Goal: Task Accomplishment & Management: Manage account settings

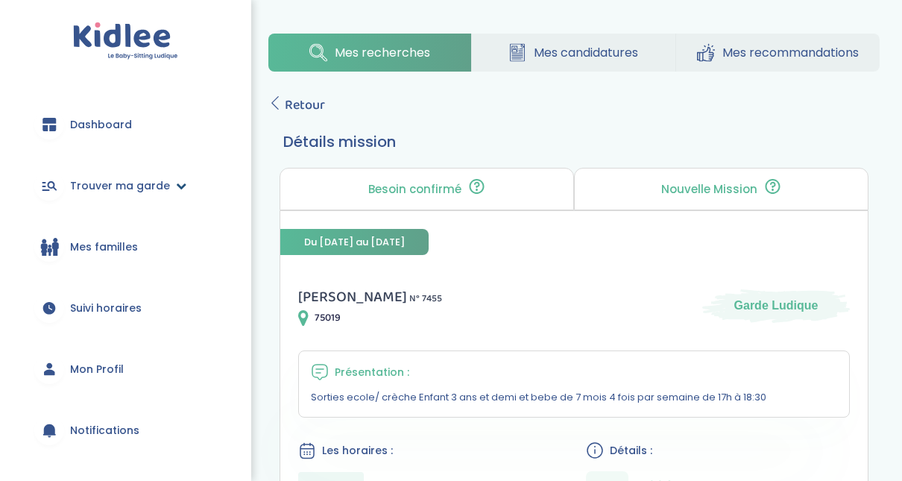
click at [110, 185] on span "Trouver ma garde" at bounding box center [120, 186] width 100 height 16
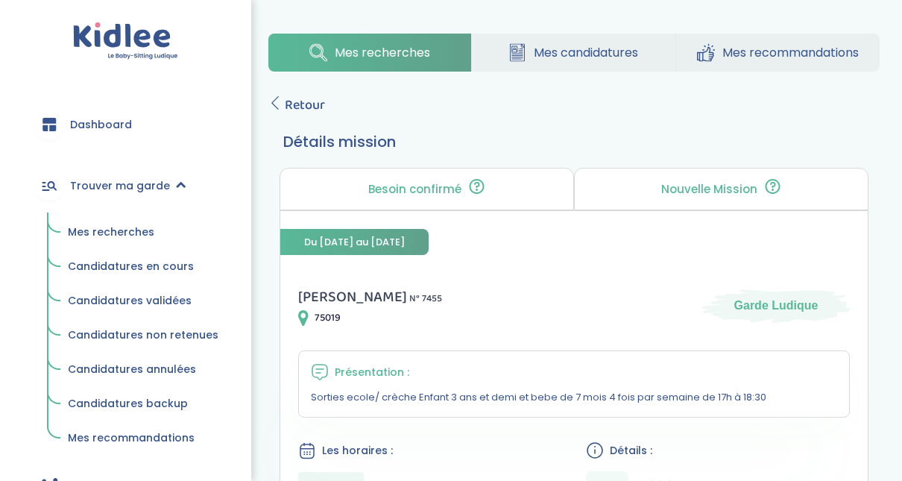
click at [104, 235] on span "Mes recherches" at bounding box center [111, 231] width 86 height 15
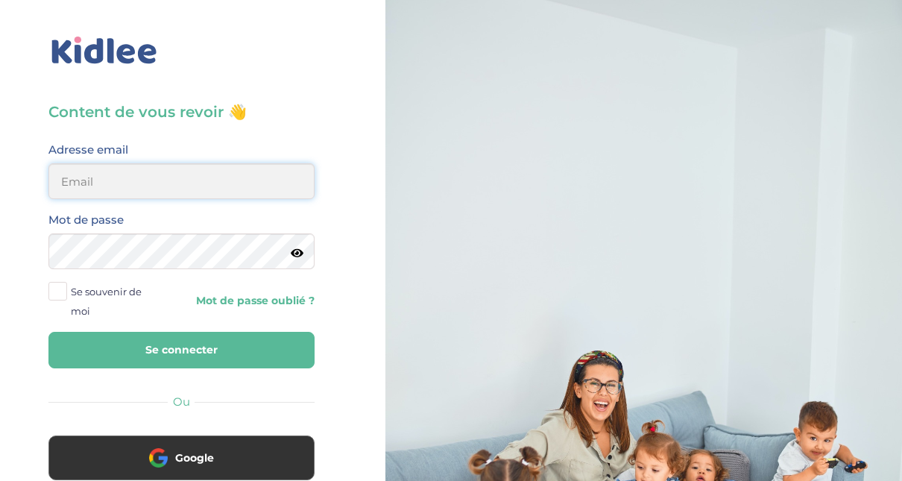
type input "adjoba.hoimian@gmail.com"
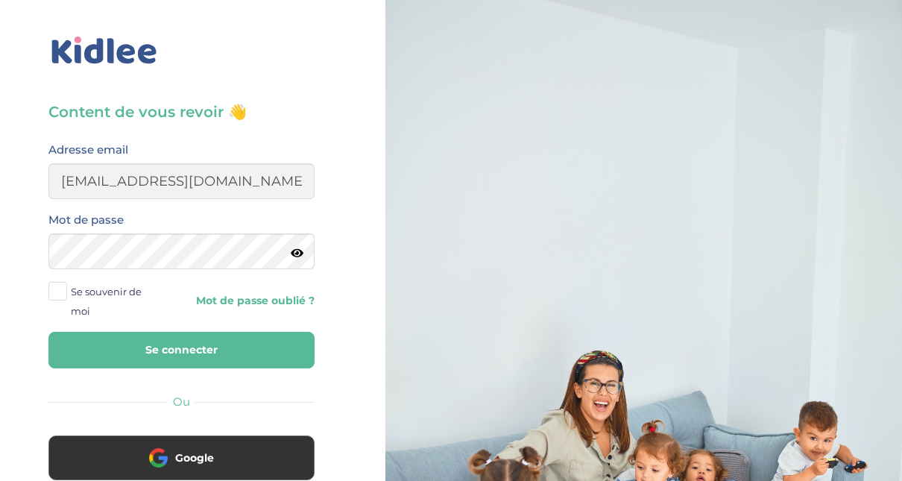
click at [197, 358] on button "Se connecter" at bounding box center [181, 350] width 266 height 37
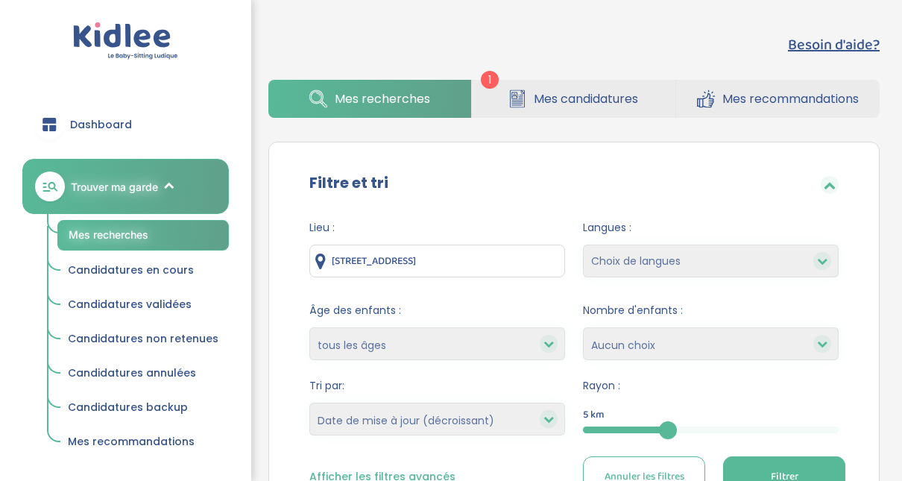
select select "updated_at_desc"
click at [630, 96] on span "Mes candidatures" at bounding box center [586, 98] width 104 height 19
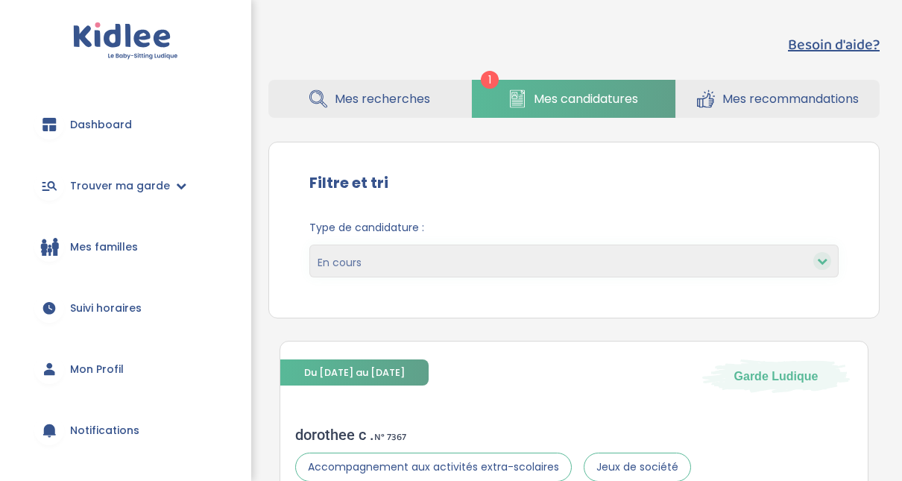
click at [824, 268] on div at bounding box center [822, 261] width 18 height 18
click at [677, 253] on select "En cours Validées Non retenues Annulées Backup" at bounding box center [573, 260] width 529 height 33
select select "declined"
click at [309, 244] on select "En cours Validées Non retenues Annulées Backup" at bounding box center [573, 260] width 529 height 33
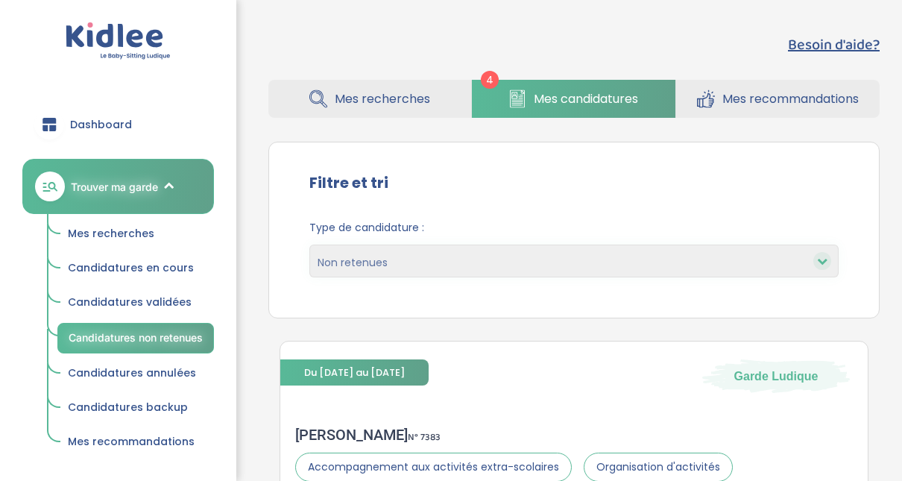
select select "declined"
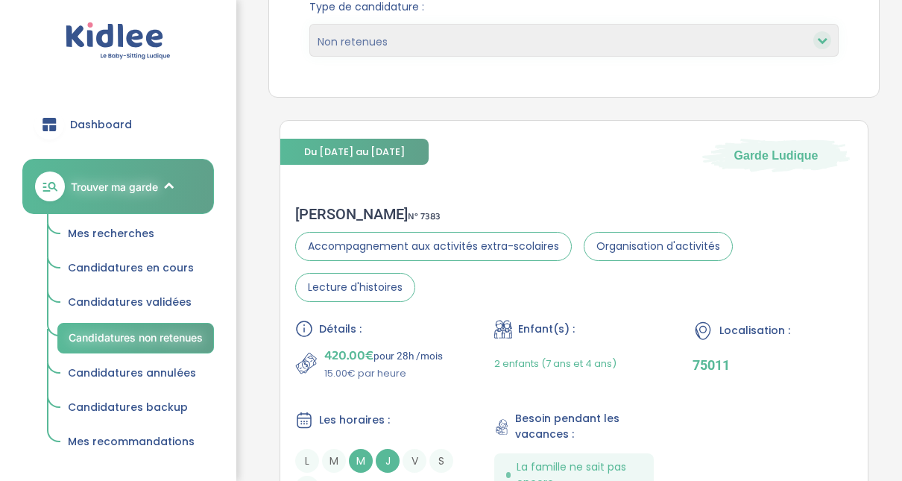
scroll to position [98, 0]
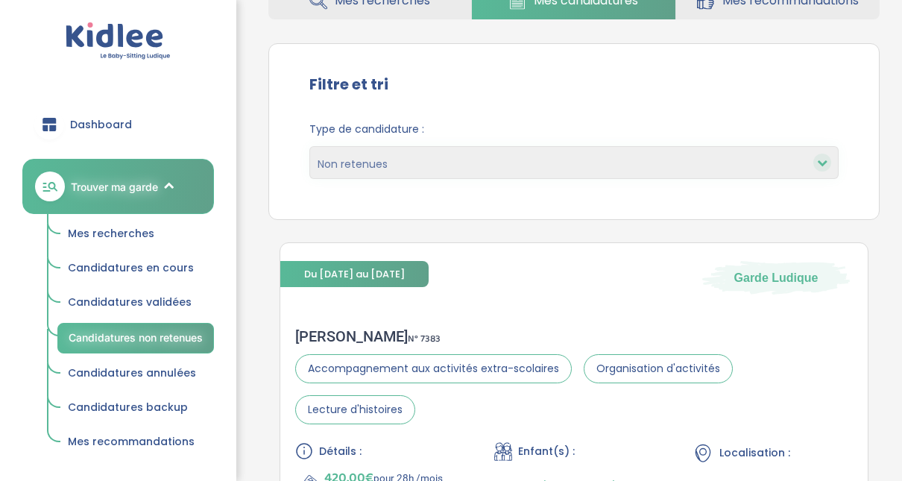
drag, startPoint x: 912, startPoint y: 59, endPoint x: 529, endPoint y: 39, distance: 383.5
click at [529, 39] on div "Besoin d'aide? 4 Mes recherches Mes candidatures Mes recommandations Besoin d'a…" at bounding box center [574, 88] width 656 height 329
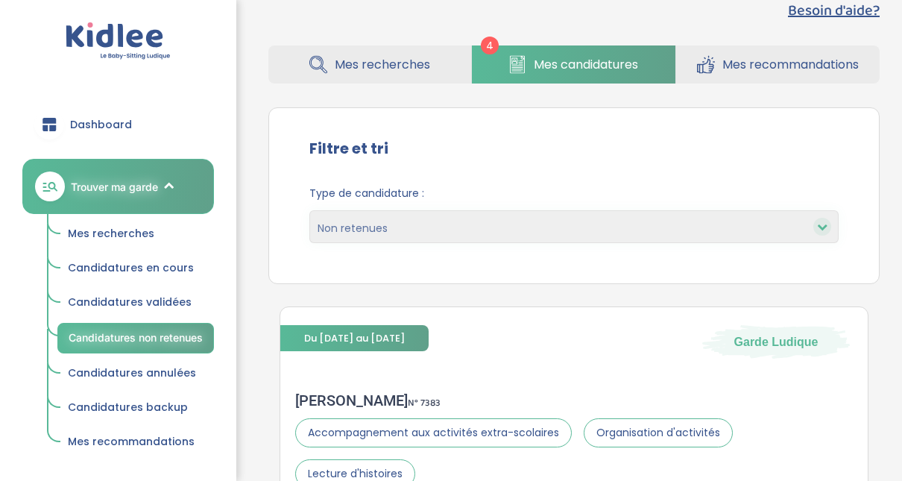
scroll to position [0, 0]
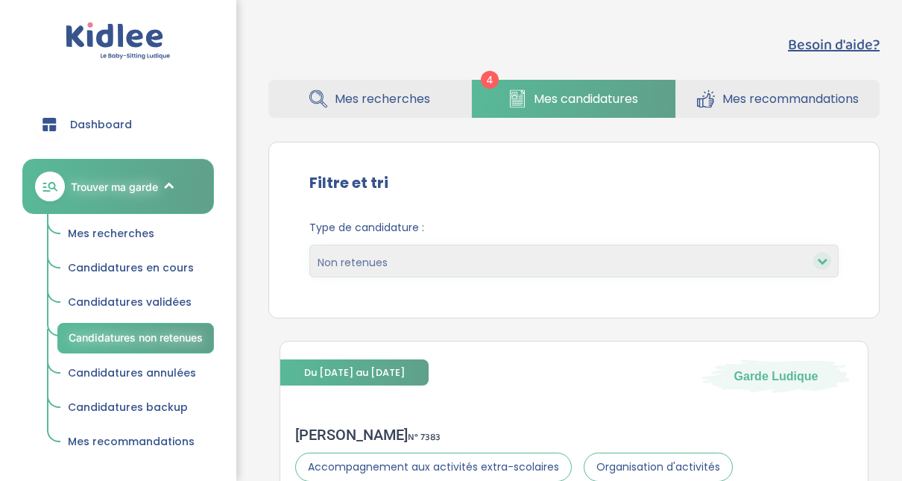
click at [120, 235] on span "Mes recherches" at bounding box center [111, 233] width 86 height 15
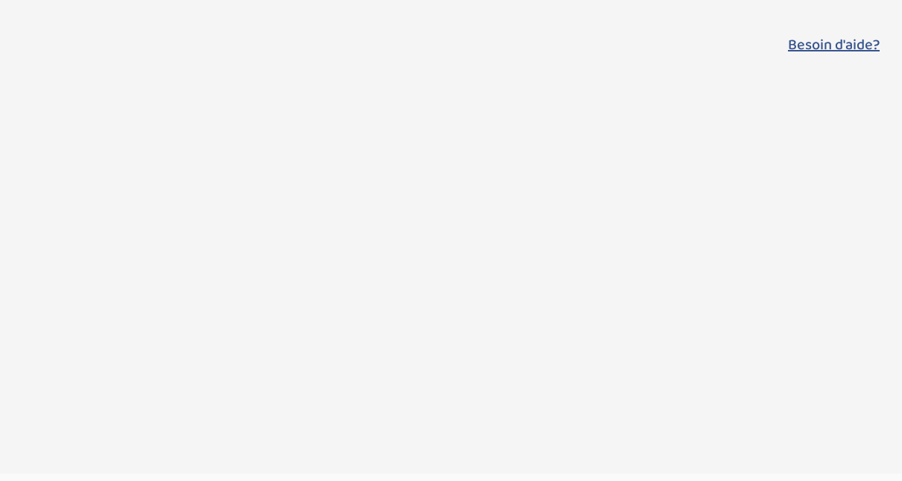
select select "updated_at_desc"
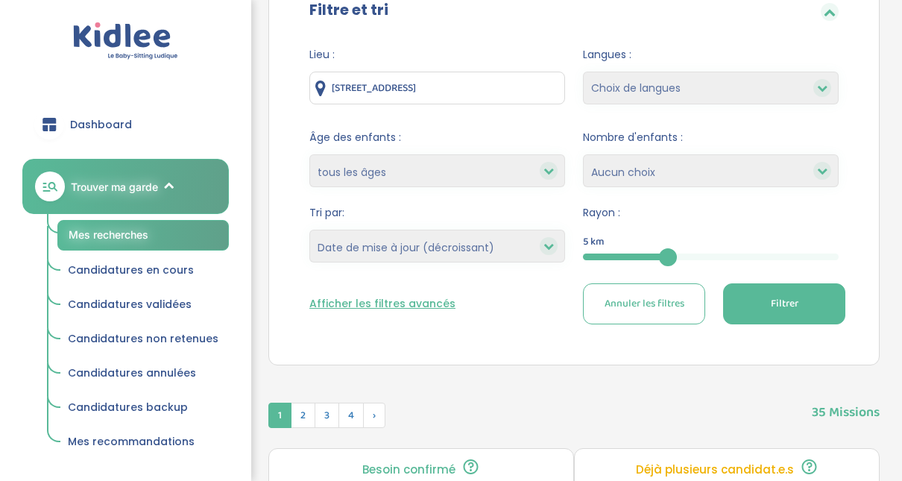
scroll to position [259, 0]
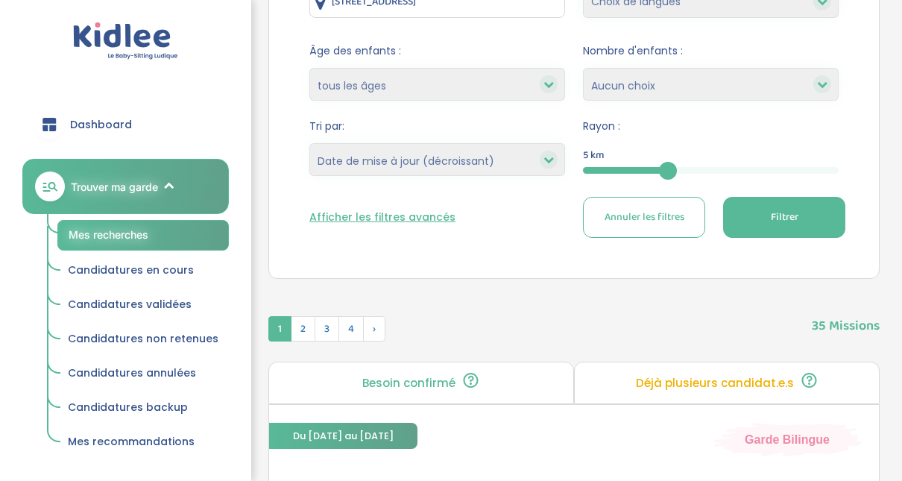
click at [775, 216] on span "Filtrer" at bounding box center [784, 217] width 28 height 16
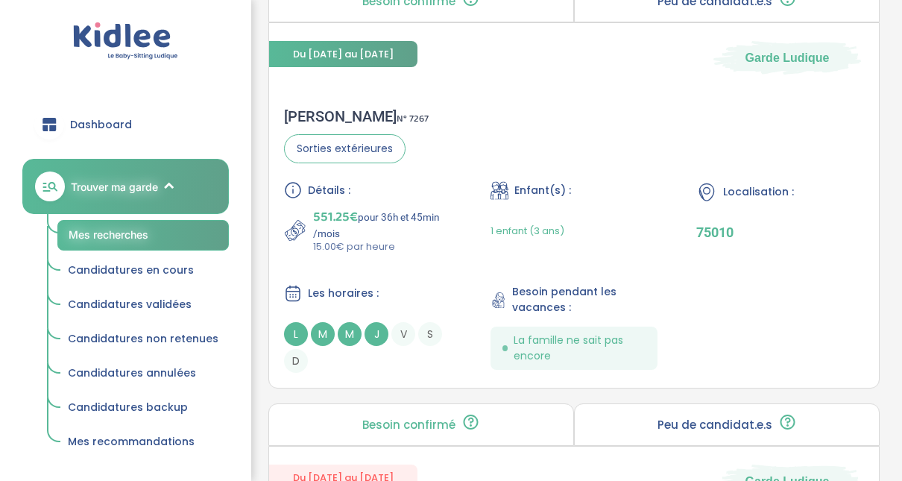
scroll to position [1034, 0]
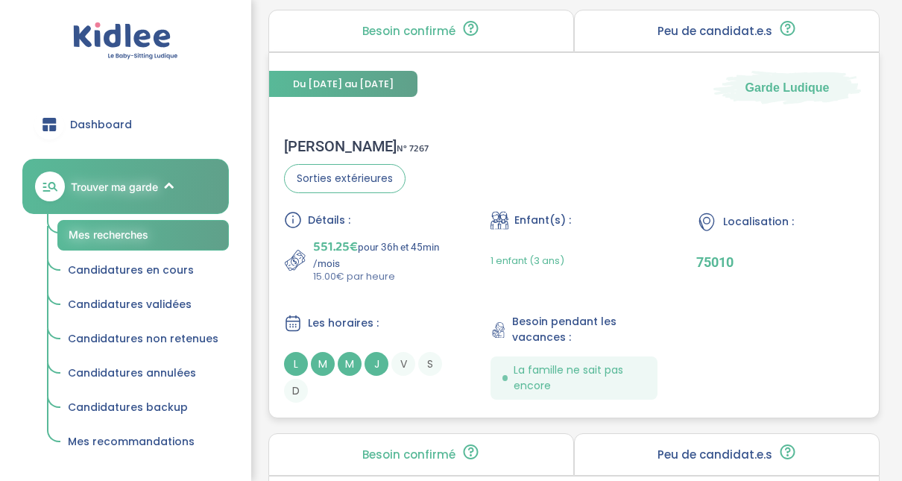
click at [317, 143] on div "Djoha c . N° 7267" at bounding box center [356, 146] width 145 height 18
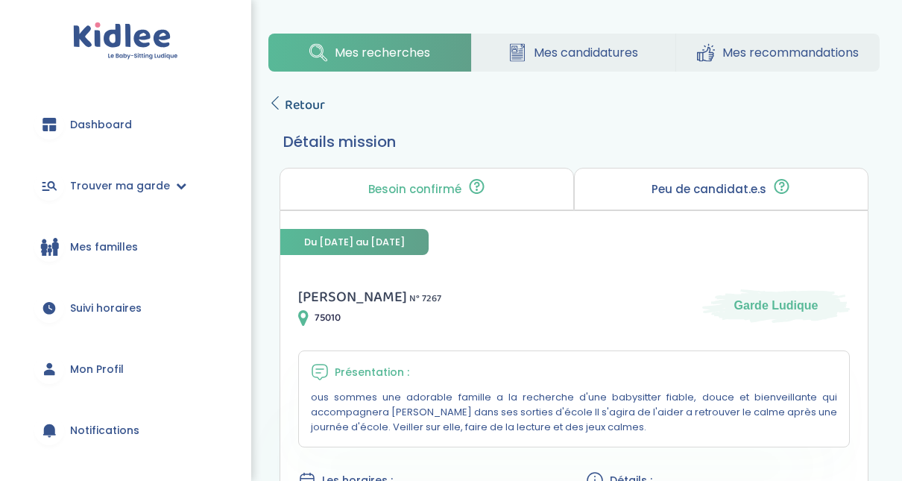
click at [276, 106] on icon at bounding box center [274, 102] width 13 height 13
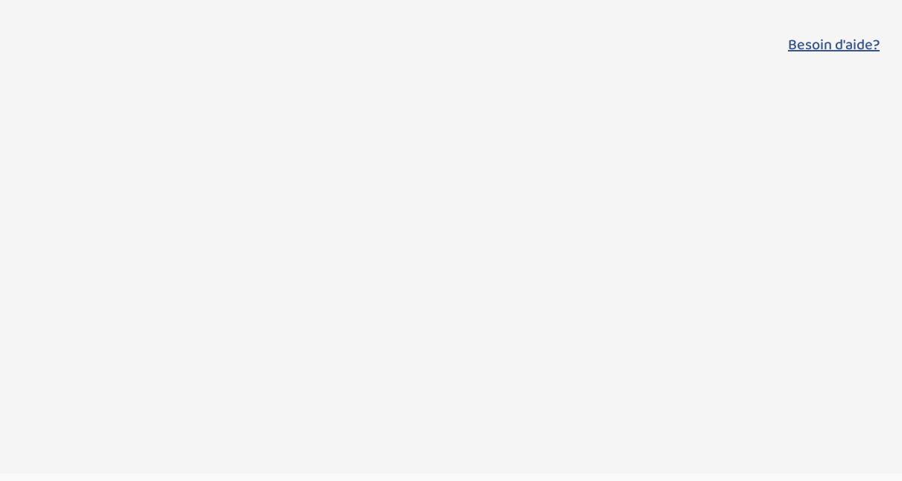
select select "updated_at_desc"
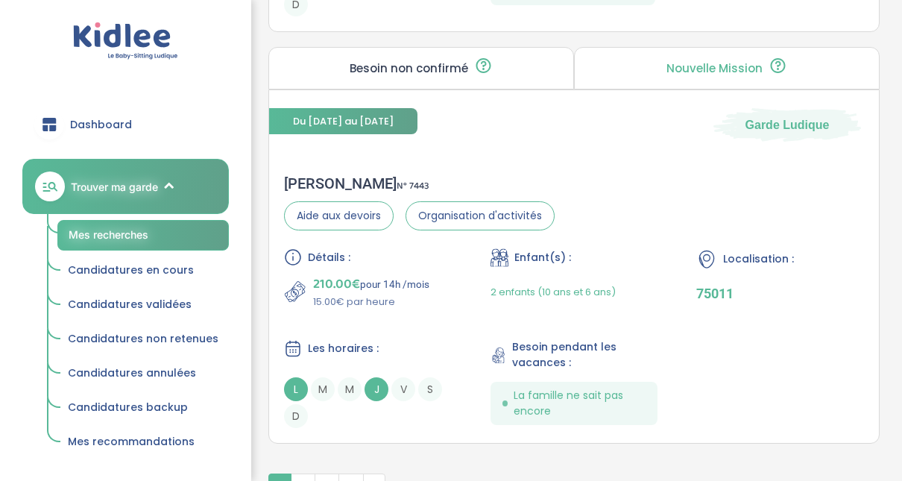
scroll to position [4289, 0]
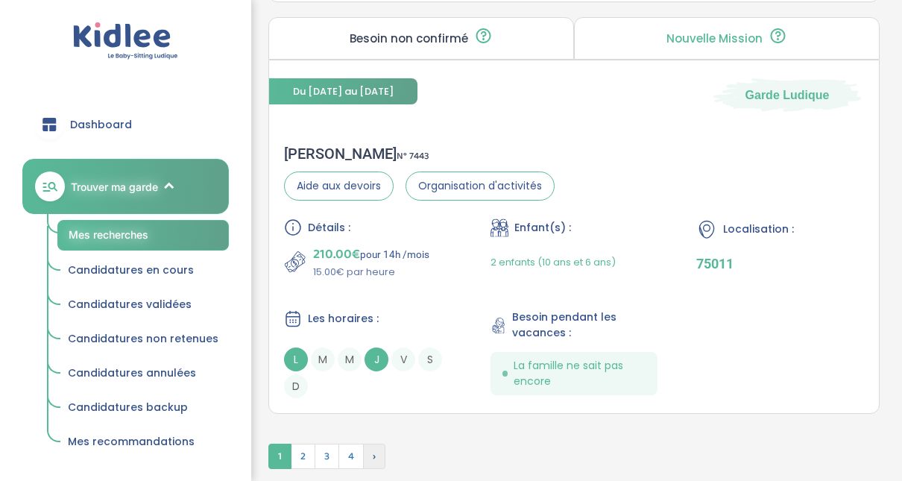
click at [382, 443] on span "›" at bounding box center [374, 455] width 22 height 25
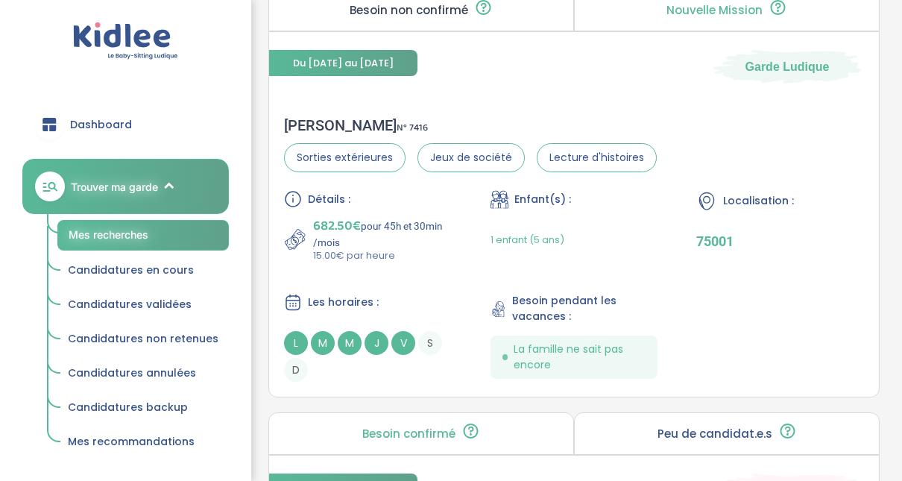
scroll to position [3582, 0]
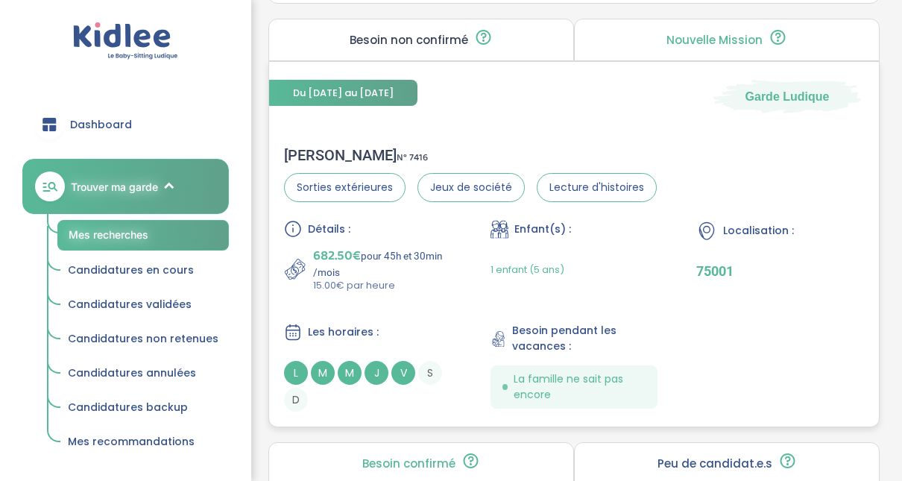
click at [324, 146] on div "Clemence L . N° 7416" at bounding box center [470, 155] width 373 height 18
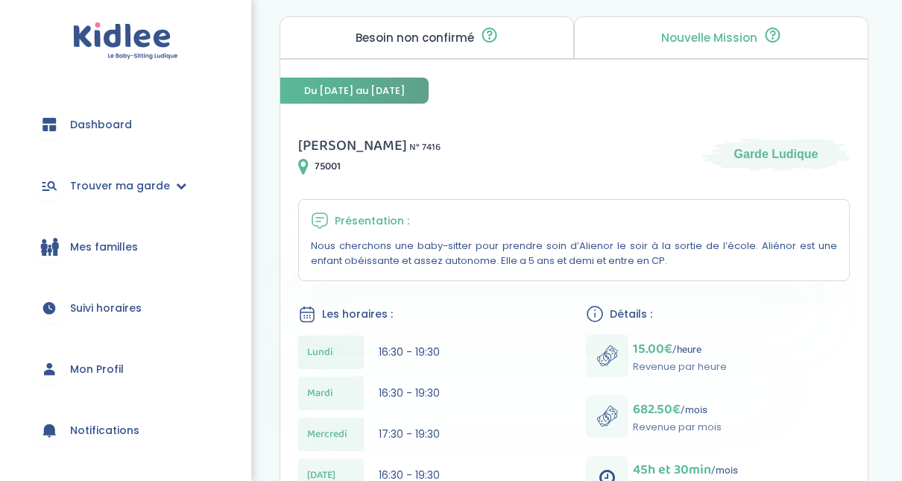
scroll to position [149, 0]
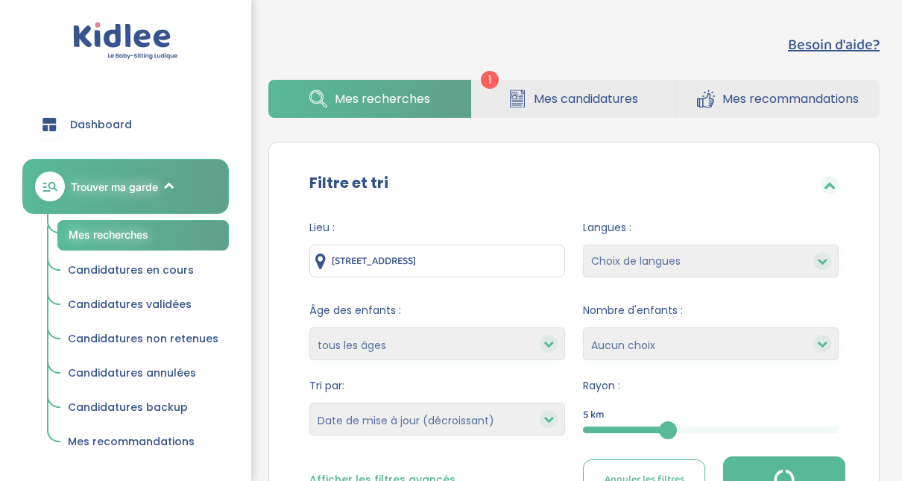
select select "updated_at_desc"
click at [784, 460] on button "Filtrer" at bounding box center [784, 476] width 122 height 41
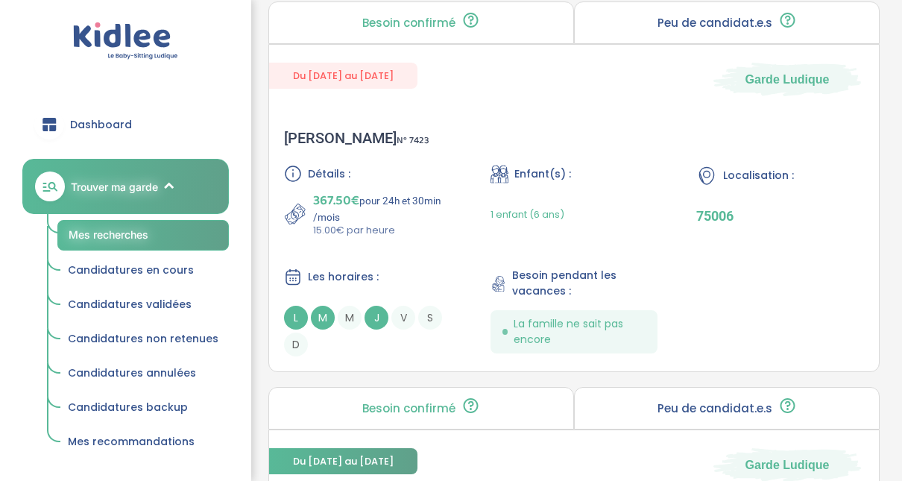
scroll to position [1460, 0]
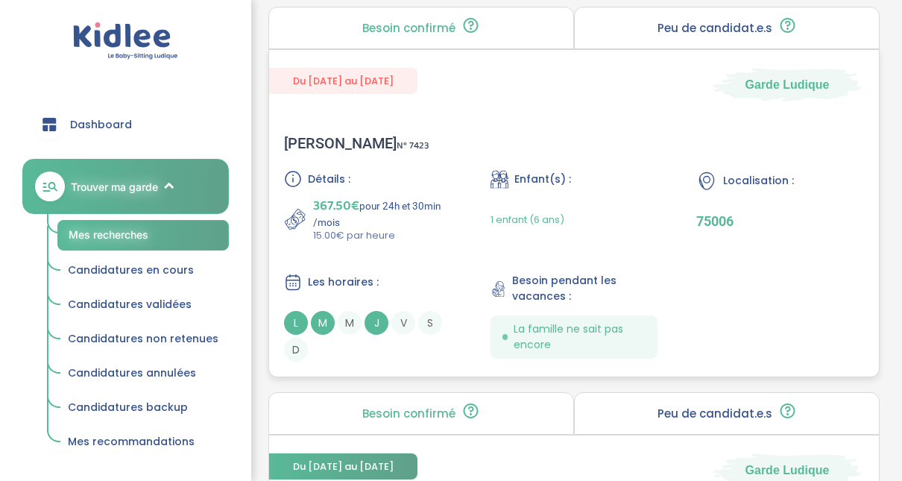
click at [322, 143] on div "Boissy S . N° 7423" at bounding box center [356, 143] width 145 height 18
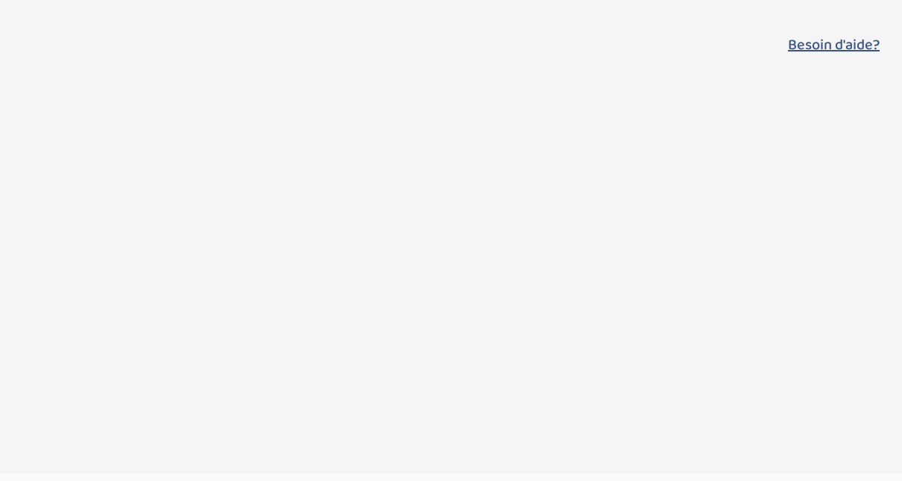
select select "updated_at_desc"
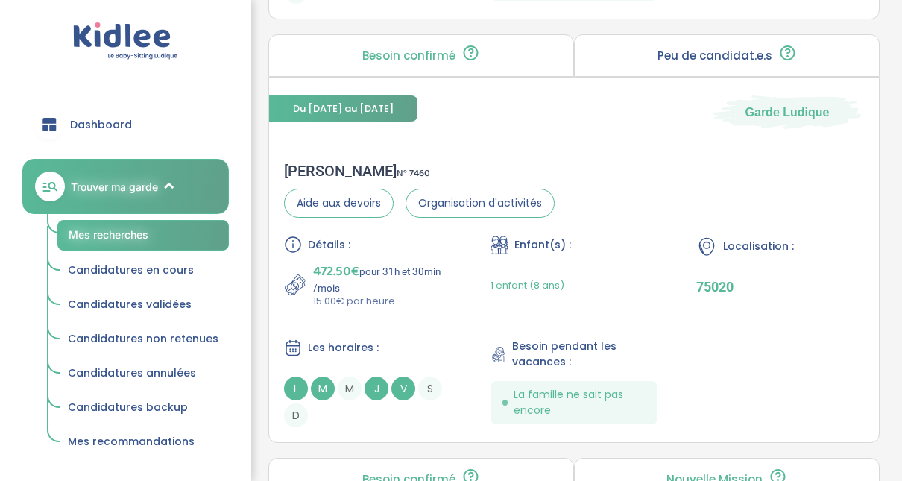
scroll to position [1848, 0]
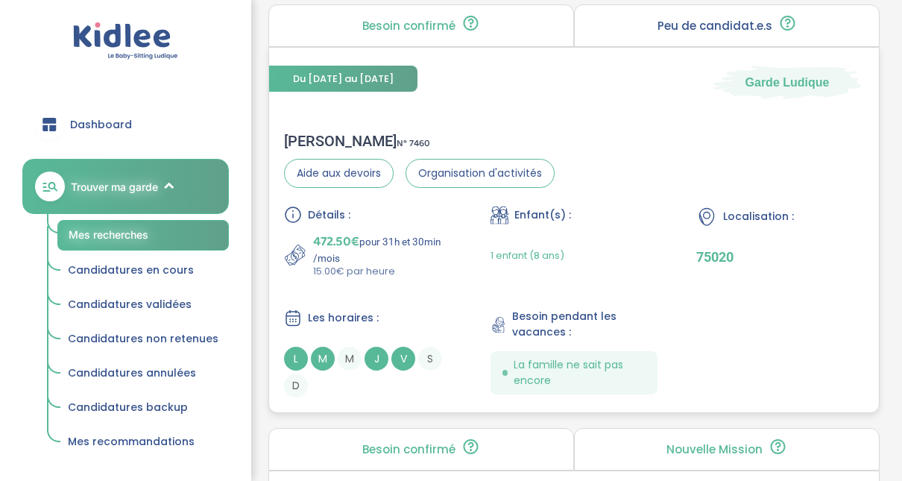
click at [330, 234] on span "472.50€" at bounding box center [336, 241] width 46 height 21
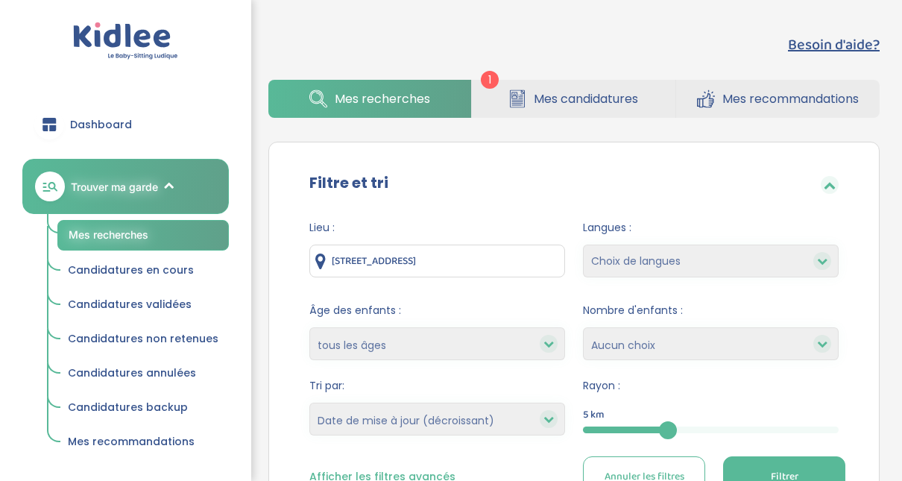
select select "updated_at_desc"
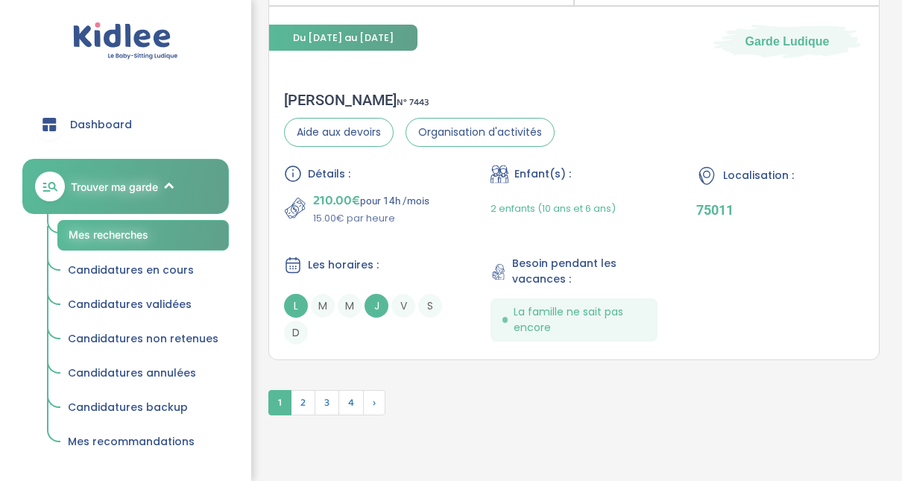
scroll to position [4346, 0]
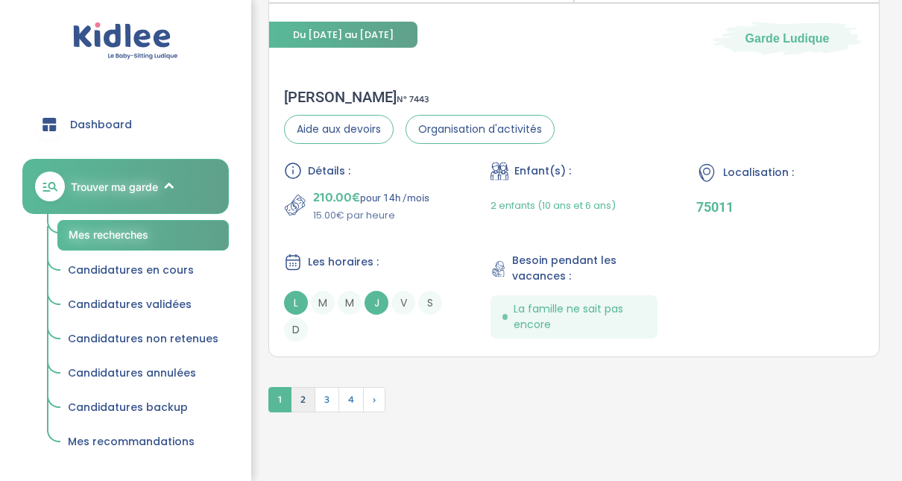
click at [306, 396] on span "2" at bounding box center [303, 399] width 25 height 25
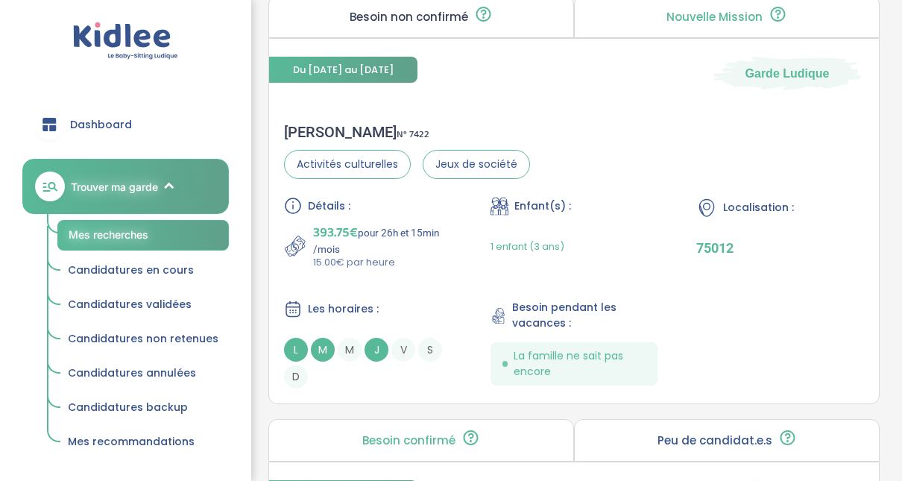
scroll to position [2757, 0]
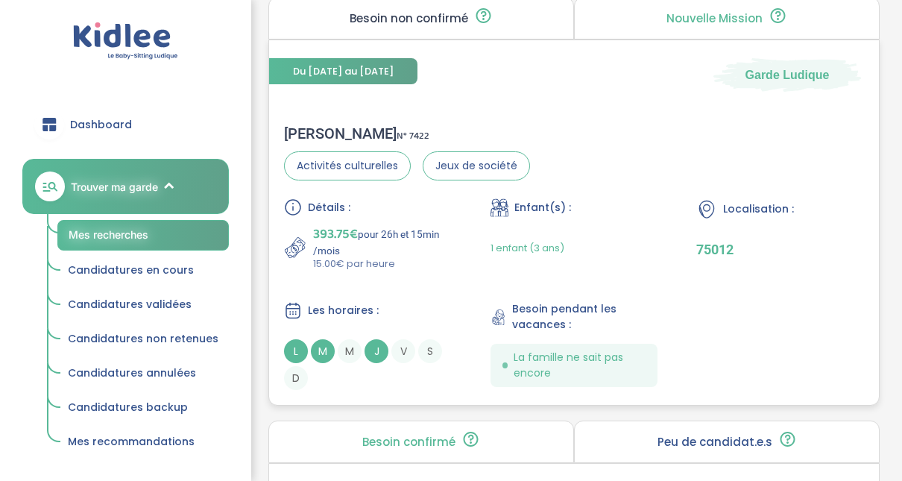
click at [320, 126] on div "Charles H . N° 7422" at bounding box center [407, 133] width 246 height 18
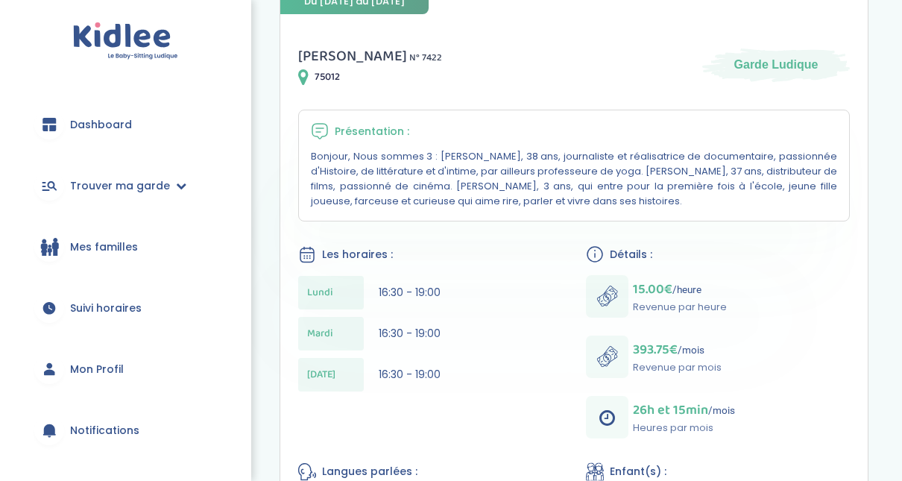
scroll to position [238, 0]
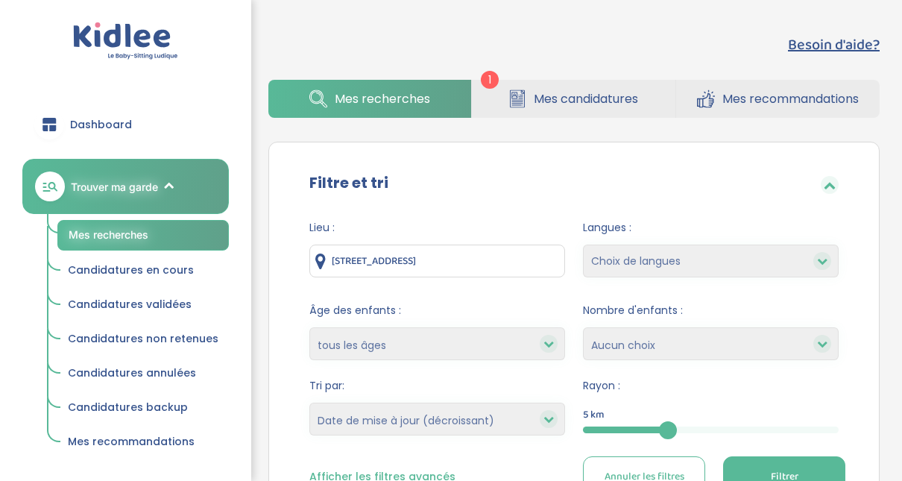
select select "updated_at_desc"
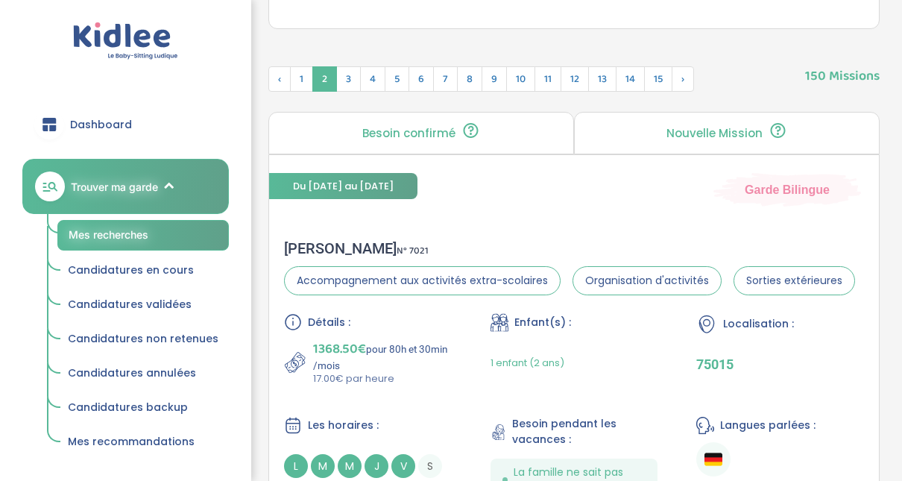
scroll to position [461, 0]
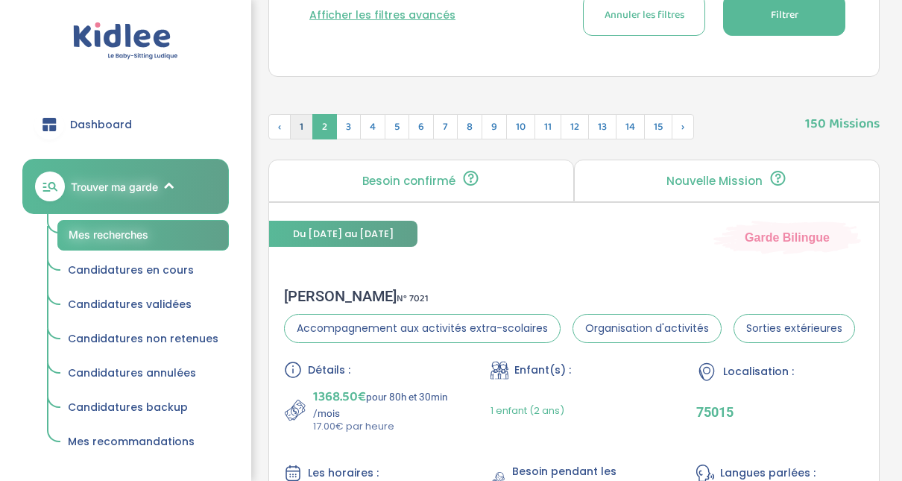
click at [299, 119] on span "1" at bounding box center [301, 126] width 23 height 25
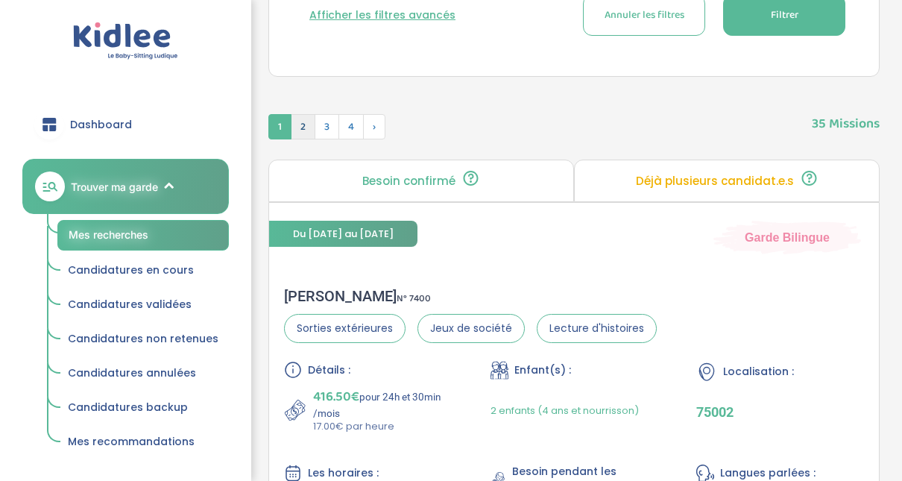
scroll to position [0, 0]
click at [303, 130] on span "2" at bounding box center [303, 126] width 25 height 25
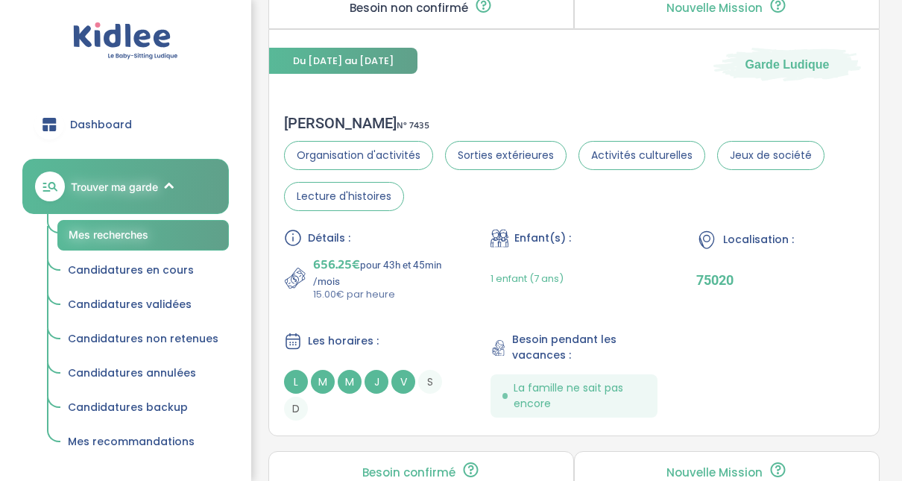
scroll to position [1028, 0]
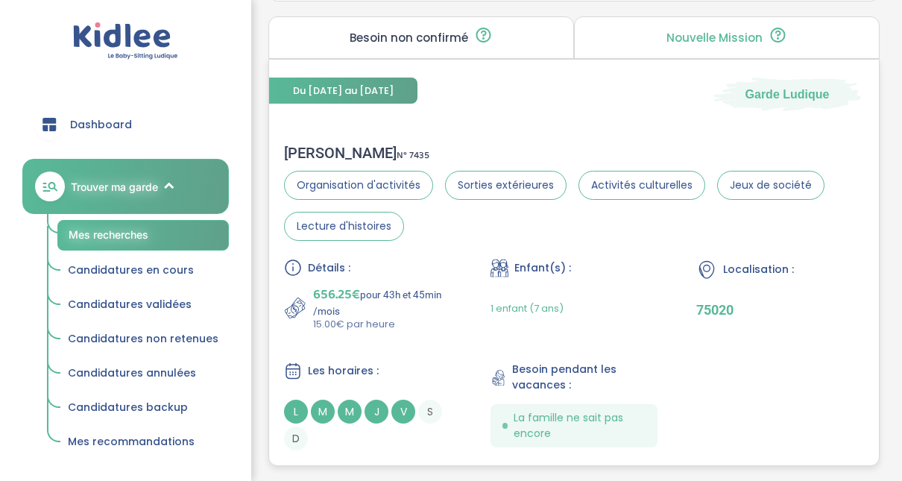
click at [313, 148] on div "Laurent H . N° 7435" at bounding box center [574, 153] width 580 height 18
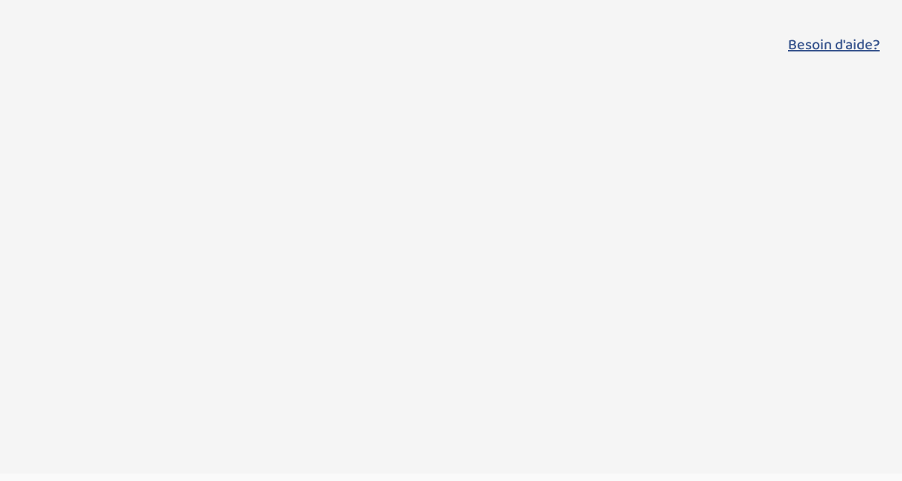
select select "updated_at_desc"
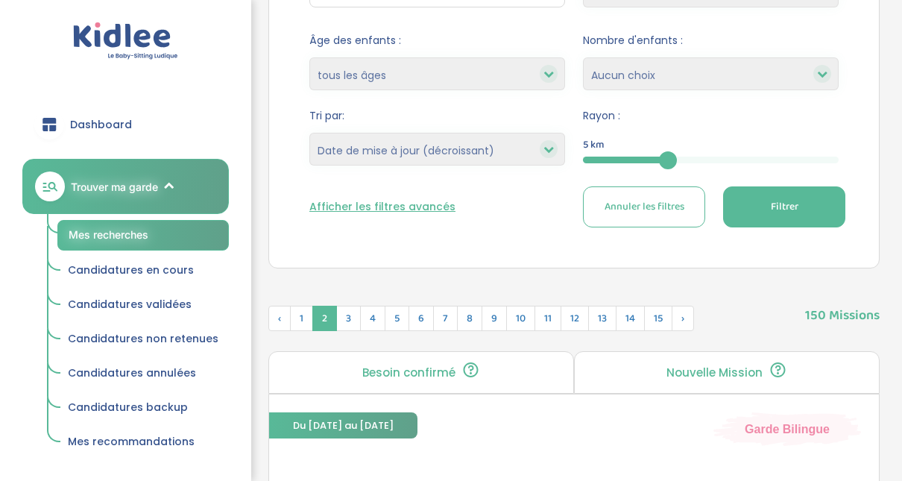
scroll to position [282, 0]
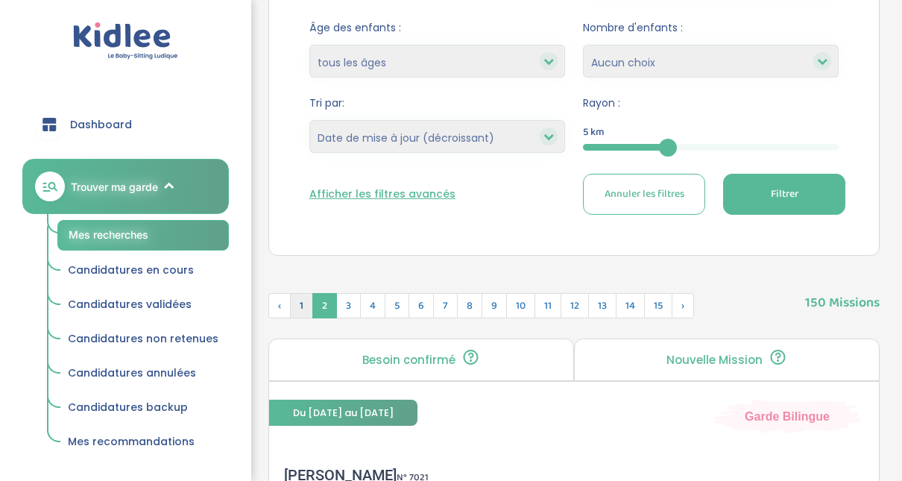
click at [291, 303] on span "1" at bounding box center [301, 305] width 23 height 25
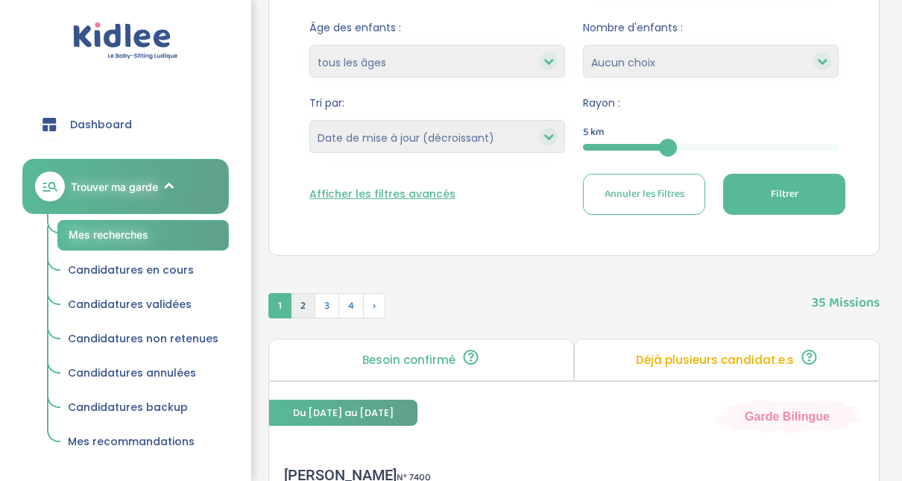
click at [308, 303] on span "2" at bounding box center [303, 305] width 25 height 25
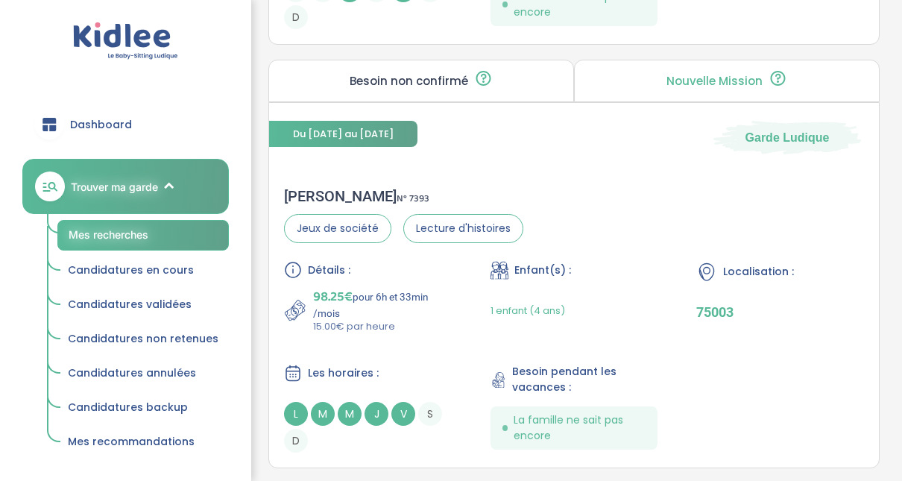
scroll to position [1862, 0]
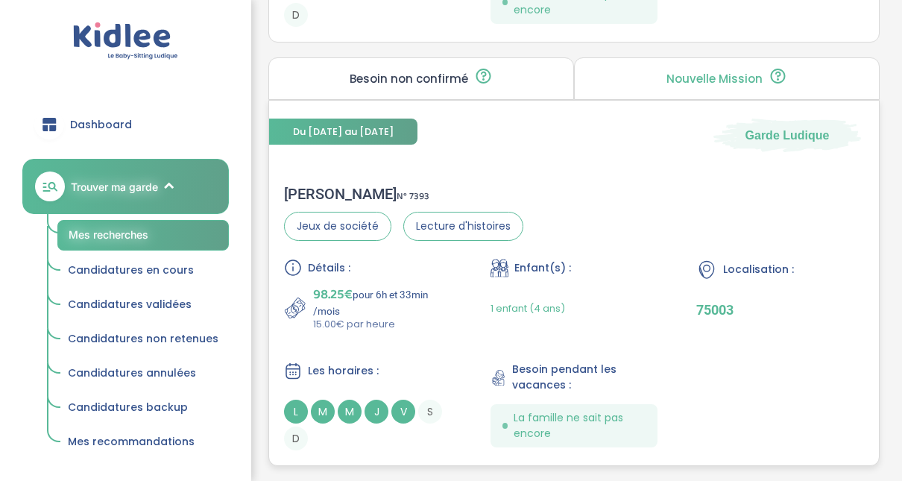
click at [318, 291] on span "98.25€" at bounding box center [332, 294] width 39 height 21
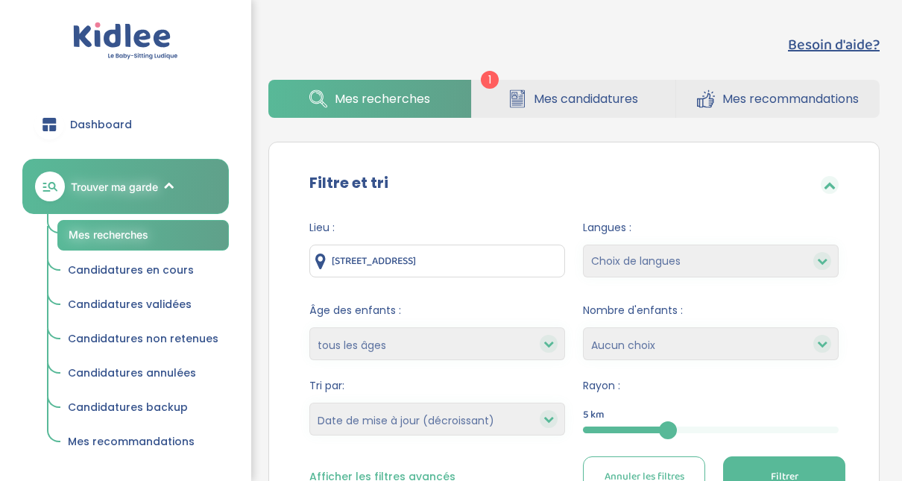
select select "updated_at_desc"
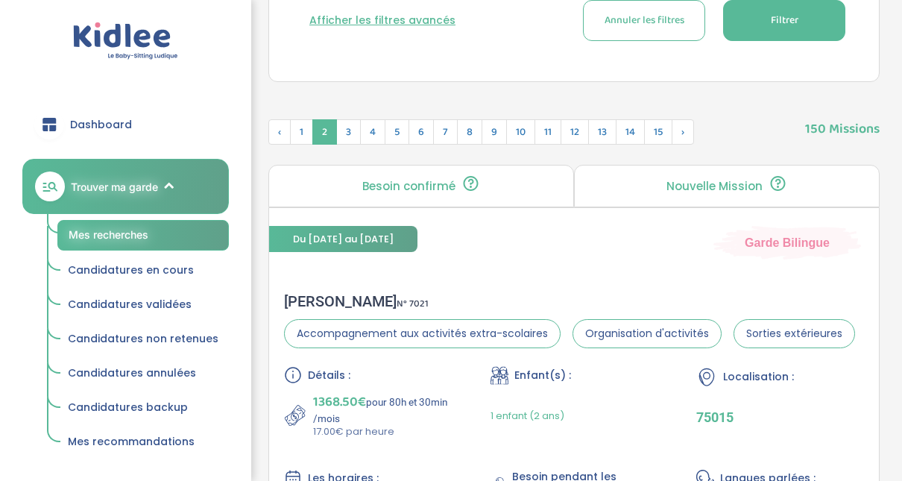
scroll to position [451, 0]
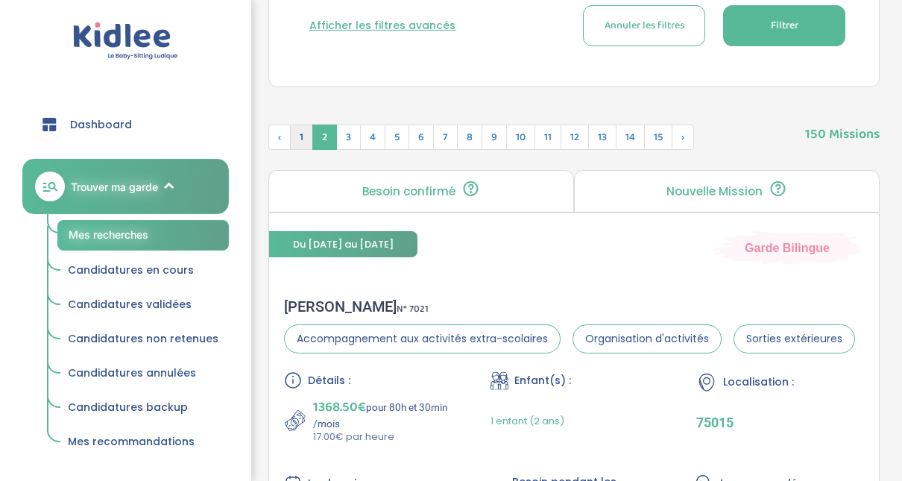
click at [300, 136] on span "1" at bounding box center [301, 136] width 23 height 25
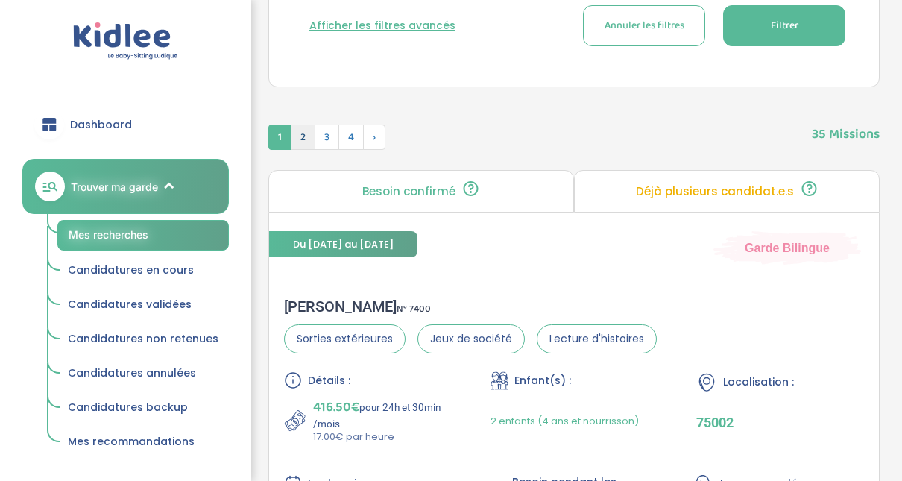
click at [304, 136] on span "2" at bounding box center [303, 136] width 25 height 25
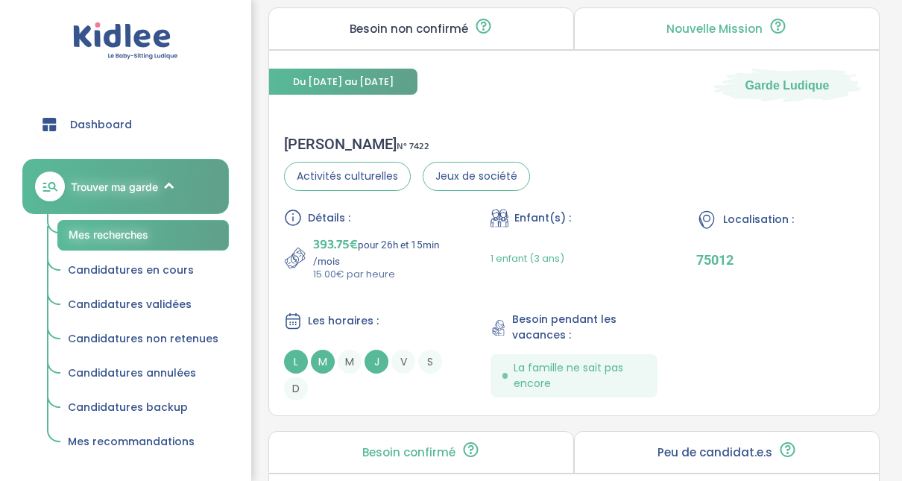
scroll to position [2746, 0]
click at [697, 170] on div "Charles H . N° 7422 Activités culturelles Jeux de société Détails : 393.75€ pou…" at bounding box center [574, 268] width 610 height 295
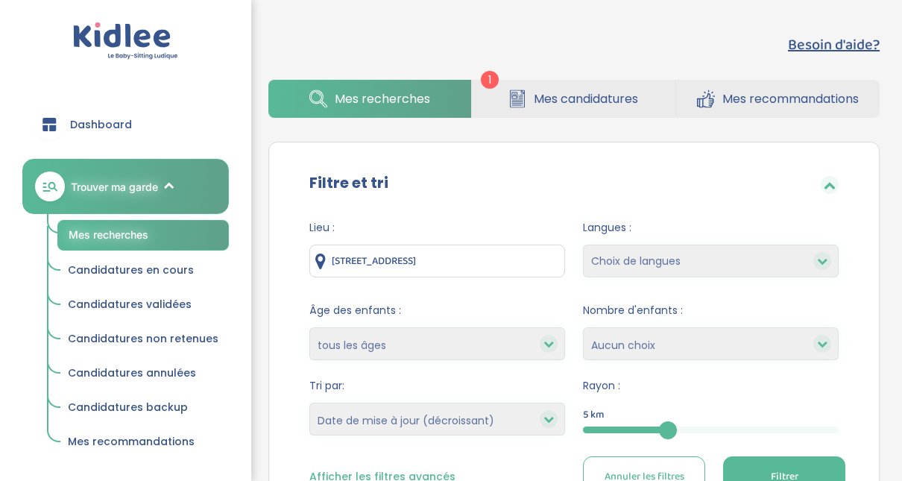
select select "updated_at_desc"
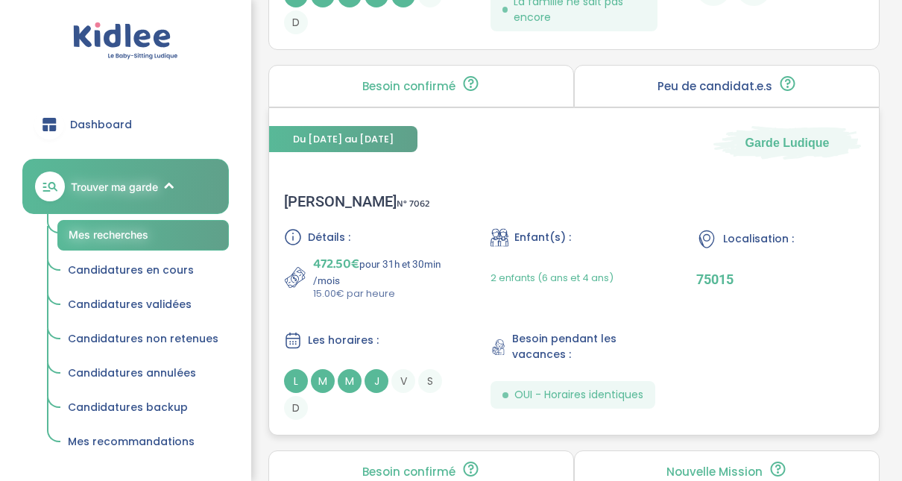
click at [299, 192] on div "Sonia A . N° 7062" at bounding box center [357, 201] width 146 height 18
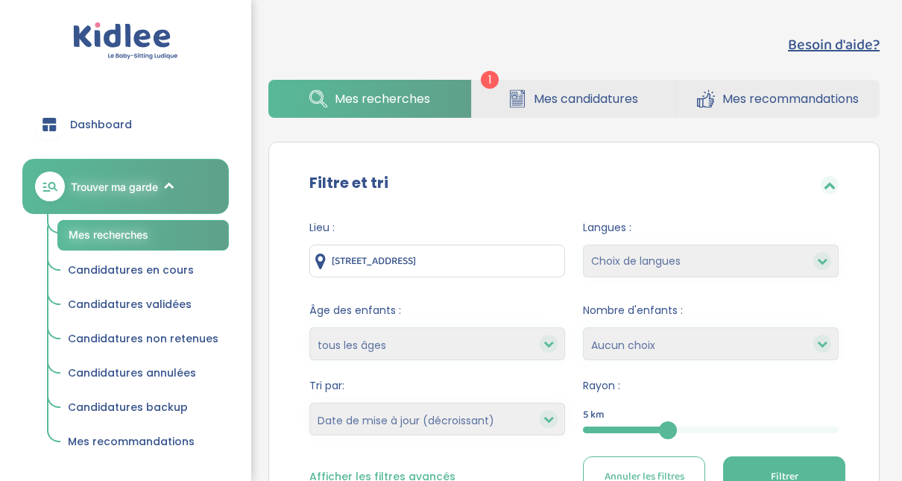
select select "updated_at_desc"
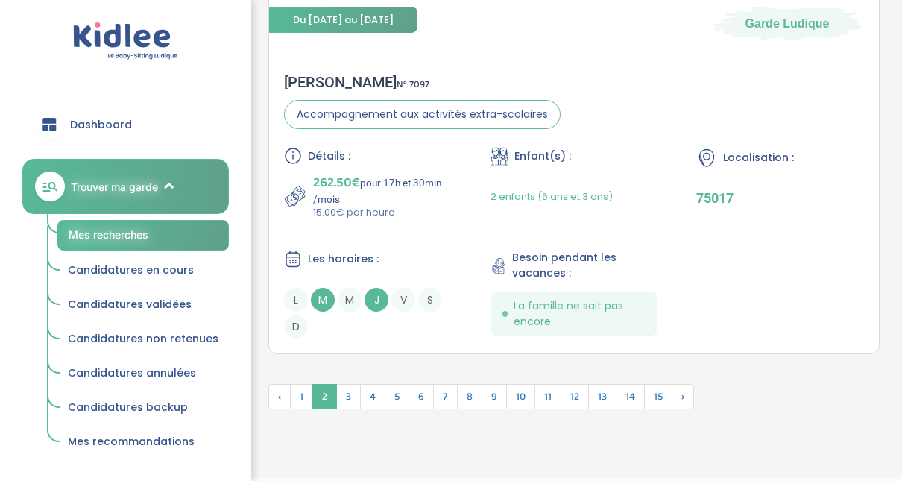
scroll to position [4383, 0]
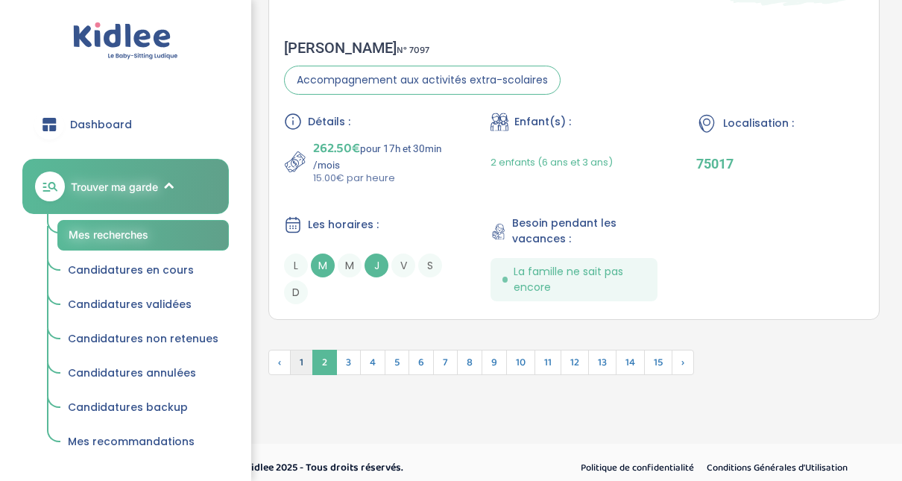
click at [300, 353] on span "1" at bounding box center [301, 361] width 23 height 25
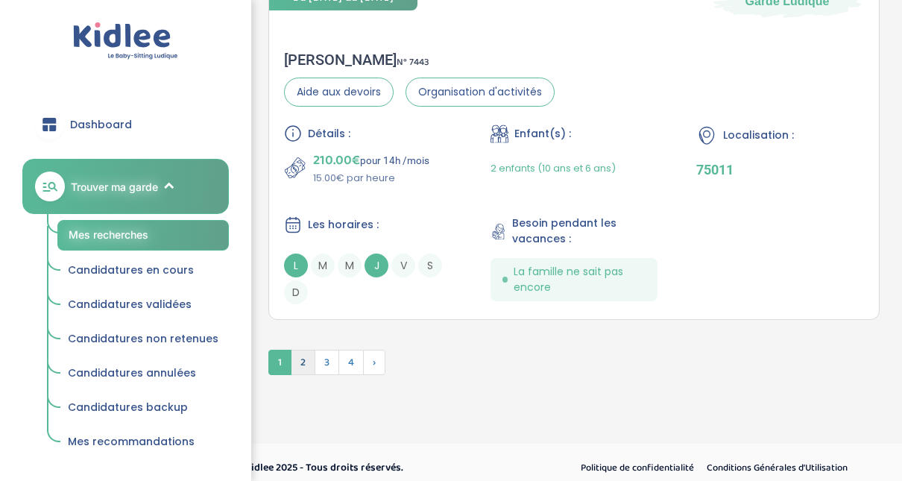
click at [308, 353] on span "2" at bounding box center [303, 361] width 25 height 25
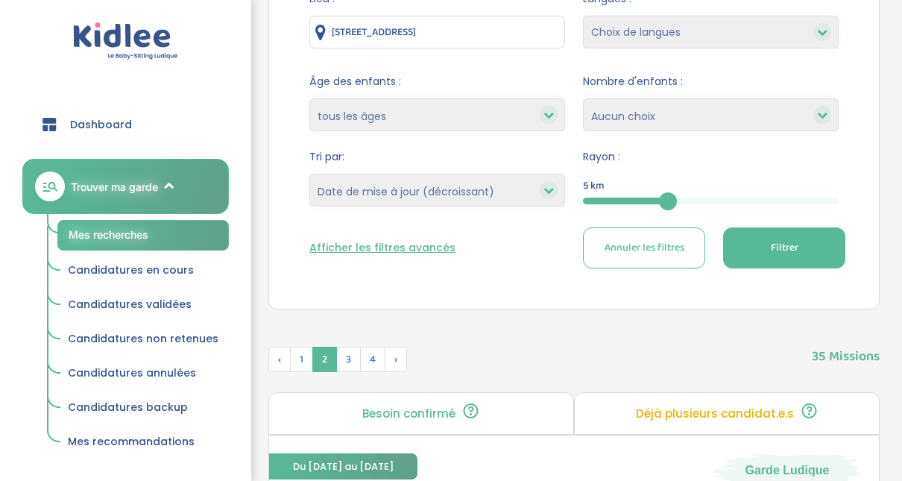
scroll to position [241, 0]
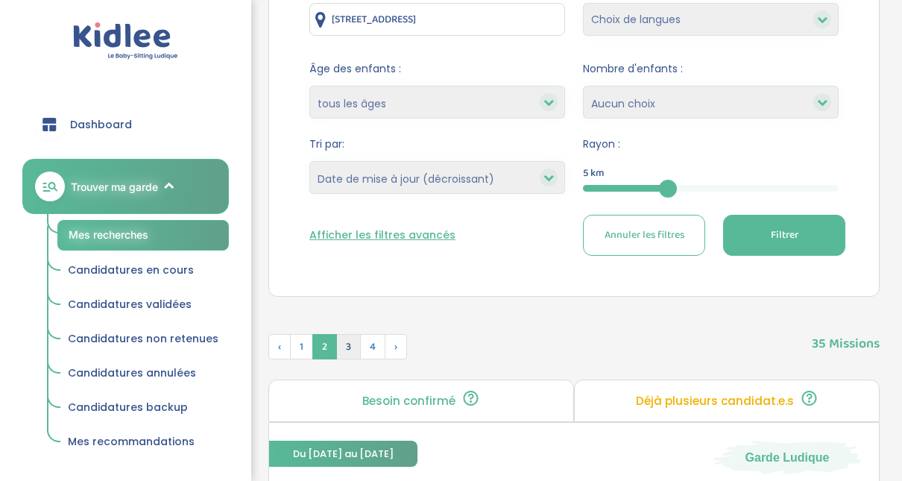
click at [351, 344] on span "3" at bounding box center [348, 346] width 25 height 25
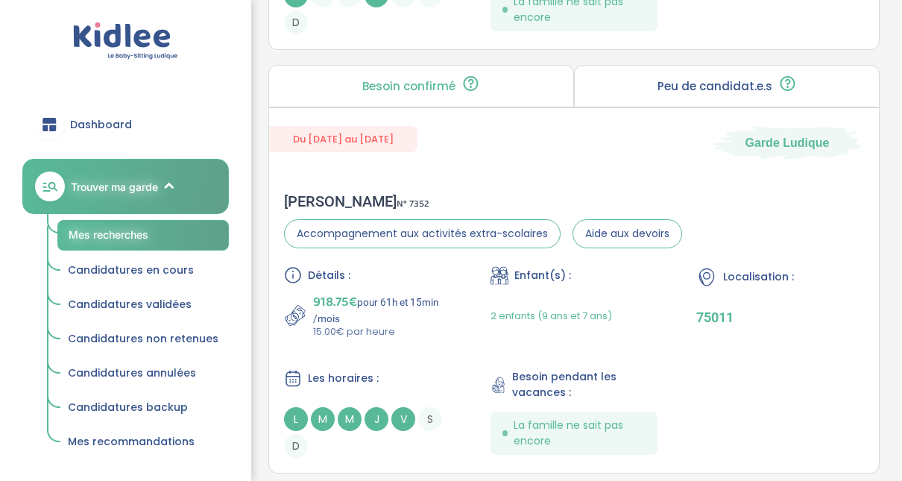
scroll to position [1404, 0]
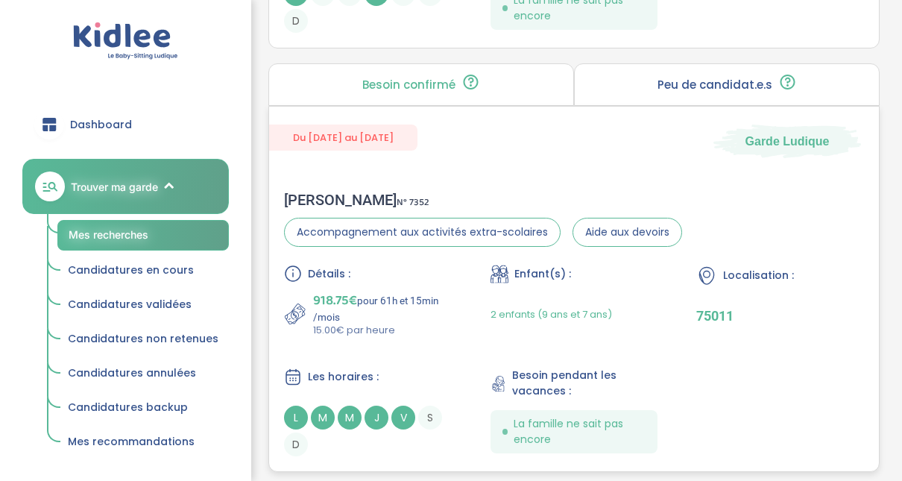
click at [321, 197] on div "Maryse F . N° 7352" at bounding box center [483, 200] width 398 height 18
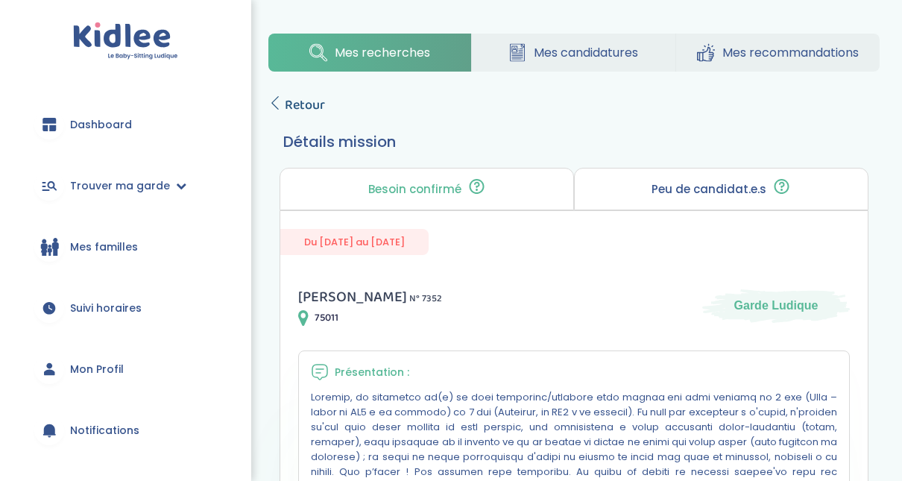
click at [289, 107] on span "Retour" at bounding box center [305, 105] width 40 height 21
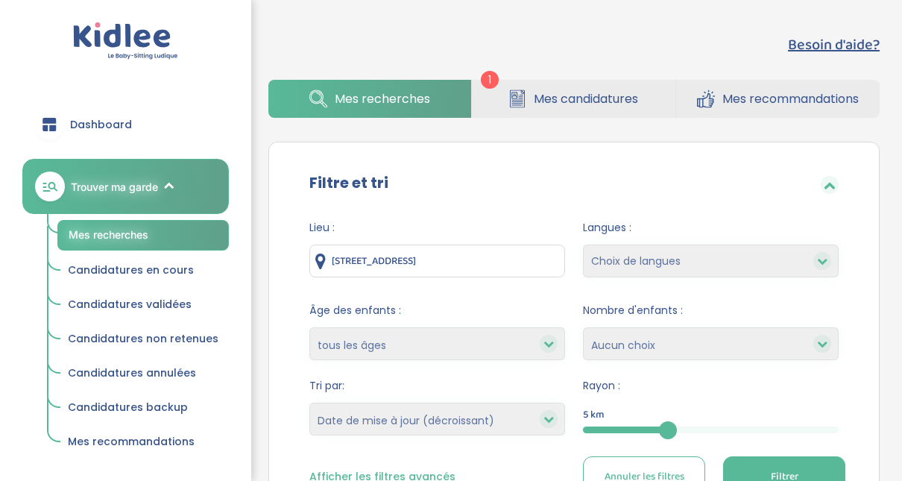
select select "updated_at_desc"
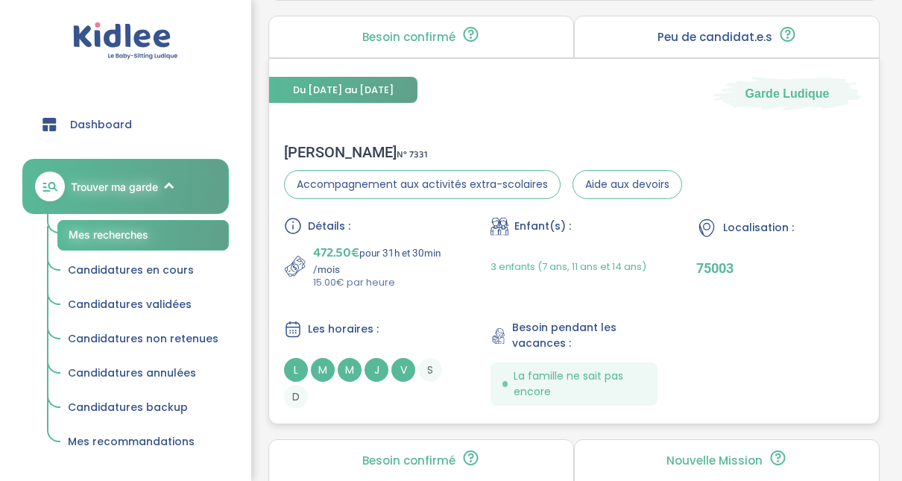
click at [326, 146] on div "DAVID F . N° 7331" at bounding box center [483, 152] width 398 height 18
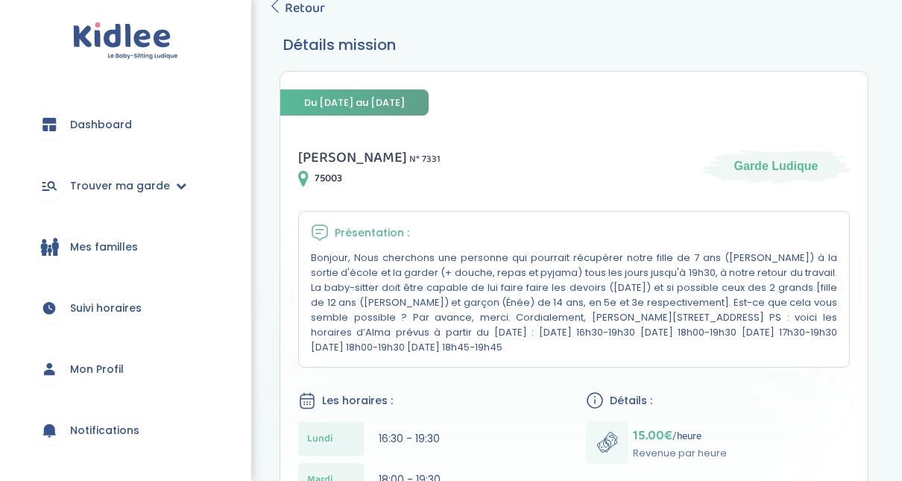
scroll to position [95, 0]
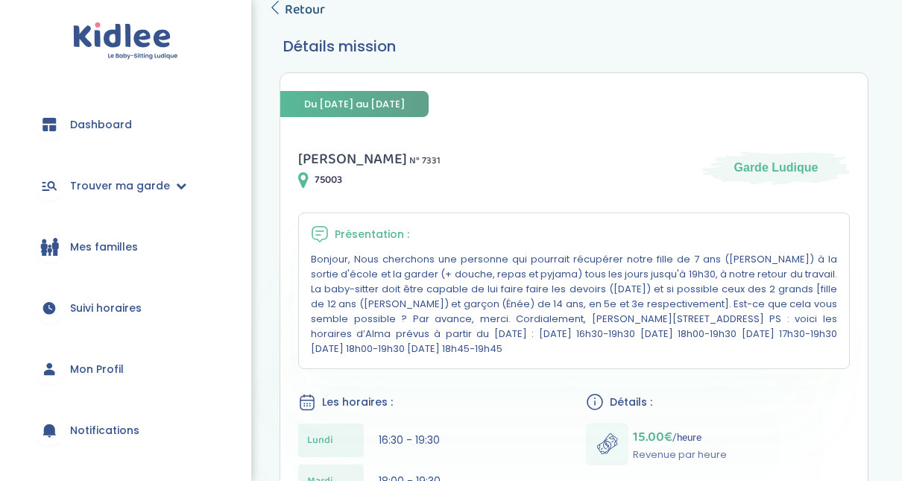
click at [291, 10] on span "Retour" at bounding box center [305, 9] width 40 height 21
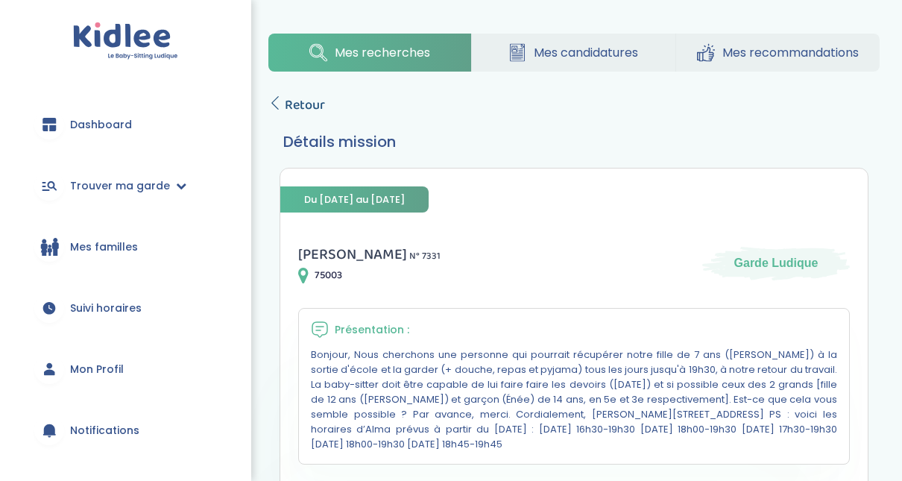
click at [273, 101] on icon at bounding box center [274, 102] width 13 height 13
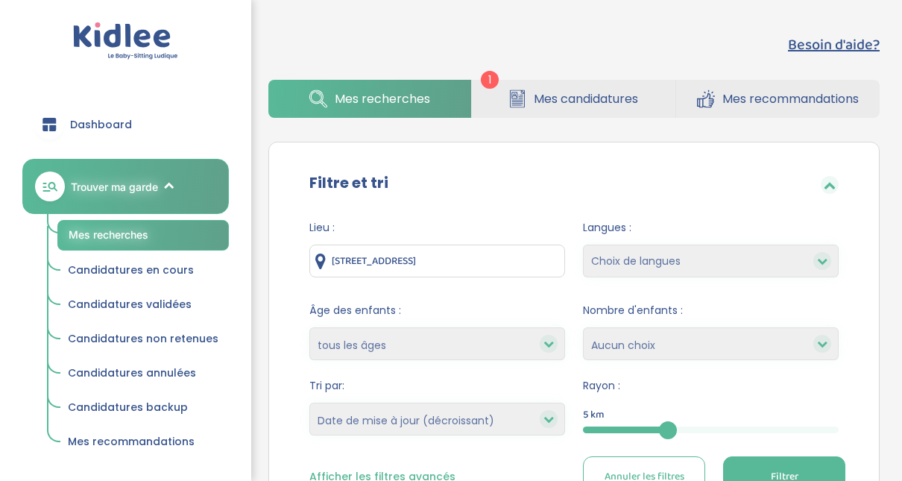
select select "updated_at_desc"
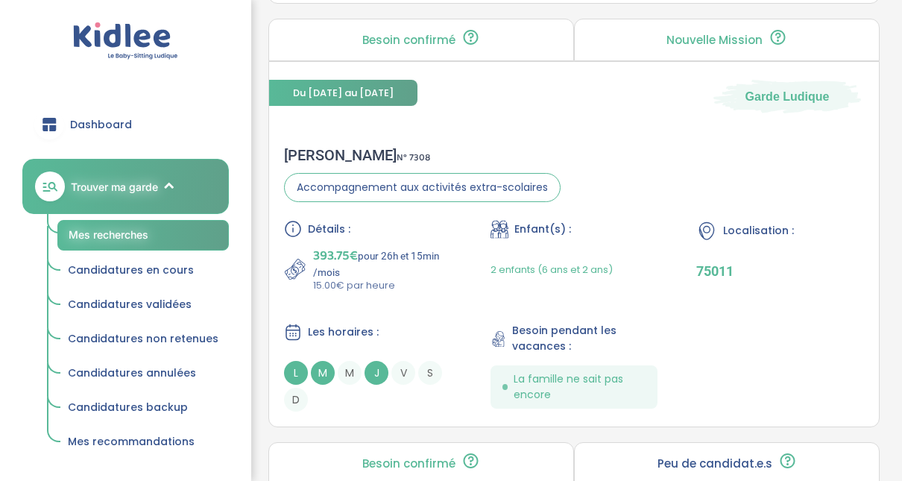
scroll to position [3967, 0]
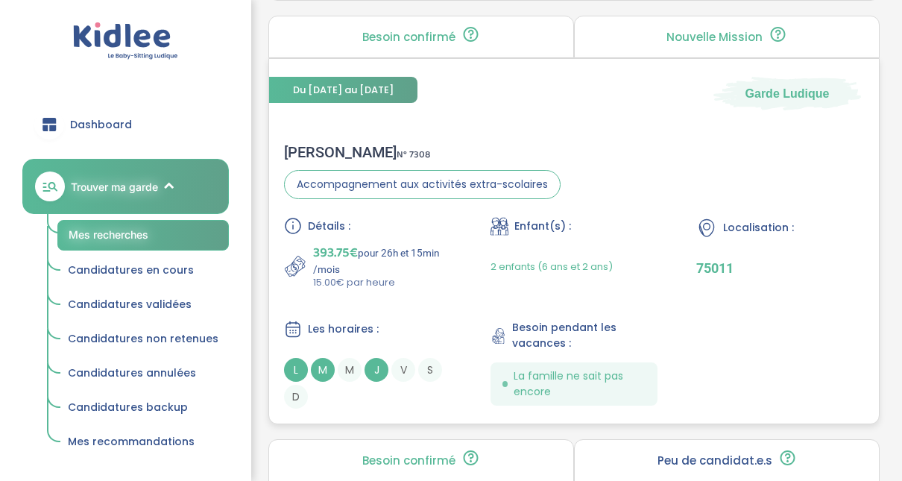
click at [329, 143] on div "Lucille G . N° 7308" at bounding box center [422, 152] width 276 height 18
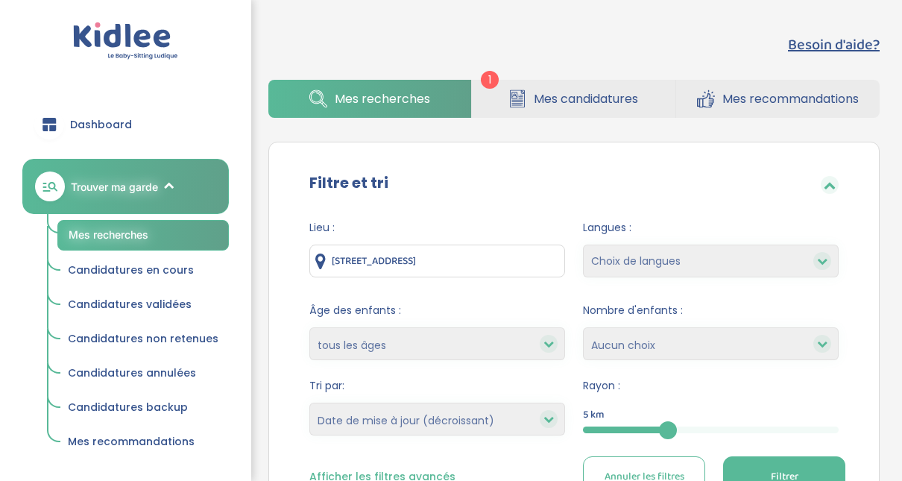
select select "updated_at_desc"
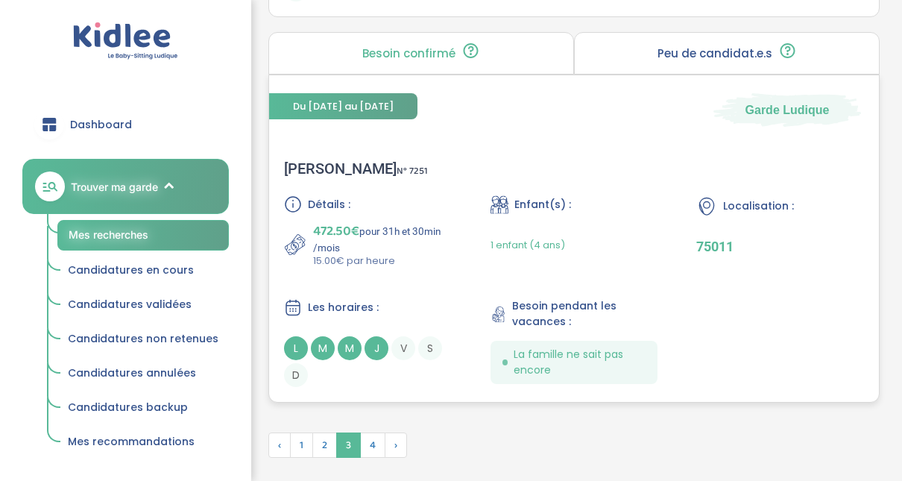
click at [314, 159] on div "Anne H . N° 7251" at bounding box center [356, 168] width 144 height 18
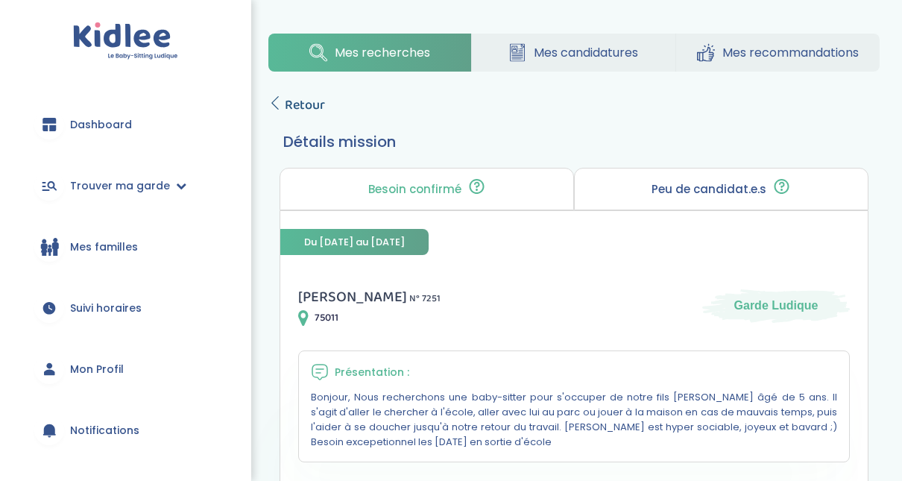
click at [303, 100] on span "Retour" at bounding box center [305, 105] width 40 height 21
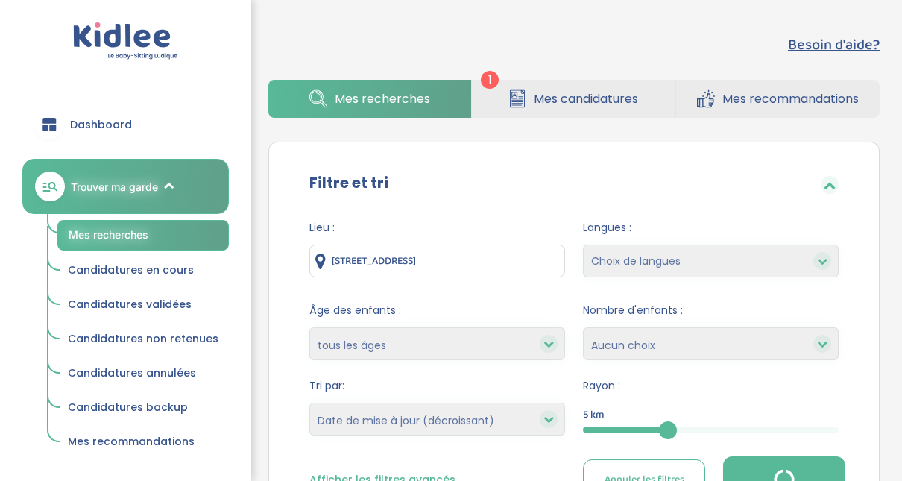
select select "updated_at_desc"
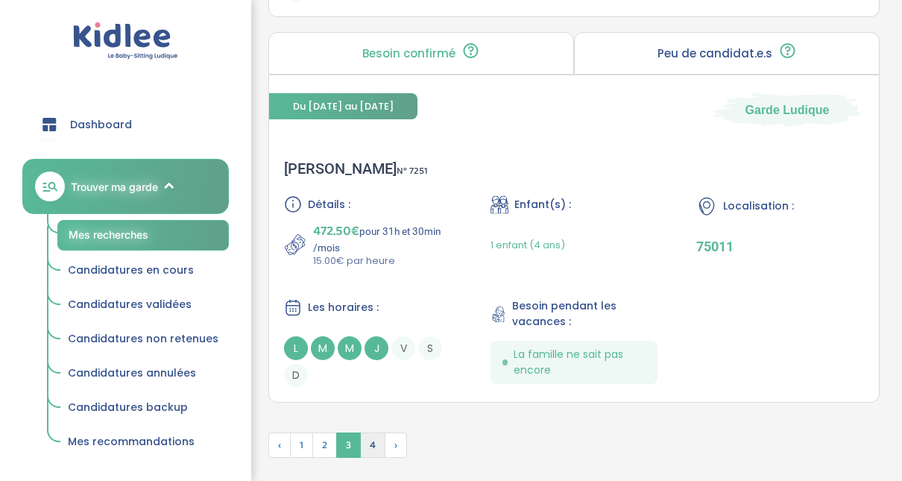
click at [373, 441] on span "4" at bounding box center [372, 444] width 25 height 25
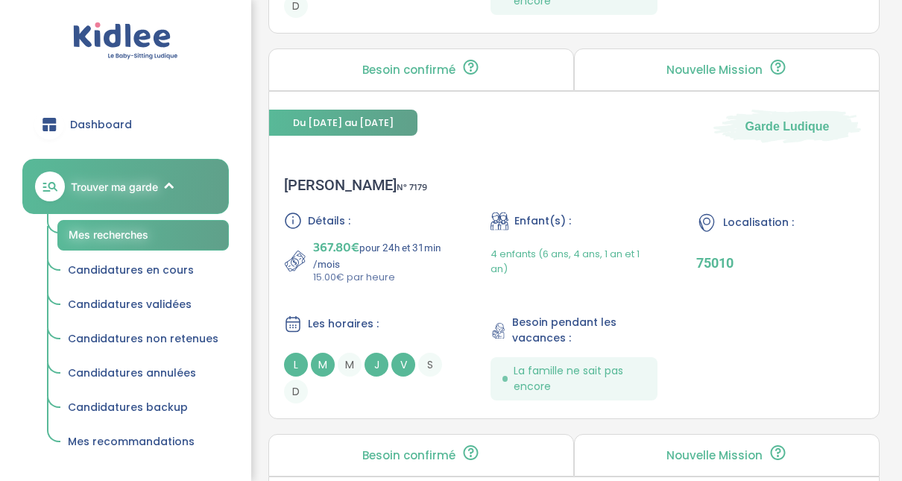
scroll to position [1808, 0]
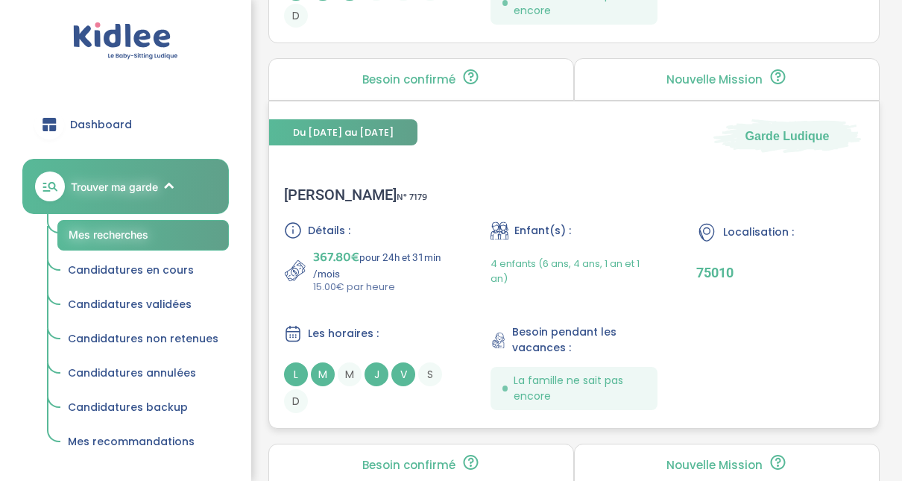
click at [338, 249] on span "367.80€" at bounding box center [336, 257] width 46 height 21
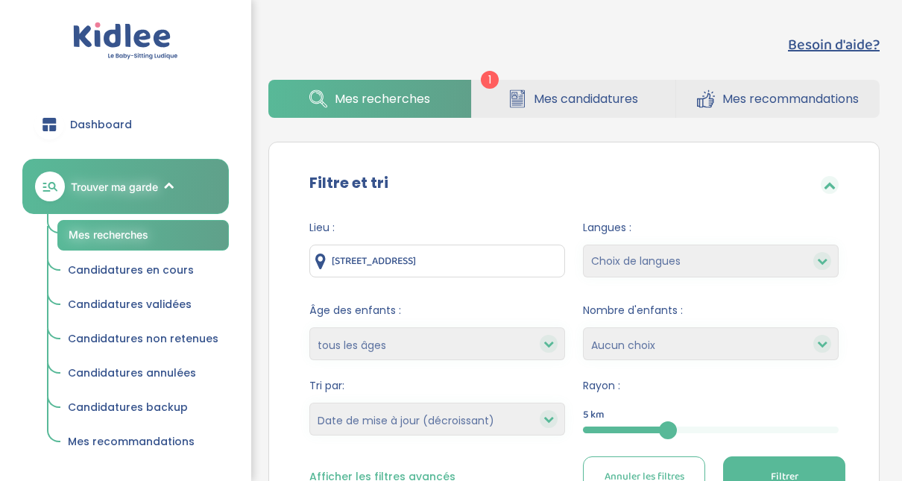
select select "updated_at_desc"
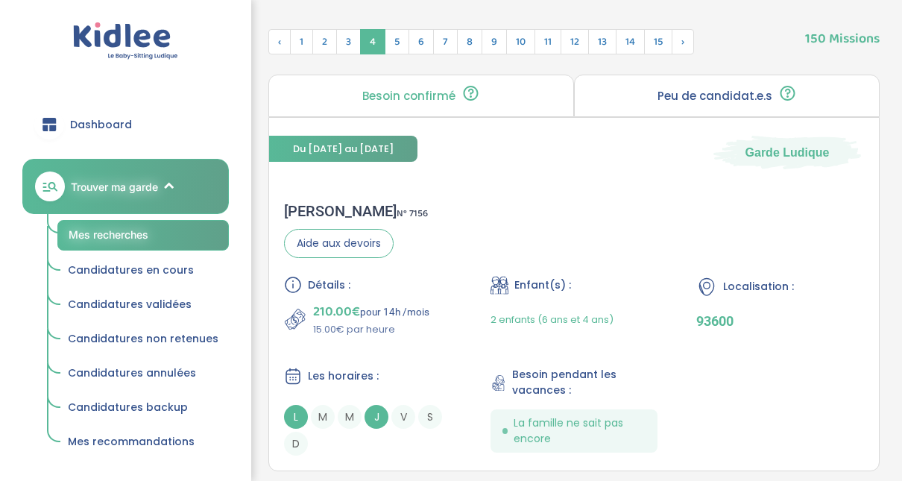
scroll to position [125, 0]
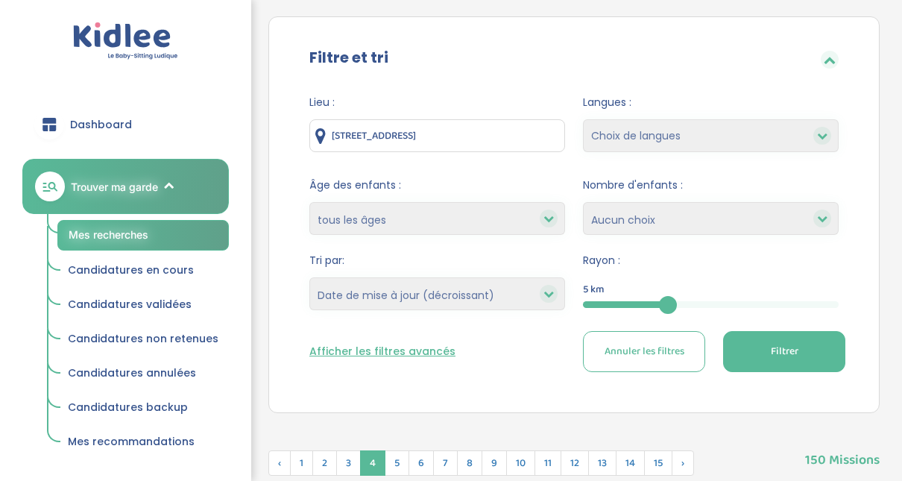
click at [713, 307] on div "5" at bounding box center [711, 304] width 256 height 17
click at [750, 351] on button "Filtrer" at bounding box center [784, 351] width 122 height 41
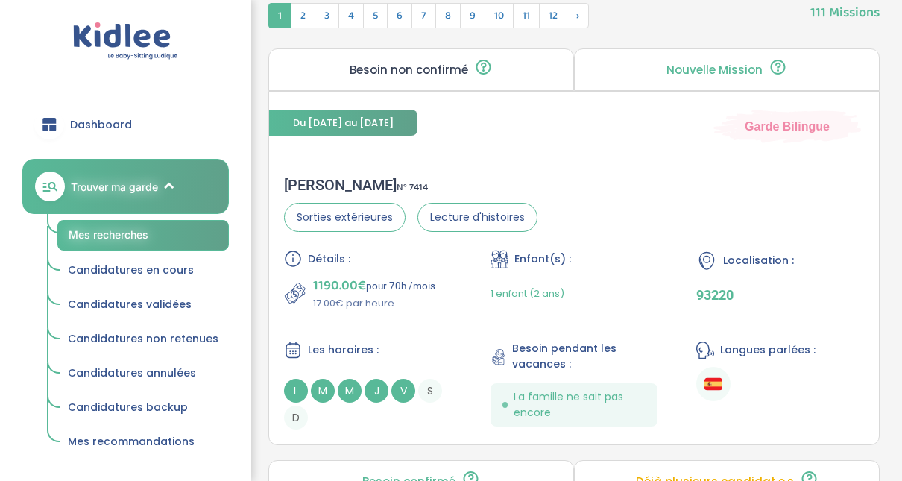
scroll to position [586, 0]
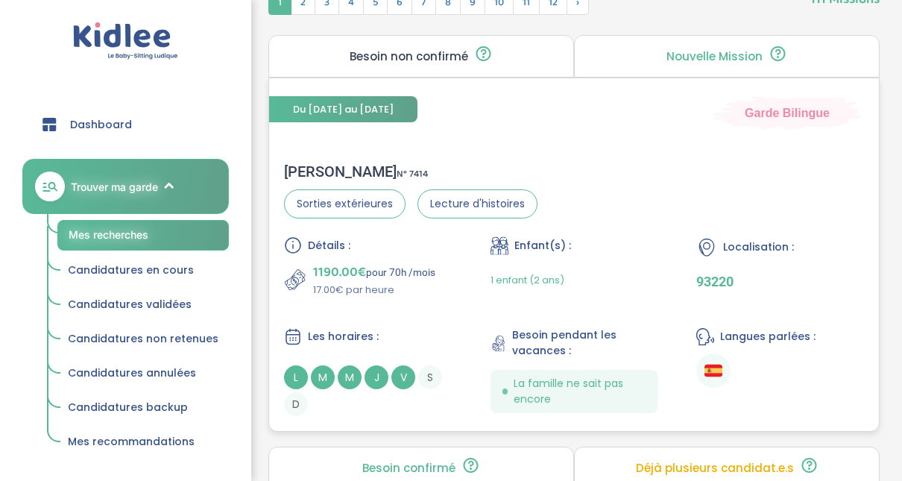
click at [349, 168] on div "Clémence P . N° 7414" at bounding box center [410, 171] width 253 height 18
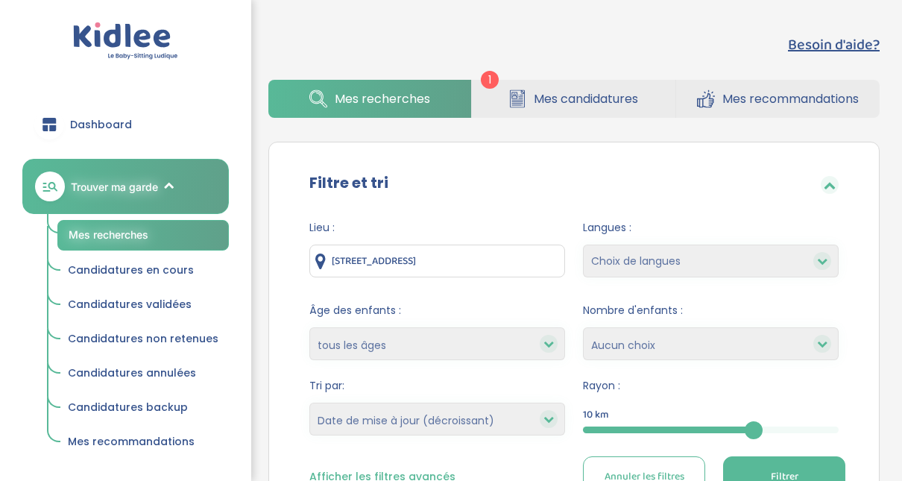
select select "updated_at_desc"
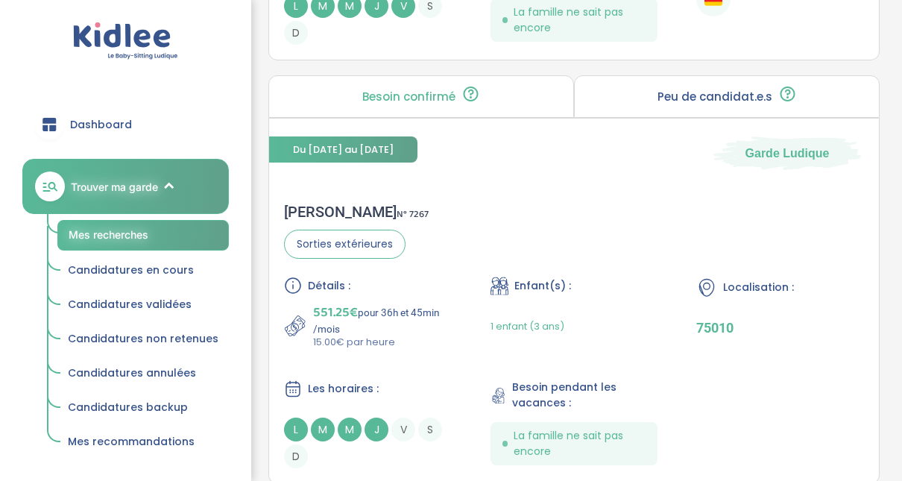
scroll to position [2235, 0]
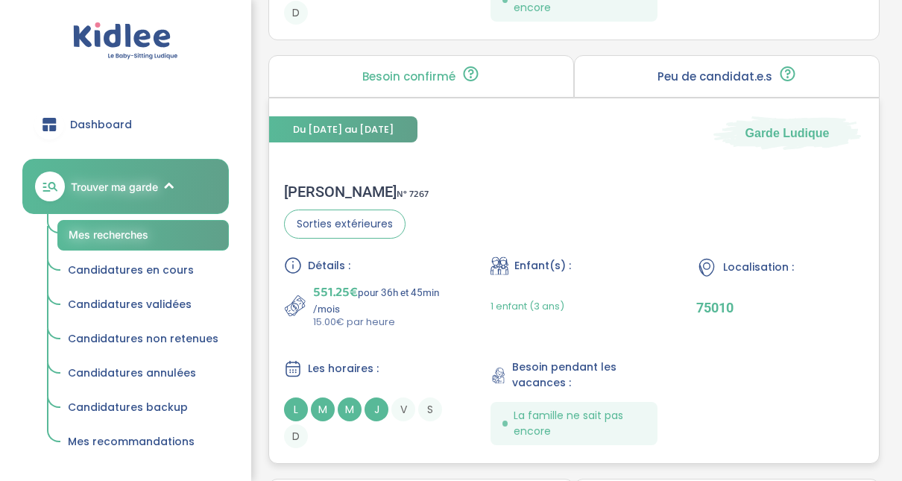
click at [302, 183] on div "Djoha c . N° 7267" at bounding box center [356, 192] width 145 height 18
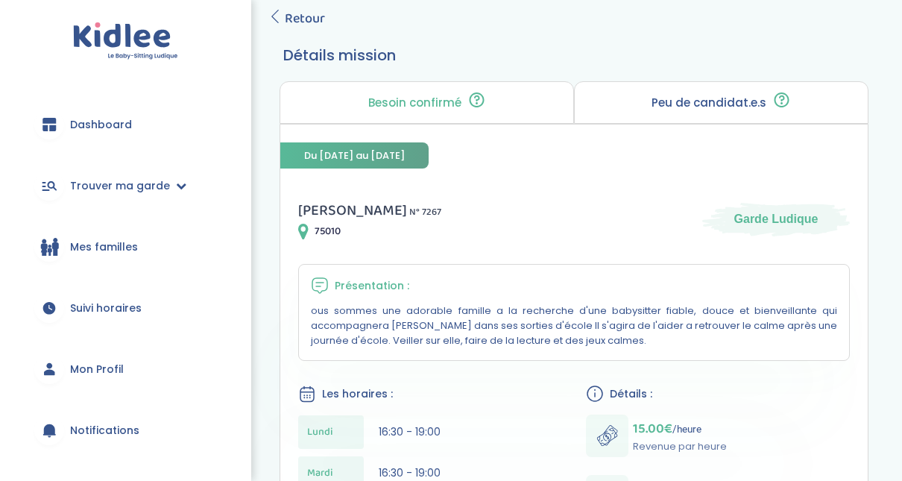
scroll to position [89, 0]
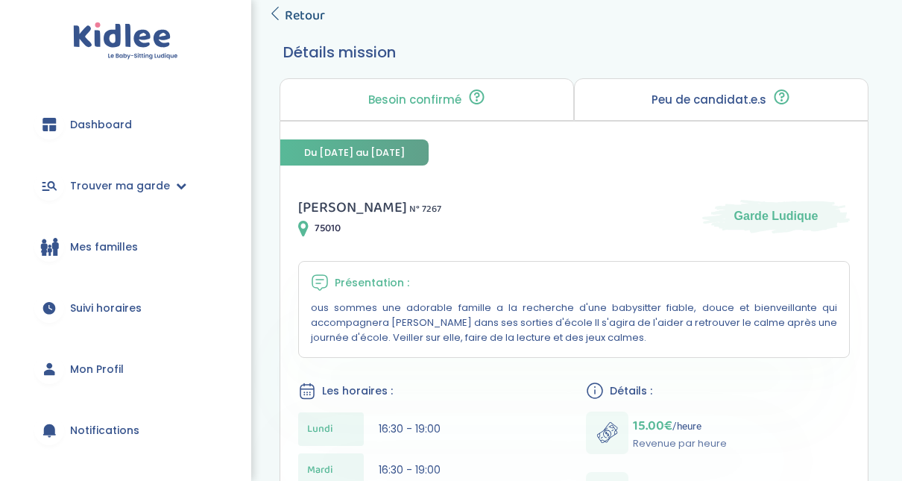
click at [294, 13] on span "Retour" at bounding box center [305, 15] width 40 height 21
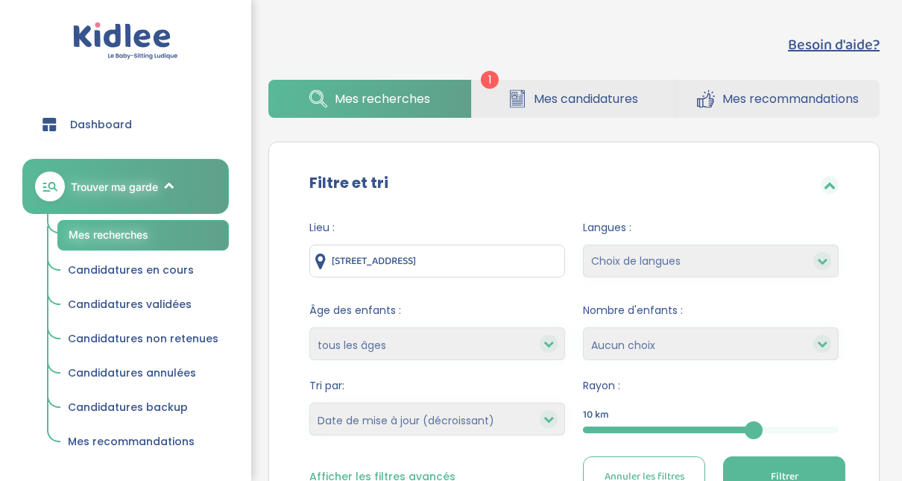
select select "updated_at_desc"
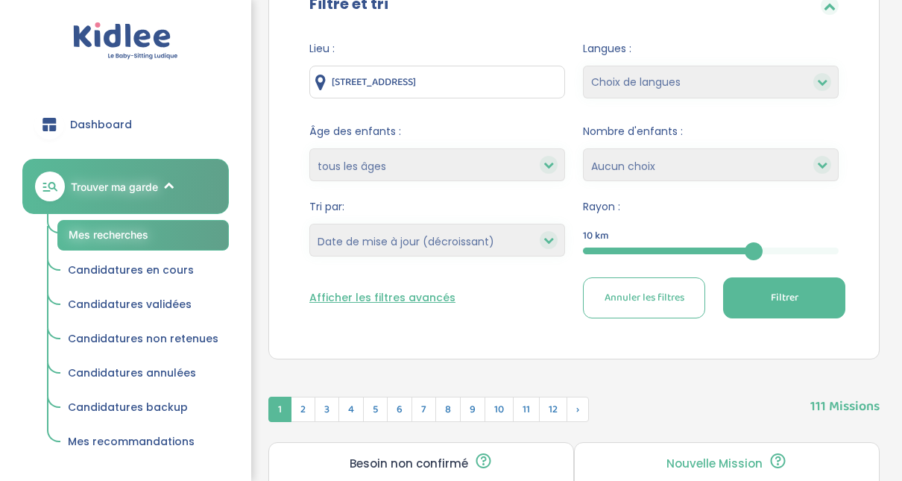
click at [794, 295] on span "Filtrer" at bounding box center [784, 298] width 28 height 16
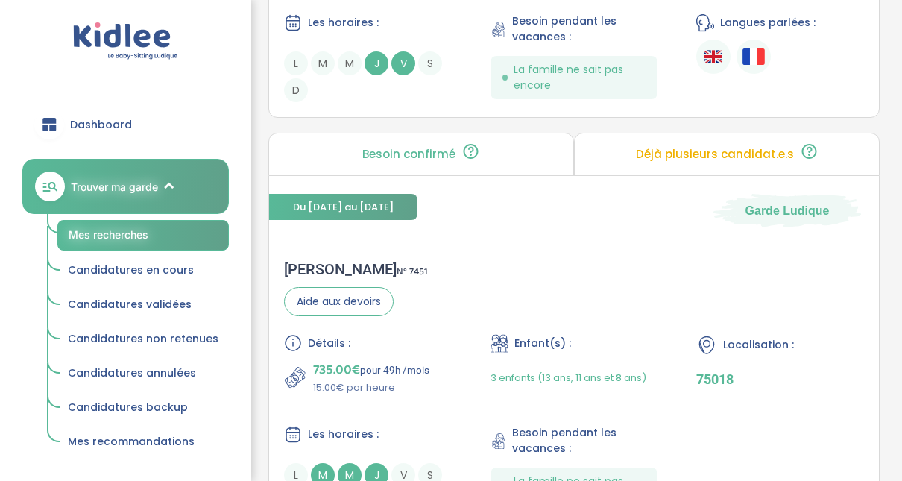
scroll to position [1450, 0]
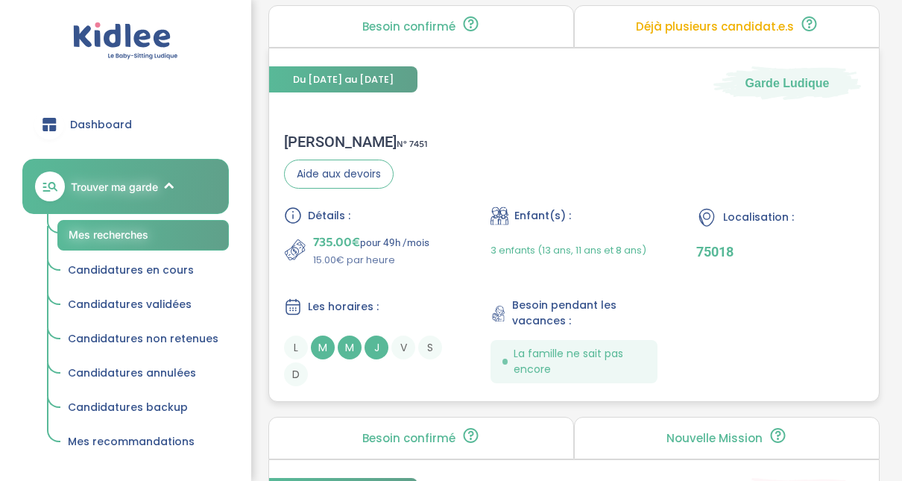
click at [319, 136] on div "charlotte L . N° 7451" at bounding box center [356, 142] width 144 height 18
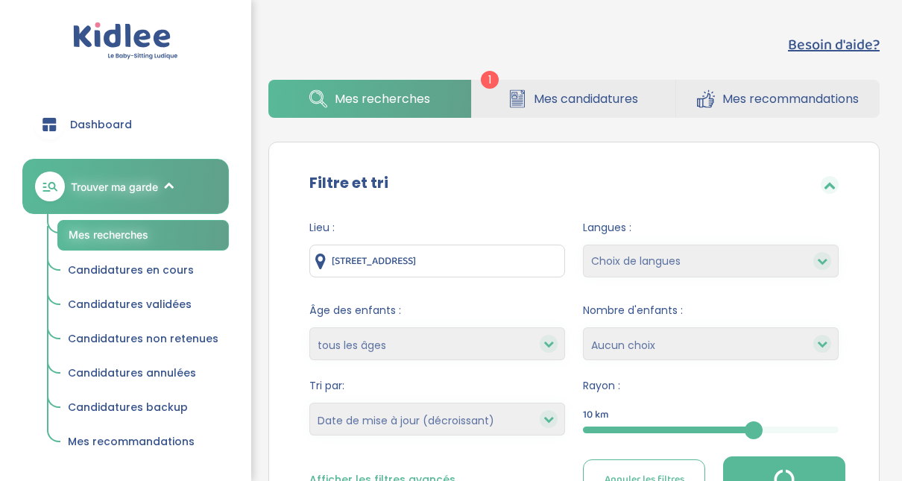
select select "updated_at_desc"
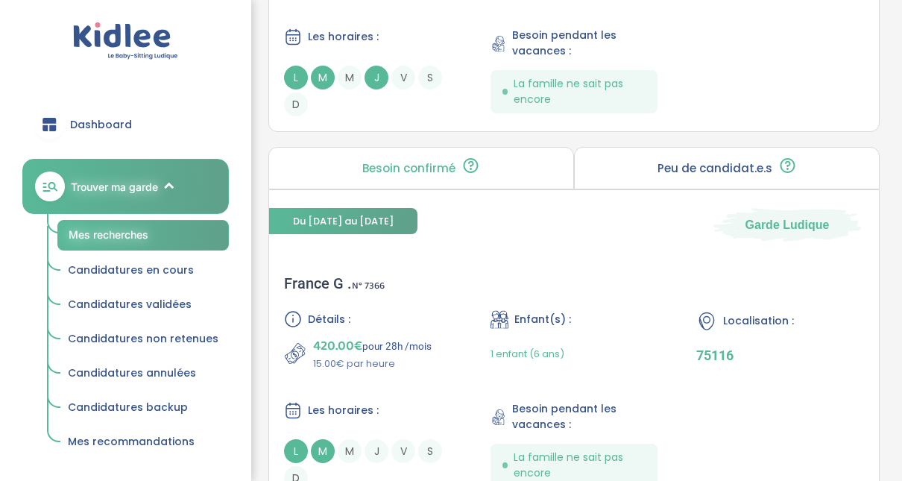
scroll to position [3041, 0]
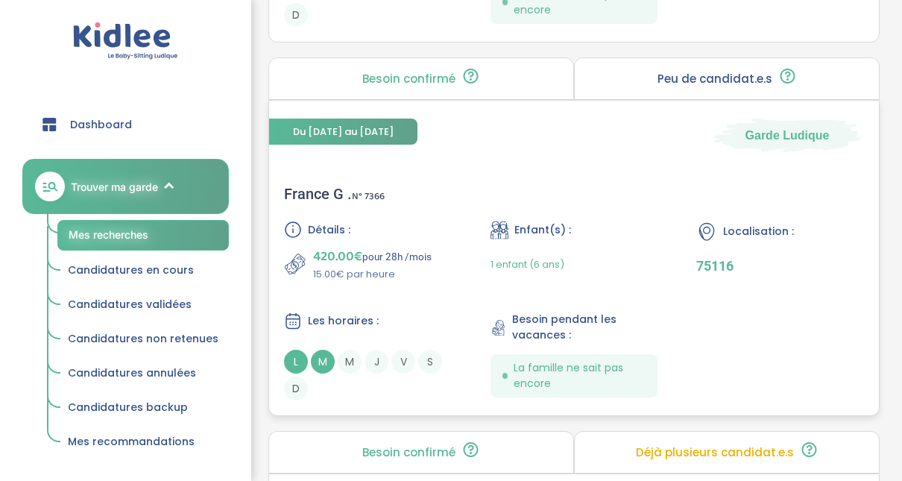
click at [338, 187] on div "France G . N° 7366" at bounding box center [334, 194] width 101 height 18
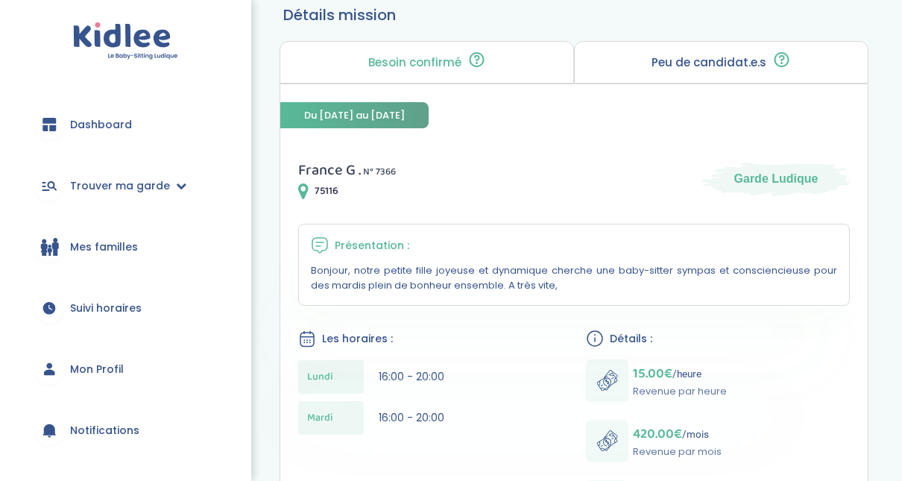
scroll to position [140, 0]
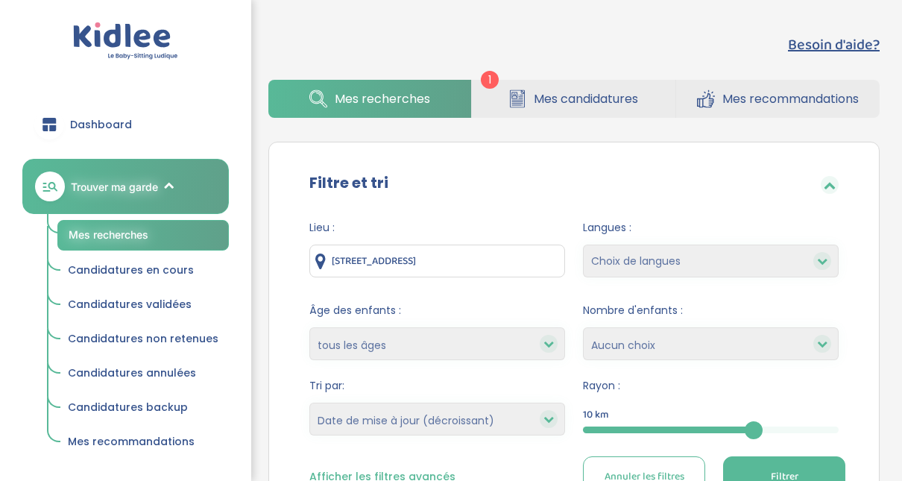
select select "updated_at_desc"
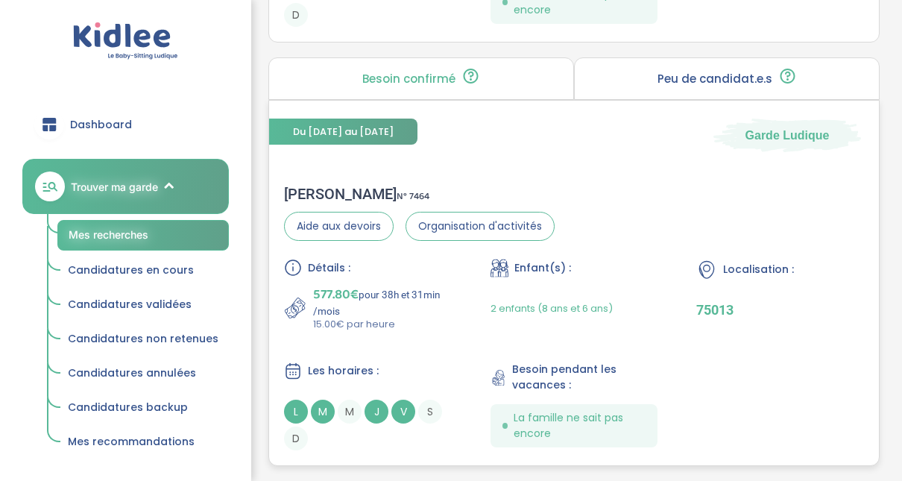
click at [358, 185] on div "Anne-Sophie C . N° 7464" at bounding box center [419, 194] width 270 height 18
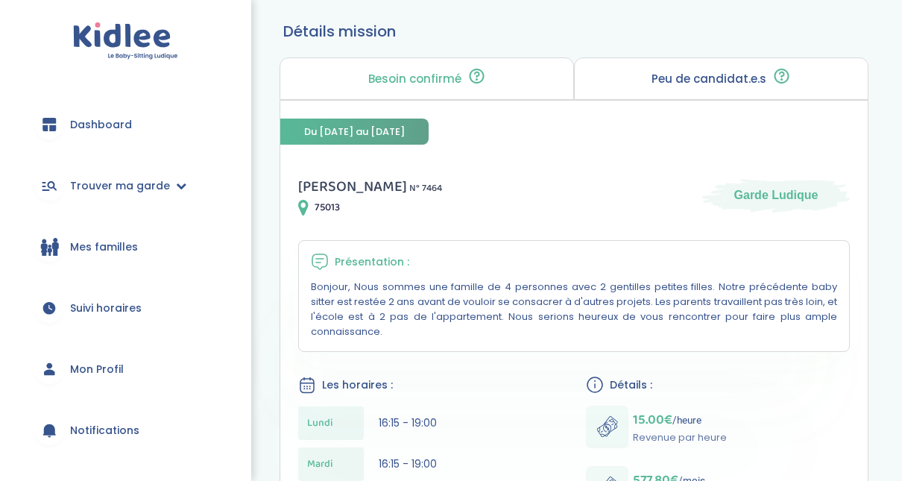
scroll to position [107, 0]
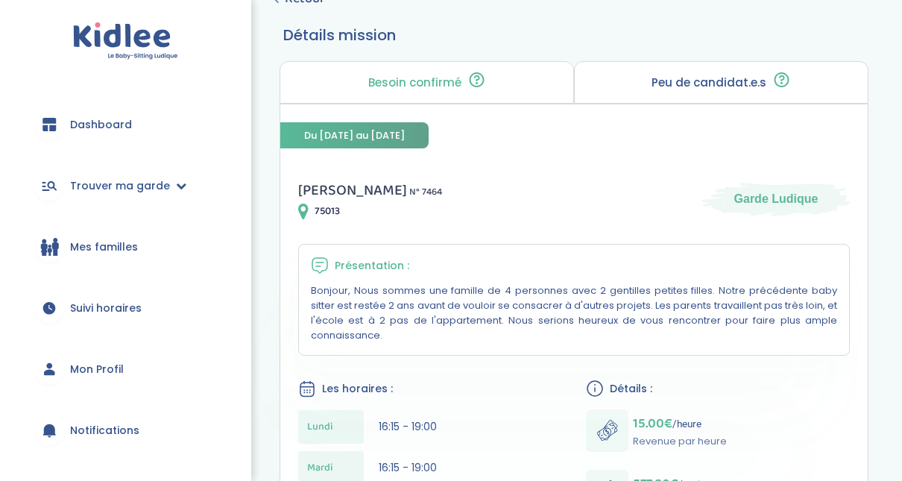
drag, startPoint x: 912, startPoint y: 176, endPoint x: 911, endPoint y: 157, distance: 18.7
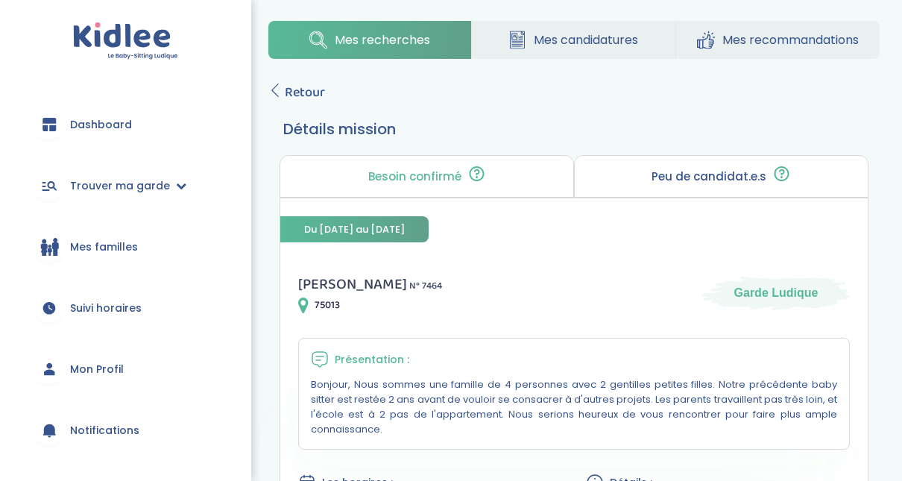
scroll to position [0, 0]
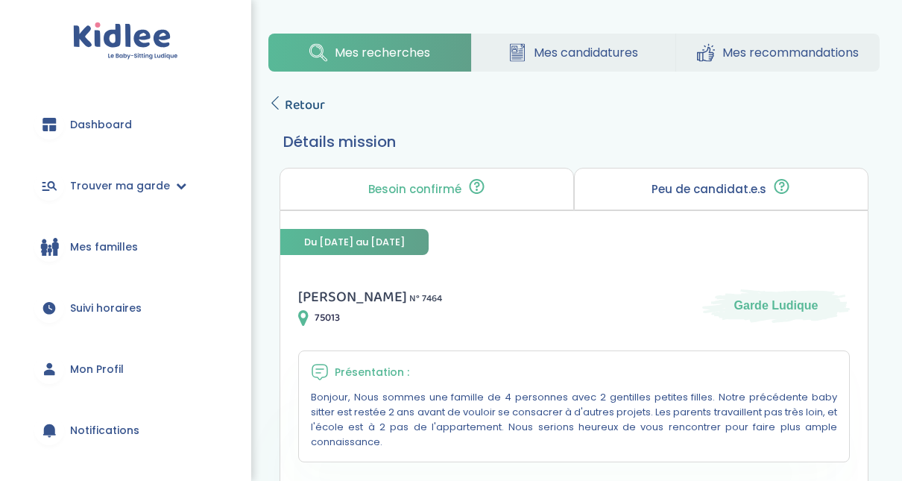
click at [291, 108] on span "Retour" at bounding box center [305, 105] width 40 height 21
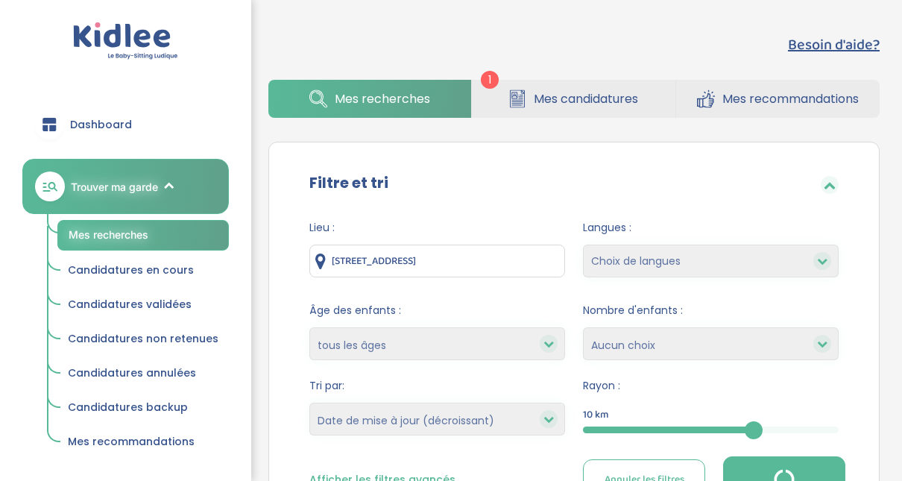
select select "updated_at_desc"
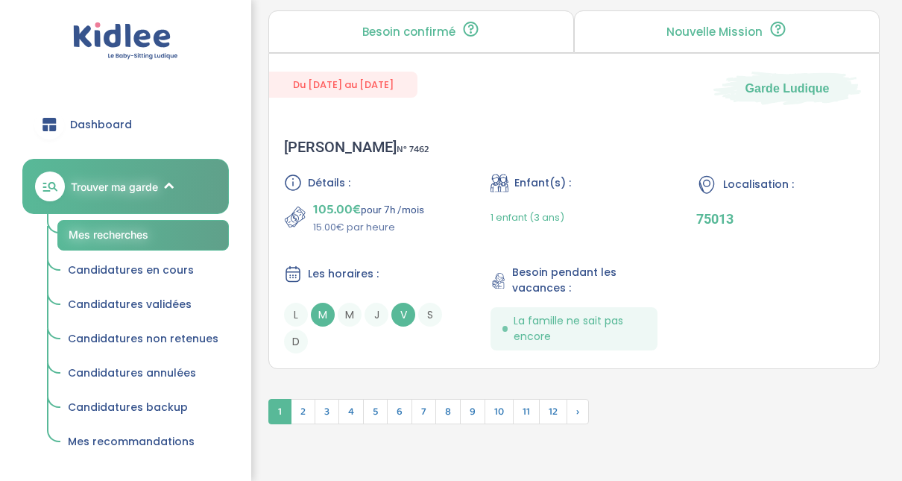
scroll to position [4316, 0]
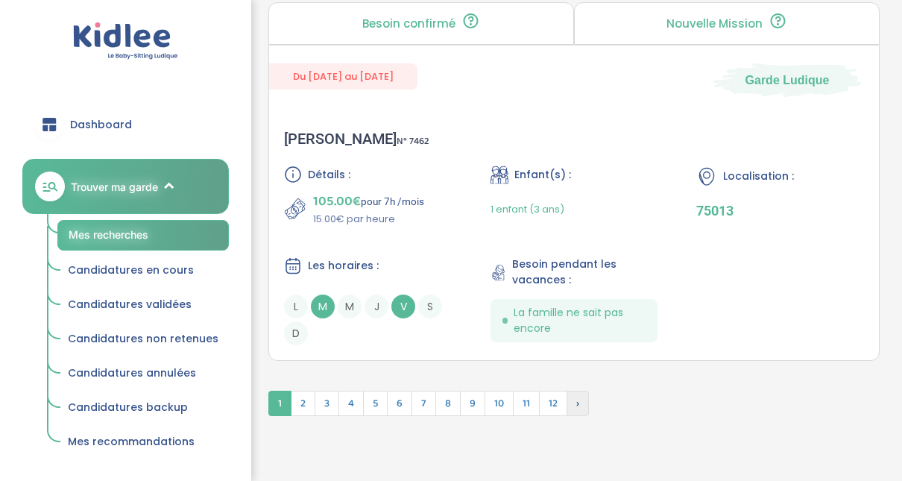
click at [576, 390] on span "›" at bounding box center [577, 402] width 22 height 25
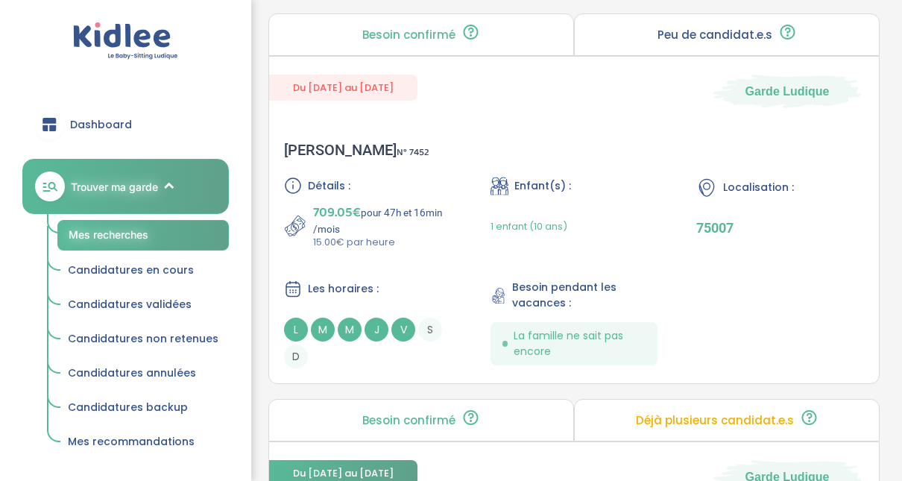
scroll to position [2966, 0]
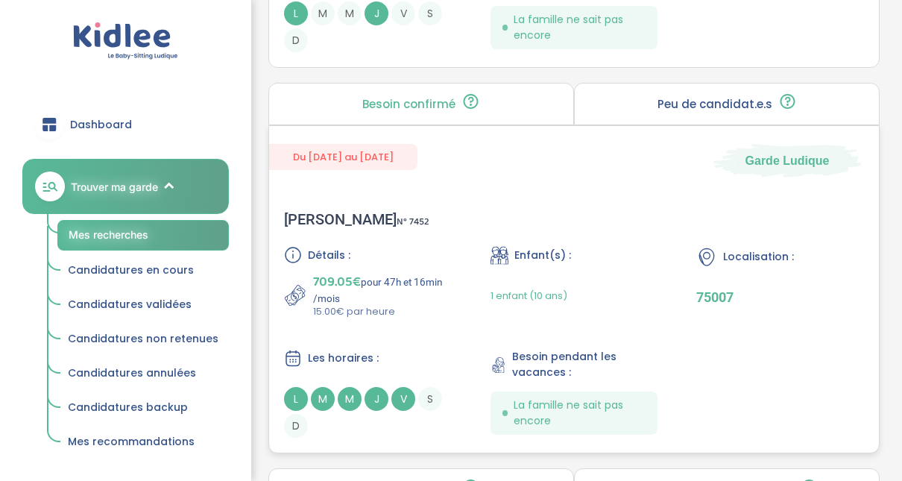
click at [346, 275] on span "709.05€" at bounding box center [337, 281] width 48 height 21
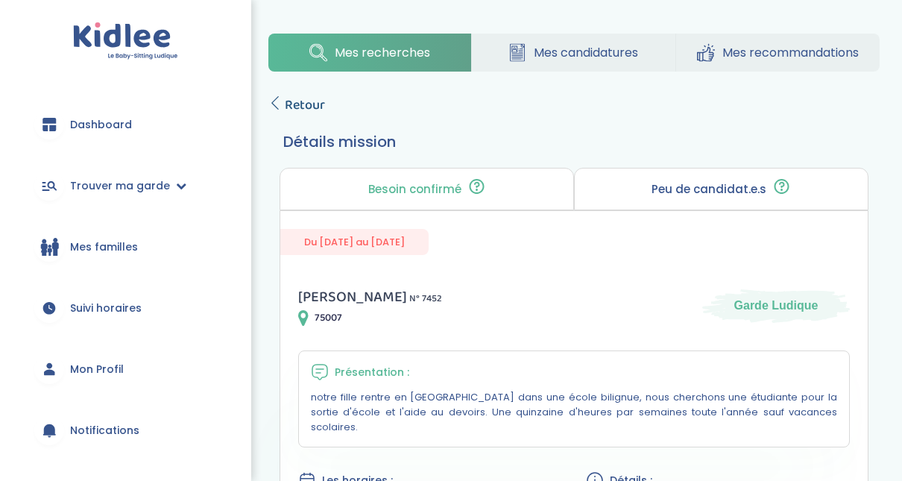
click at [281, 103] on link "Retour" at bounding box center [296, 105] width 57 height 21
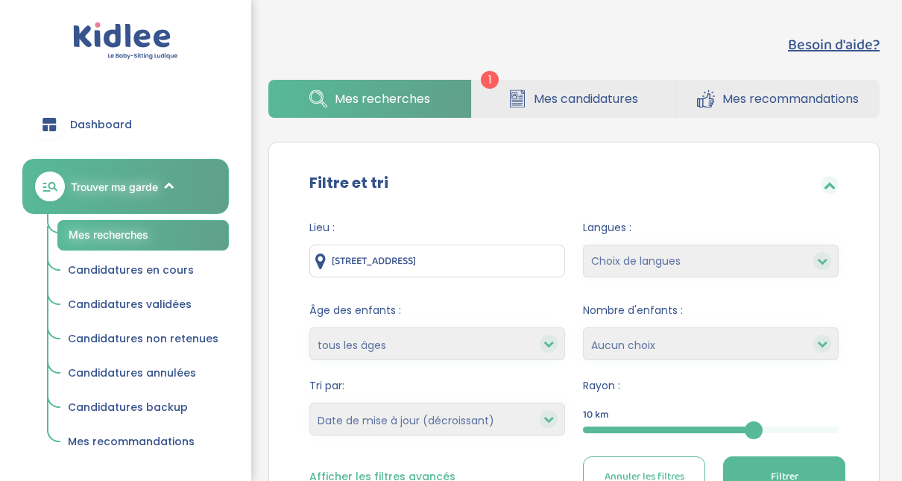
select select "updated_at_desc"
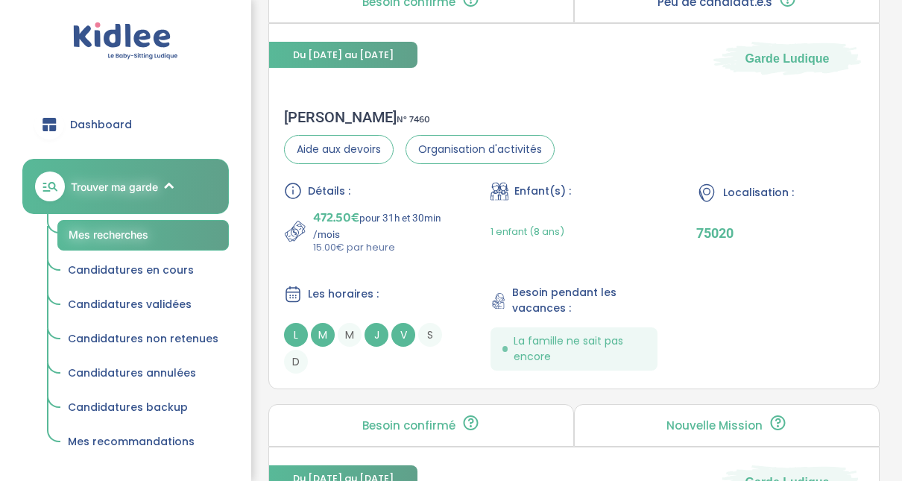
scroll to position [610, 0]
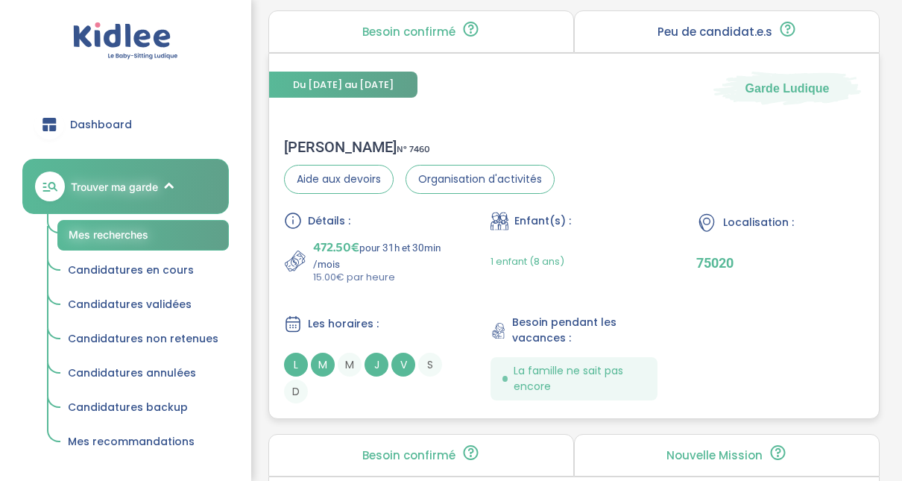
click at [349, 149] on div "Gwenaelle M . N° 7460" at bounding box center [419, 147] width 270 height 18
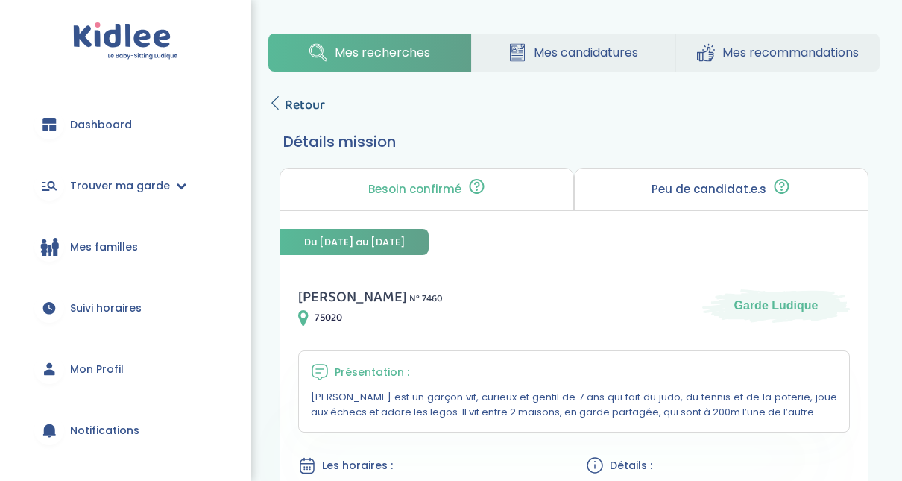
click at [289, 103] on span "Retour" at bounding box center [305, 105] width 40 height 21
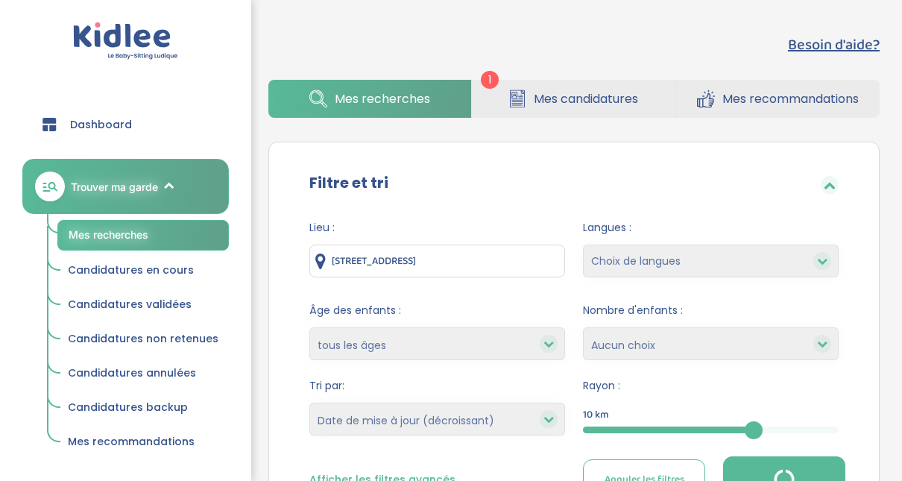
select select "updated_at_desc"
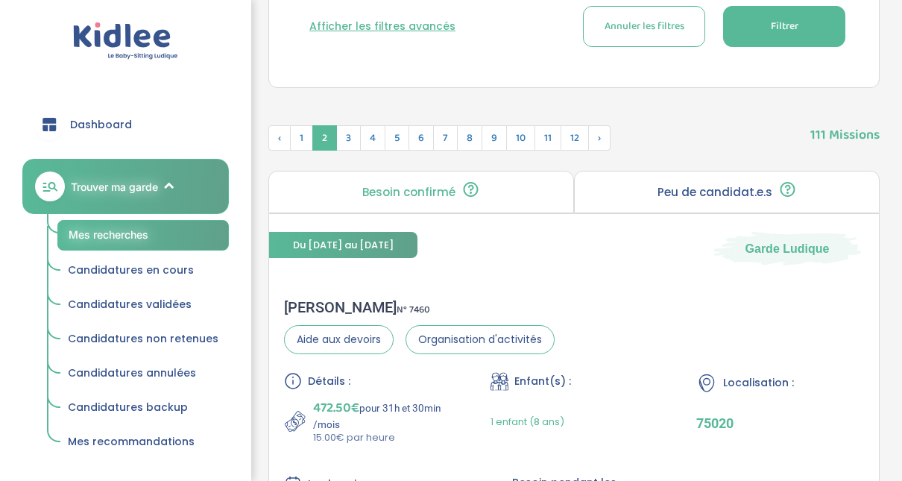
scroll to position [382, 0]
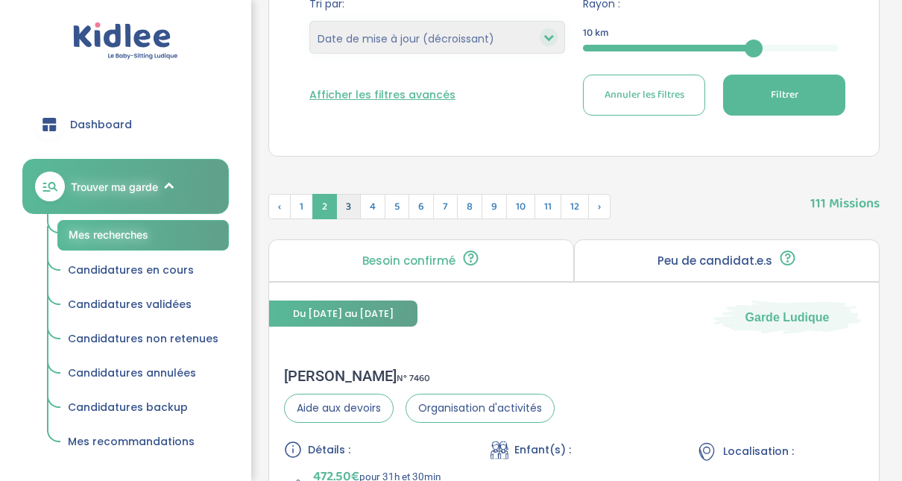
click at [342, 208] on span "3" at bounding box center [348, 206] width 25 height 25
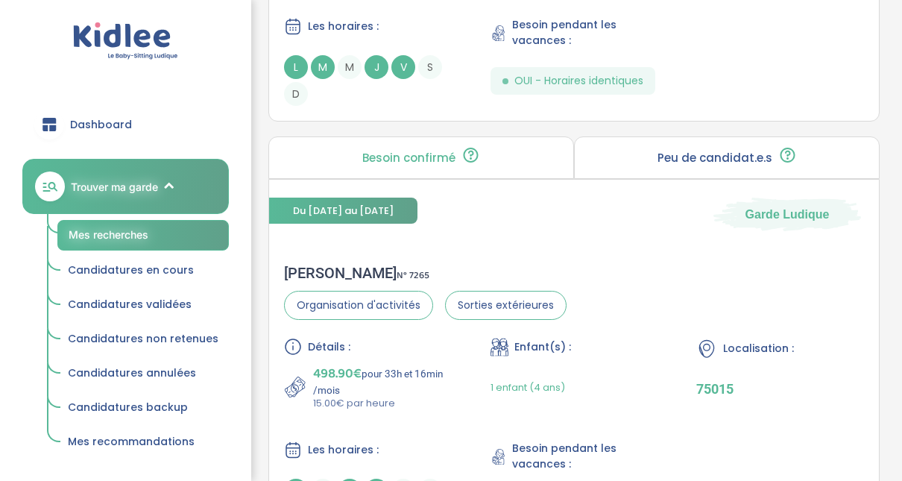
scroll to position [3480, 0]
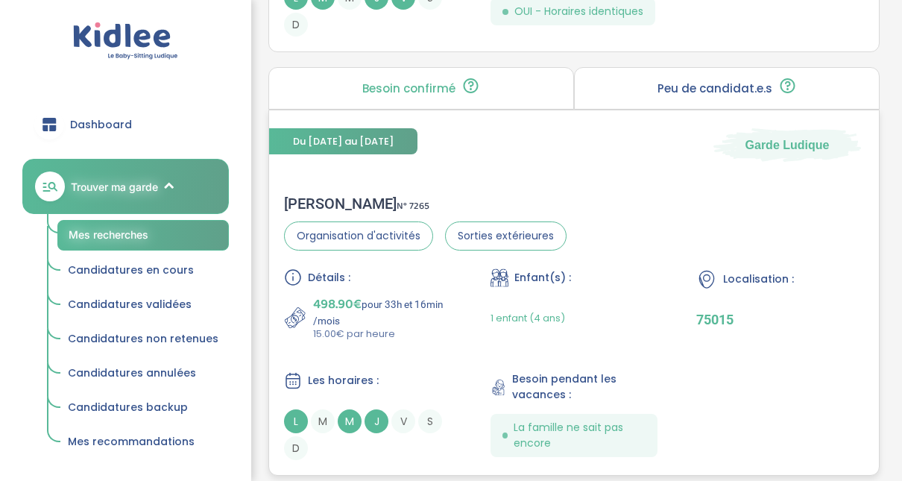
click at [332, 194] on div "Clémence L . N° 7265" at bounding box center [425, 203] width 282 height 18
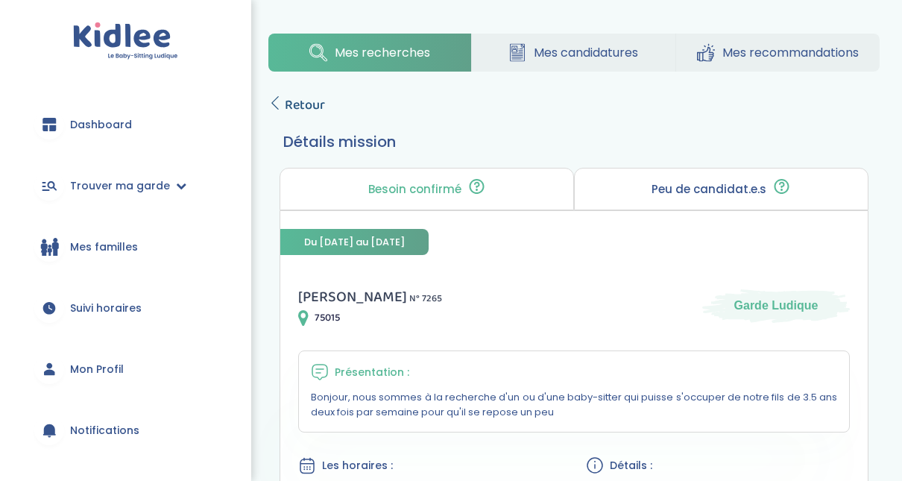
click at [279, 101] on icon at bounding box center [274, 102] width 13 height 13
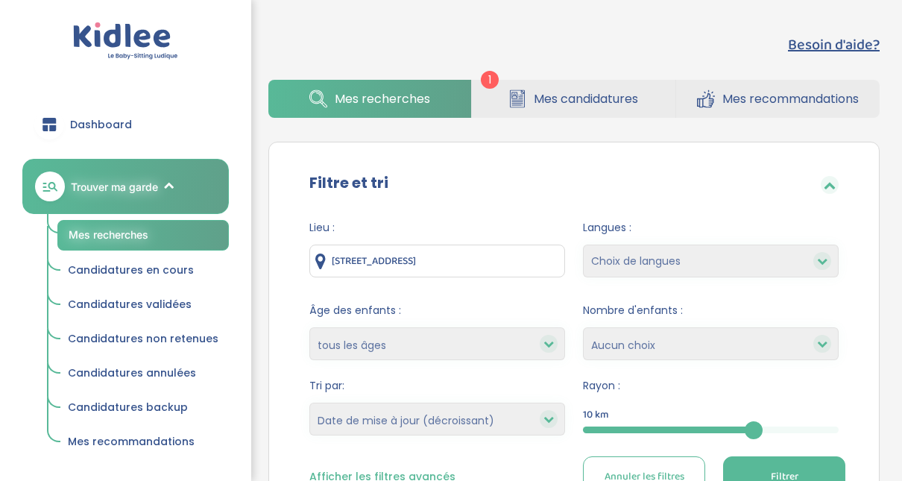
select select "updated_at_desc"
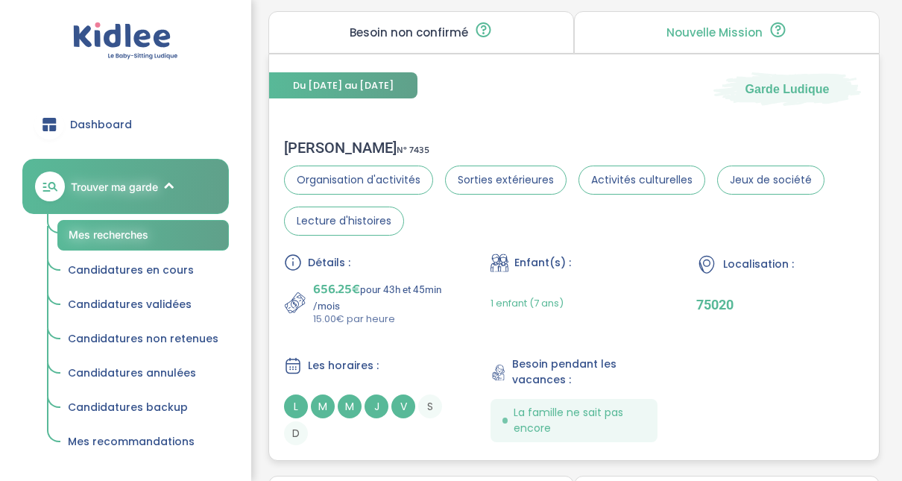
scroll to position [3948, 0]
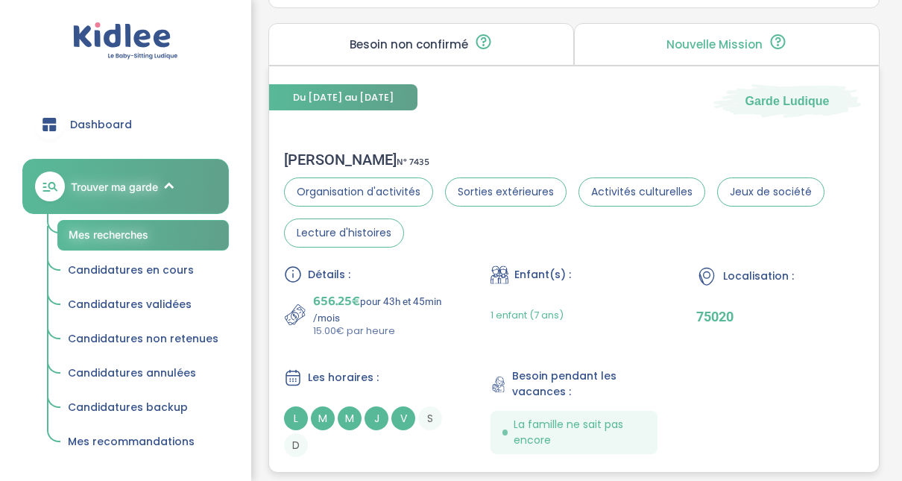
click at [340, 151] on div "Laurent H . N° 7435" at bounding box center [574, 160] width 580 height 18
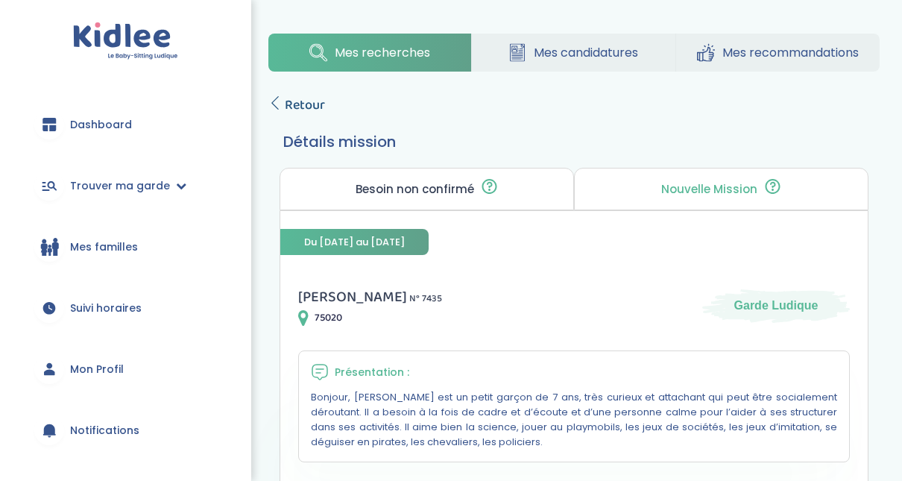
click at [273, 103] on icon at bounding box center [274, 102] width 13 height 13
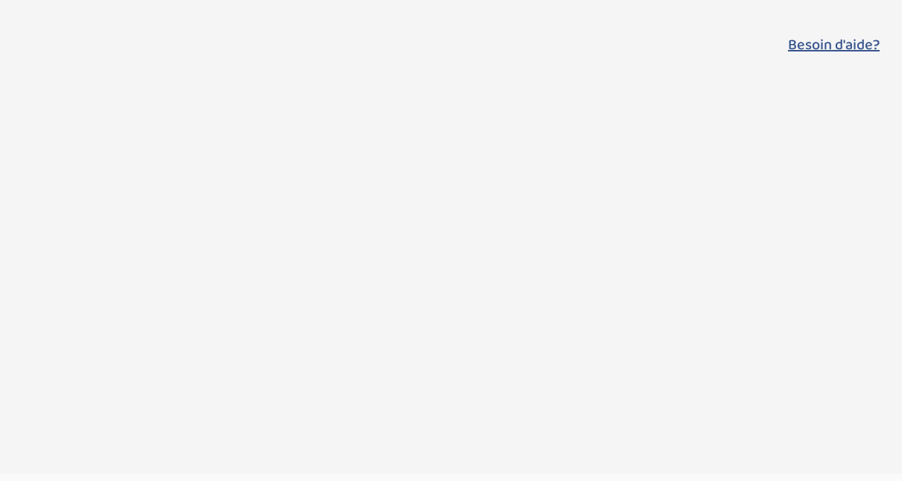
select select "updated_at_desc"
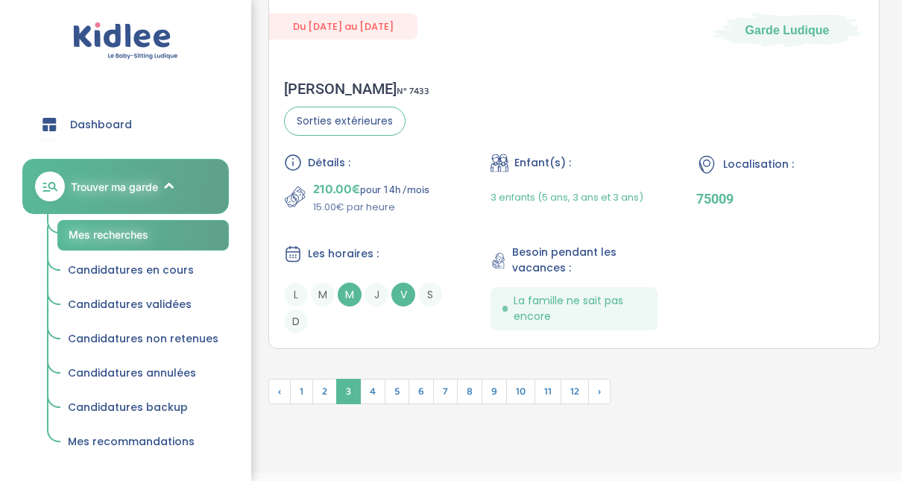
scroll to position [4510, 0]
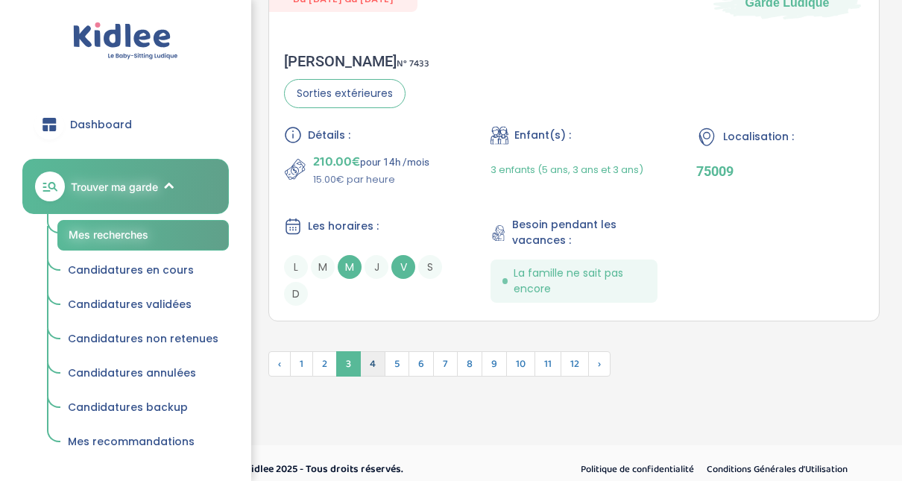
click at [373, 351] on span "4" at bounding box center [372, 363] width 25 height 25
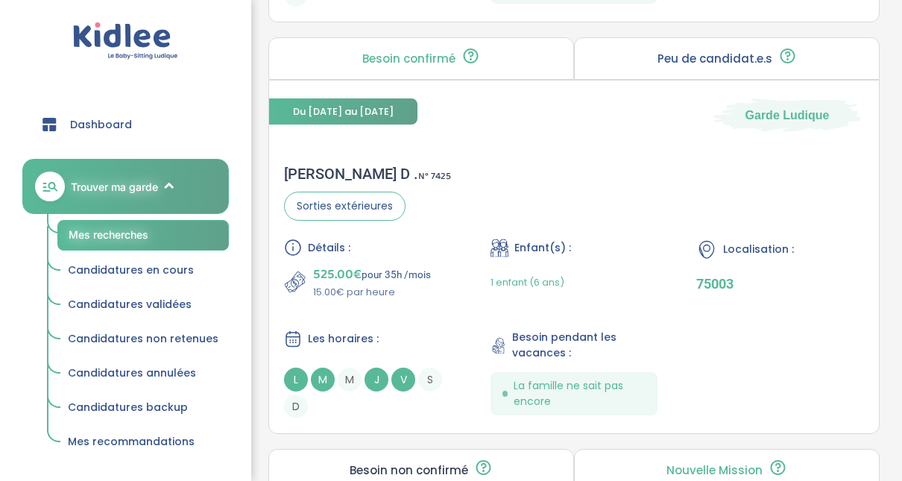
scroll to position [0, 0]
click at [338, 267] on span "525.00€" at bounding box center [337, 274] width 48 height 21
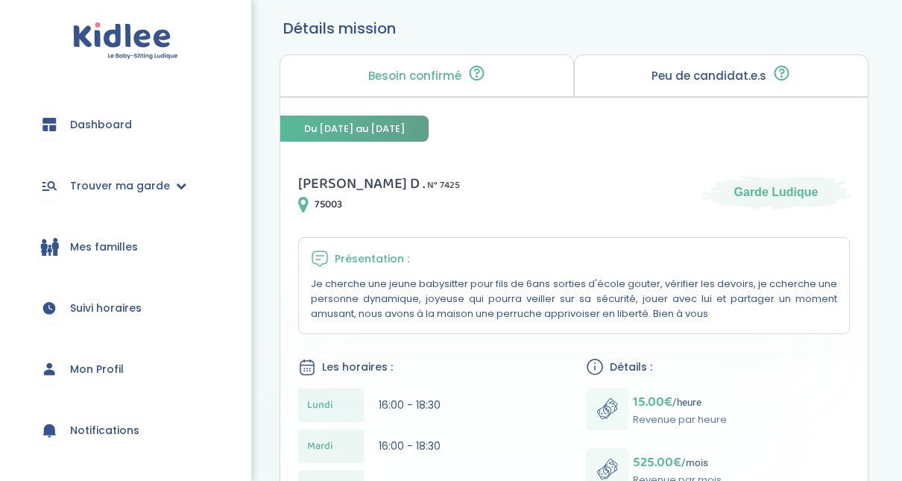
scroll to position [66, 0]
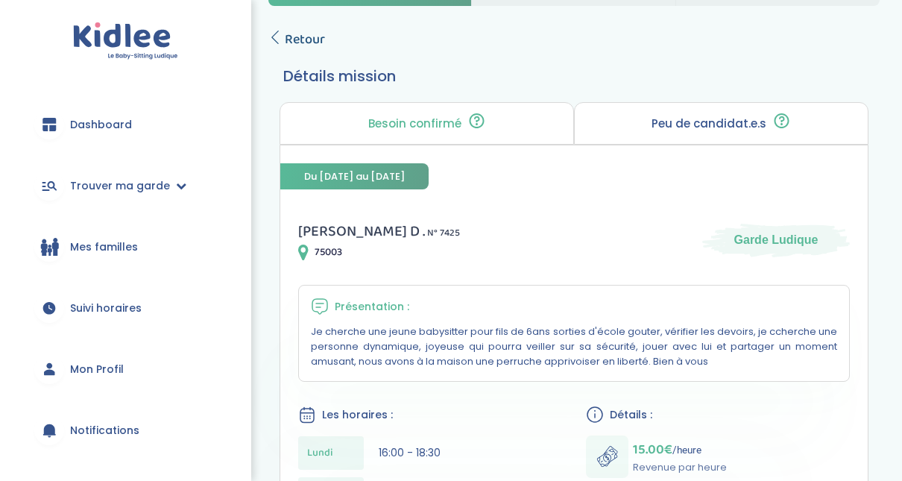
click at [280, 36] on icon at bounding box center [274, 37] width 13 height 13
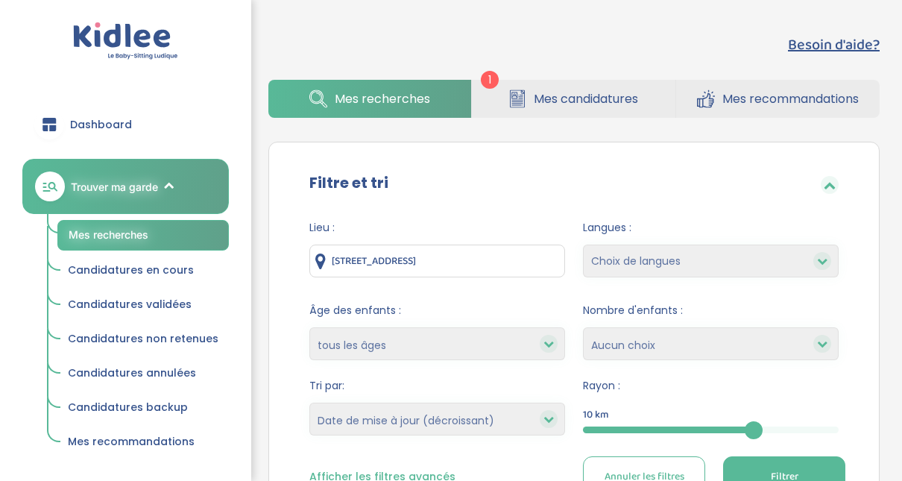
select select "updated_at_desc"
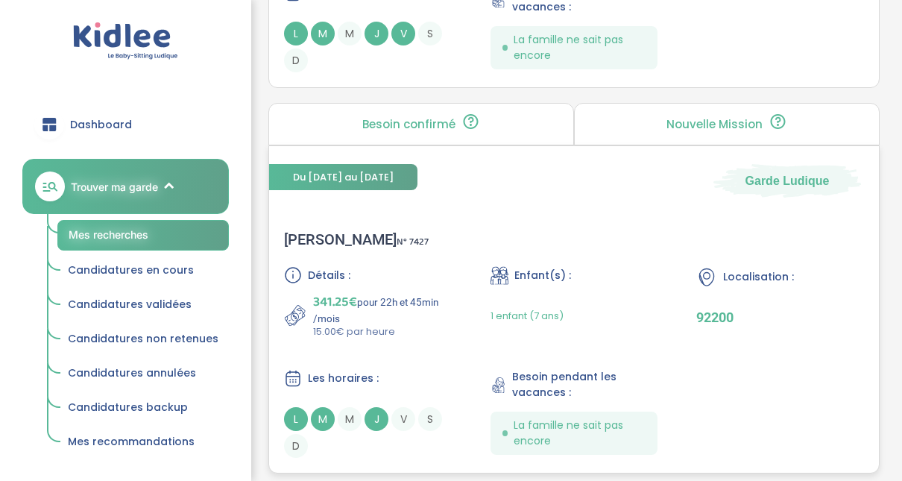
click at [326, 235] on div "Corinne B . N° 7427" at bounding box center [356, 239] width 145 height 18
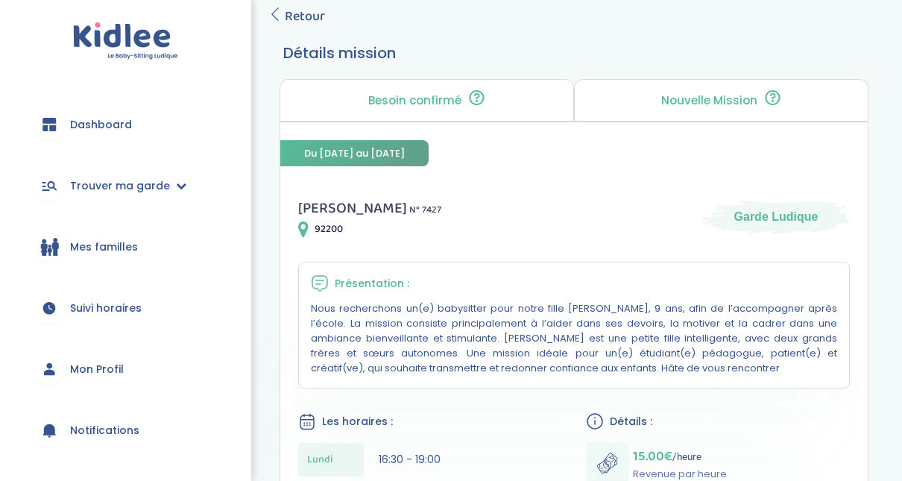
scroll to position [85, 0]
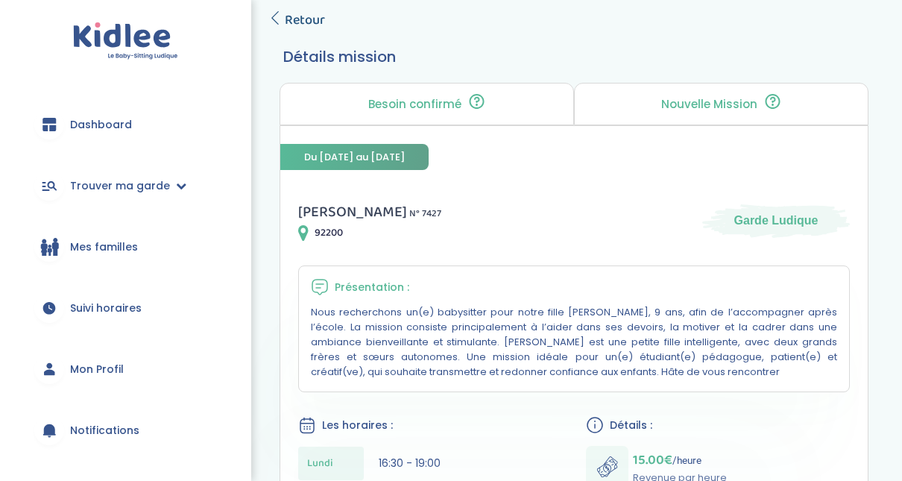
click at [287, 24] on span "Retour" at bounding box center [305, 20] width 40 height 21
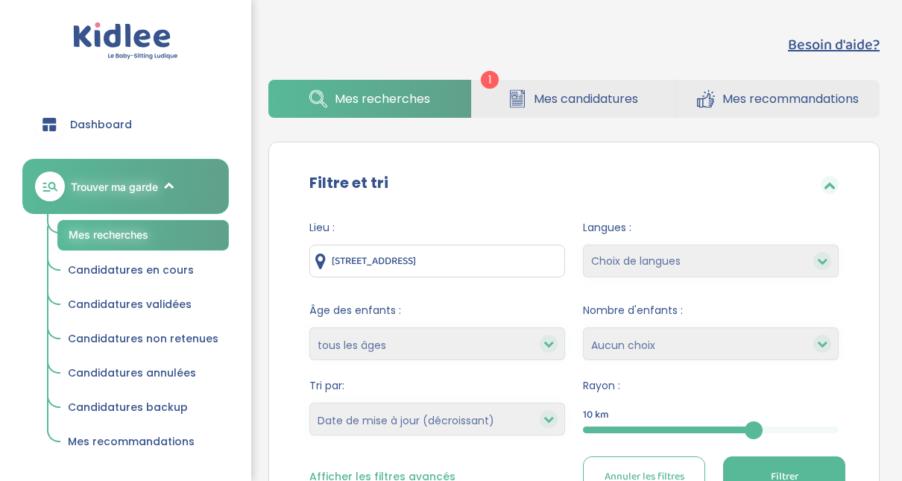
select select "updated_at_desc"
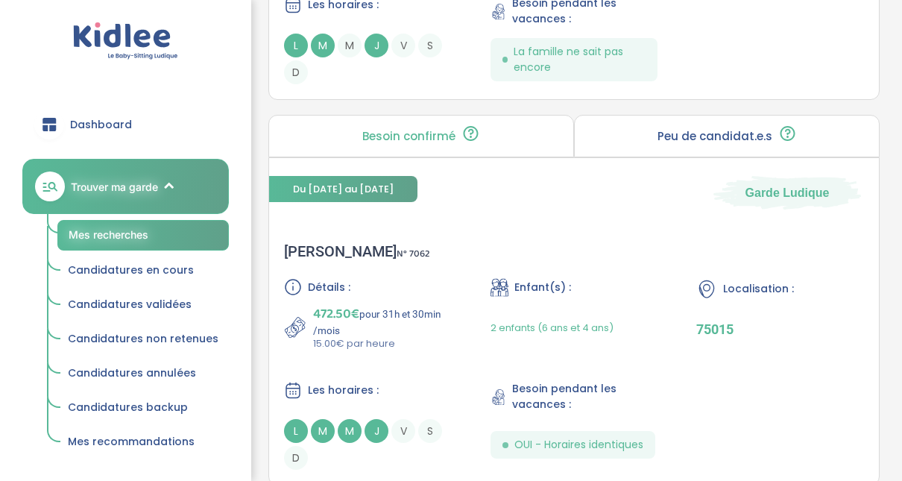
scroll to position [1423, 0]
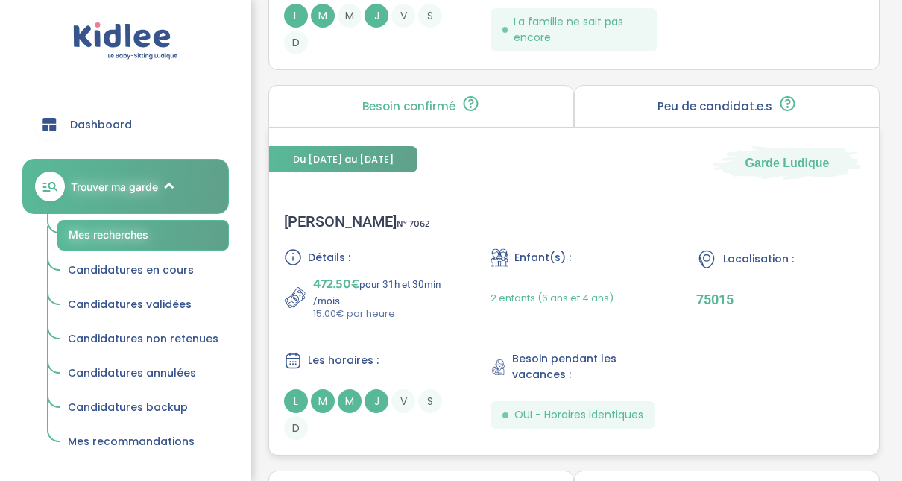
click at [303, 220] on div "[PERSON_NAME] N° 7062" at bounding box center [357, 221] width 146 height 18
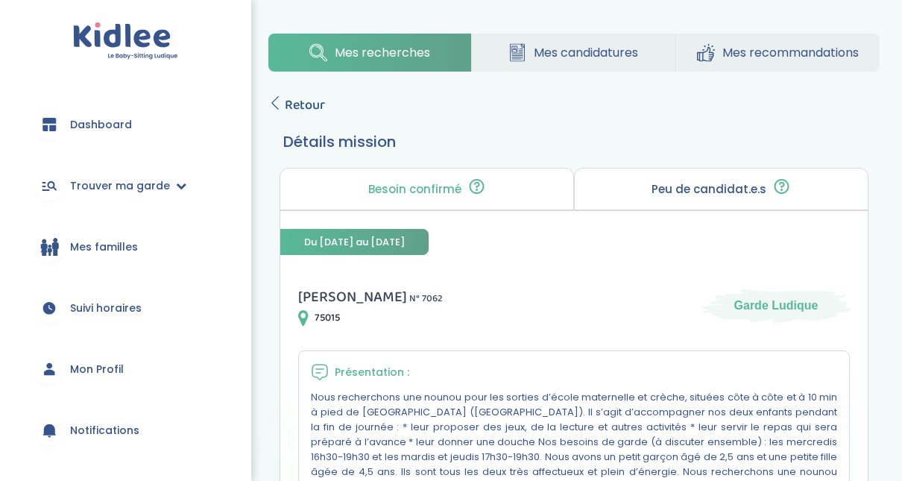
click at [276, 104] on icon at bounding box center [274, 102] width 13 height 13
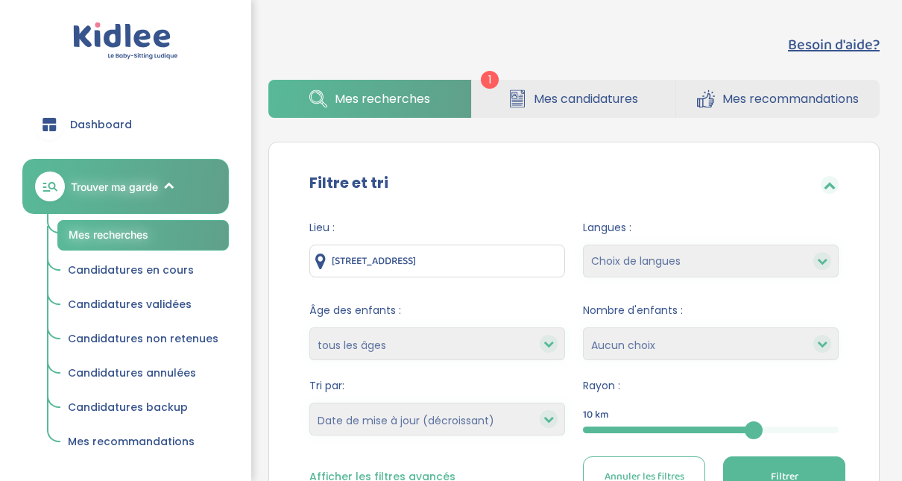
select select "updated_at_desc"
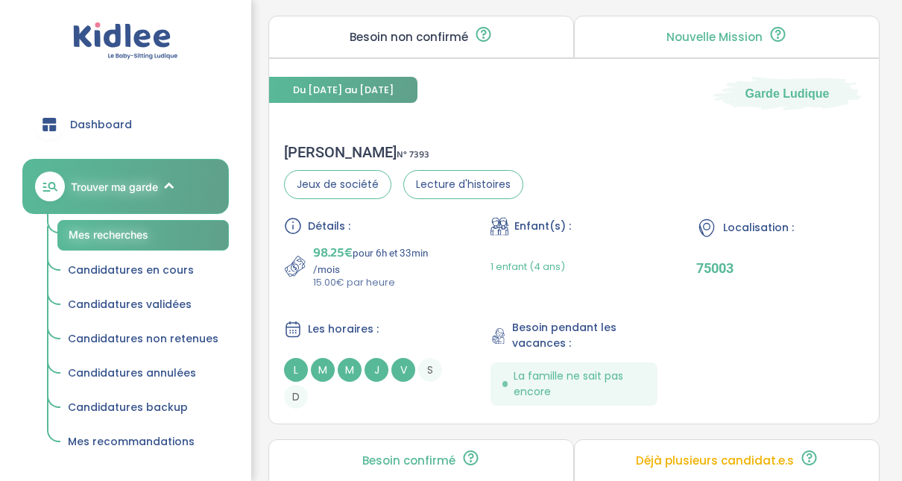
scroll to position [541, 0]
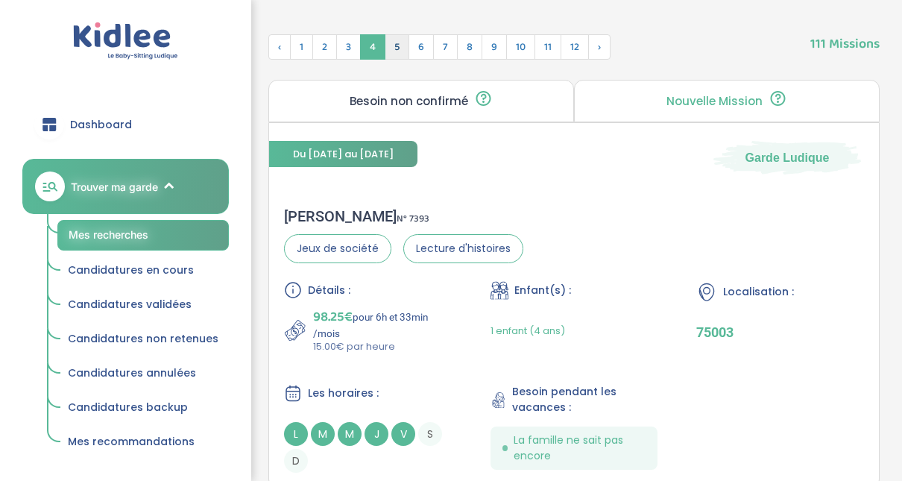
click at [388, 48] on span "5" at bounding box center [396, 46] width 25 height 25
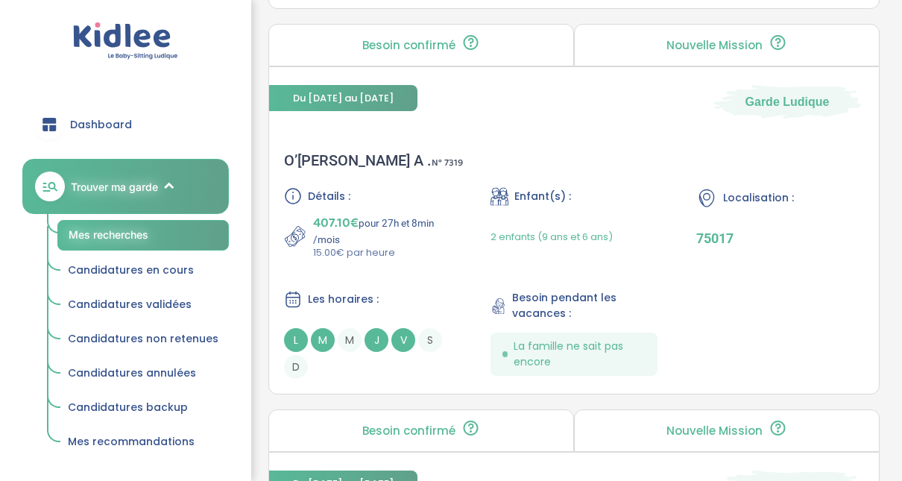
scroll to position [1435, 0]
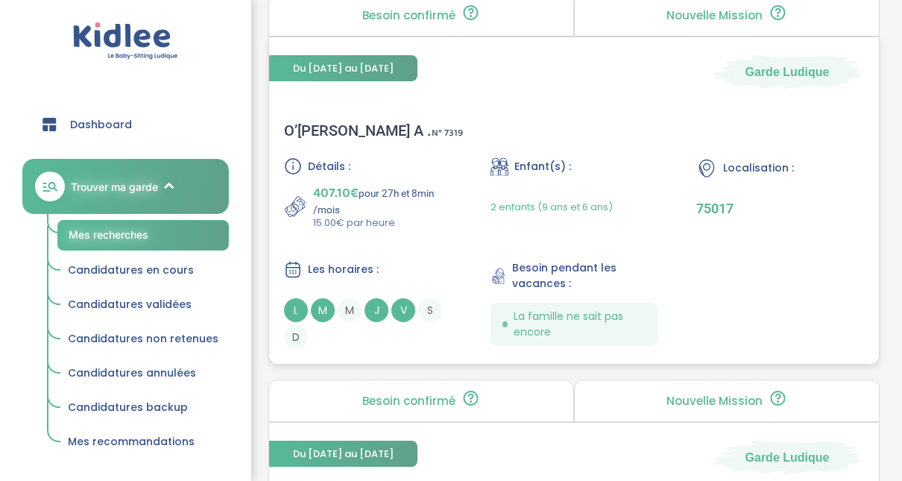
click at [322, 128] on div "O’Loughlin A . N° 7319" at bounding box center [373, 130] width 179 height 18
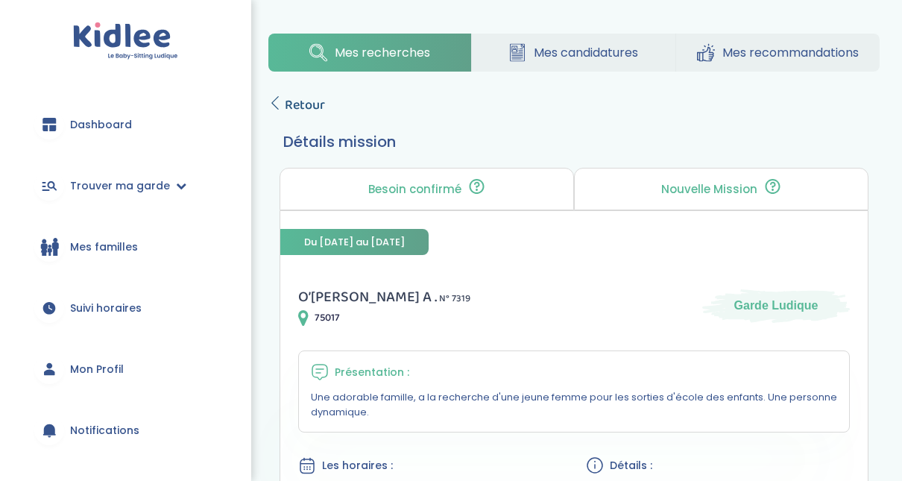
click at [313, 98] on span "Retour" at bounding box center [305, 105] width 40 height 21
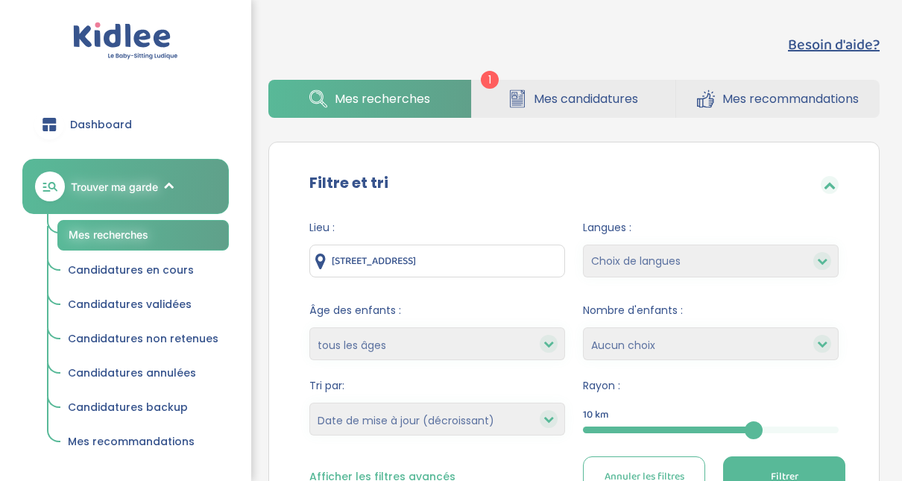
select select "updated_at_desc"
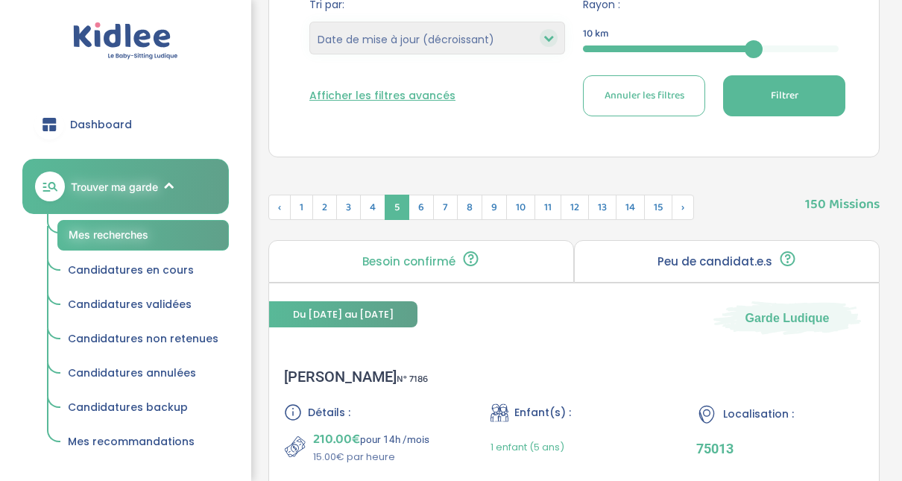
scroll to position [428, 0]
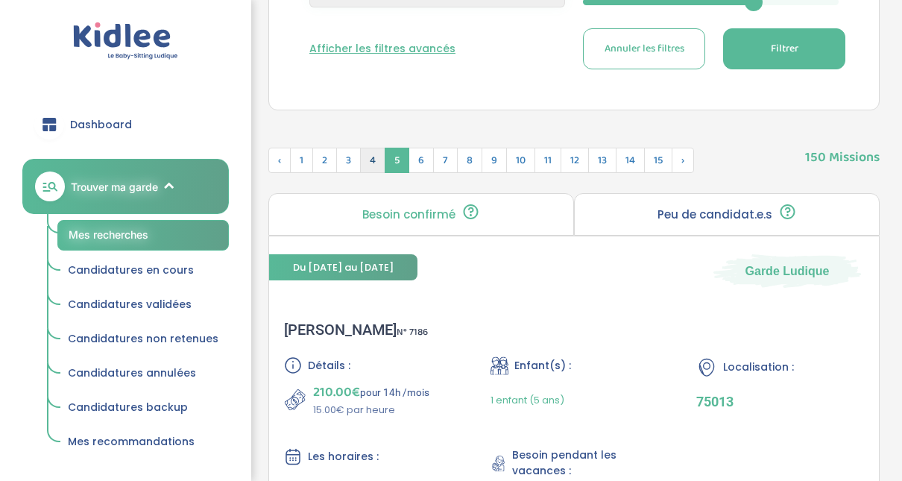
click at [369, 156] on span "4" at bounding box center [372, 160] width 25 height 25
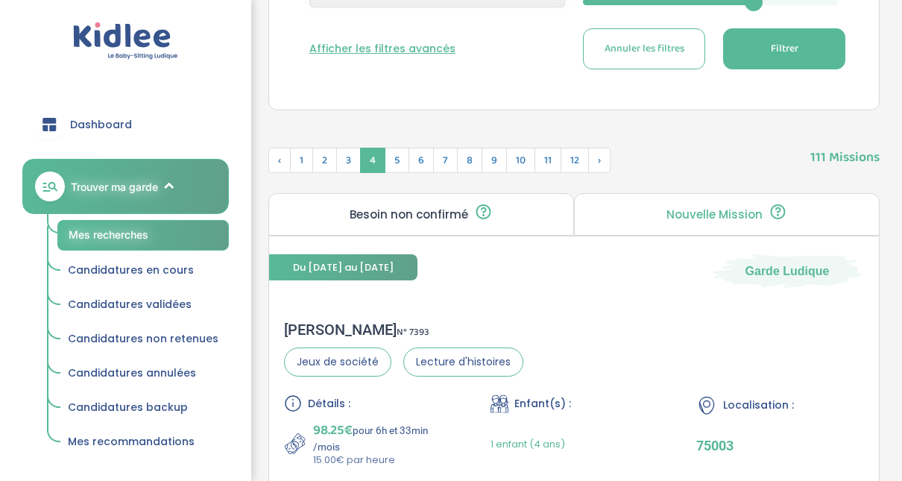
click at [382, 160] on span "4" at bounding box center [372, 160] width 25 height 25
click at [396, 160] on span "5" at bounding box center [396, 160] width 25 height 25
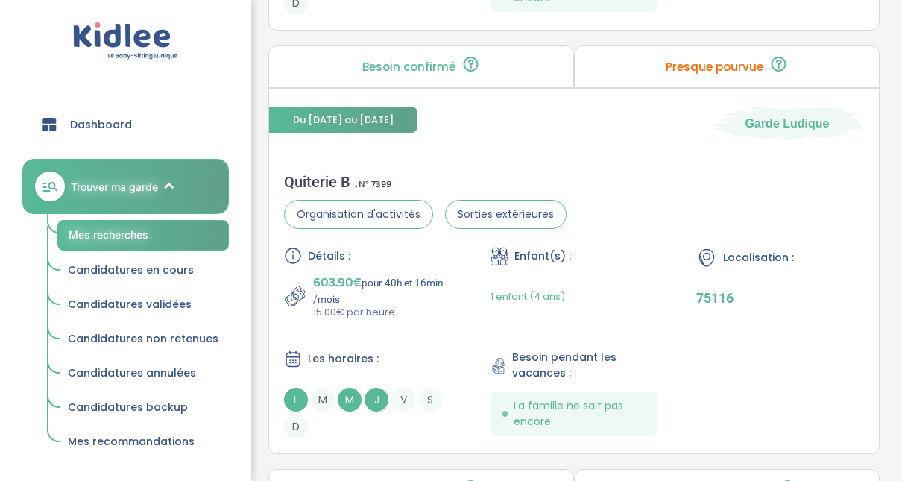
scroll to position [3468, 0]
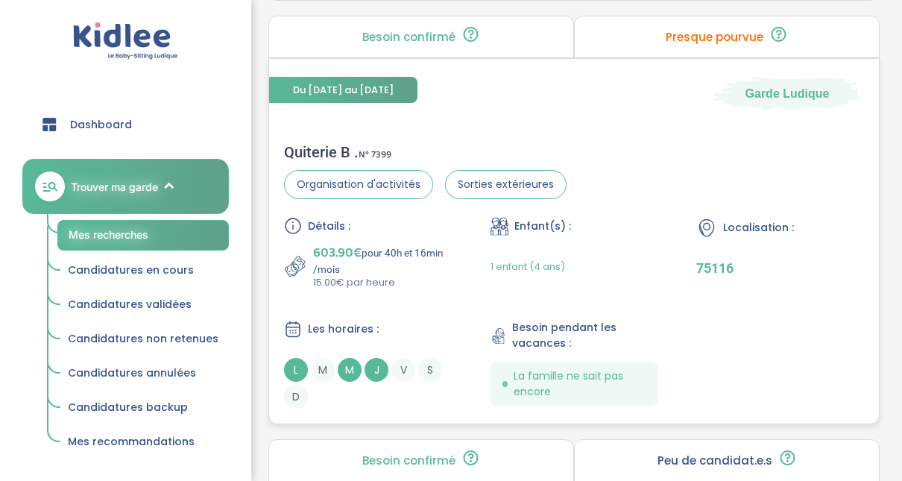
click at [337, 145] on div "Quiterie B . N° 7399" at bounding box center [425, 152] width 282 height 18
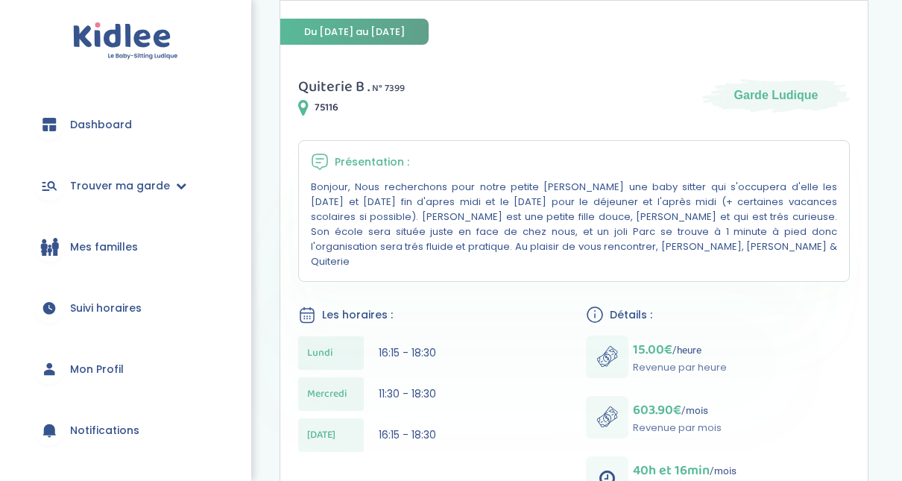
scroll to position [209, 0]
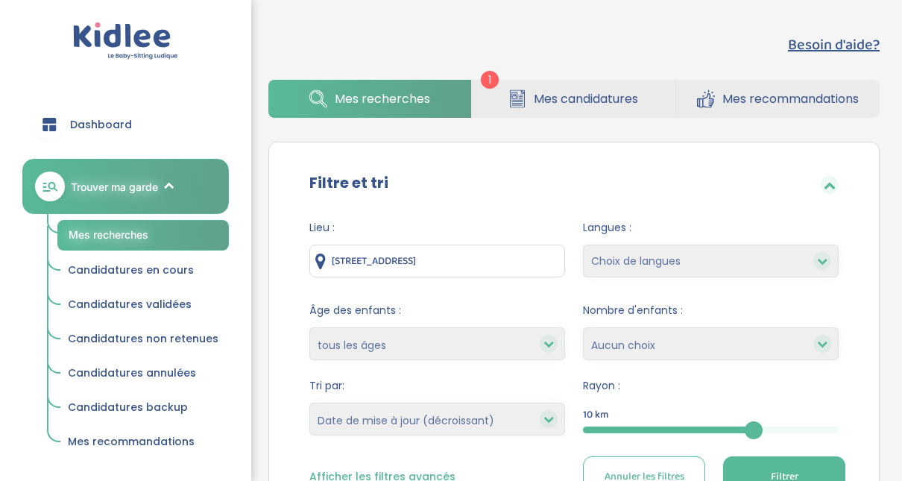
select select "updated_at_desc"
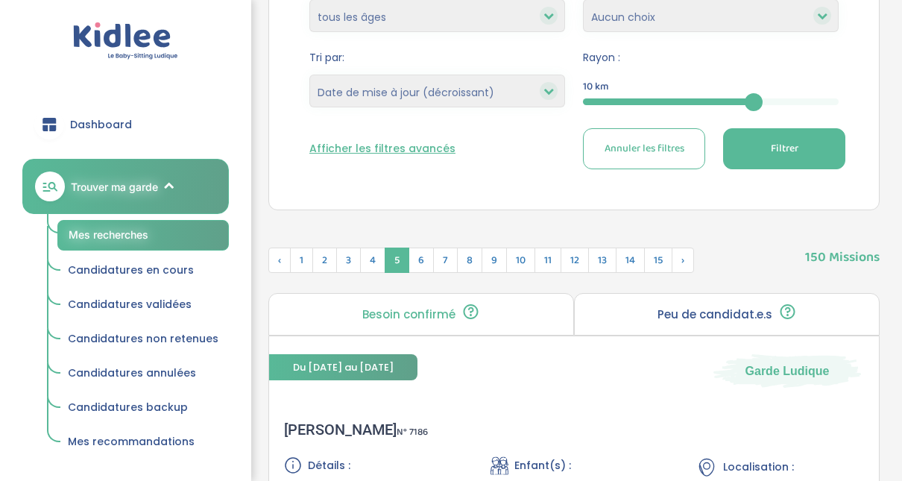
scroll to position [358, 0]
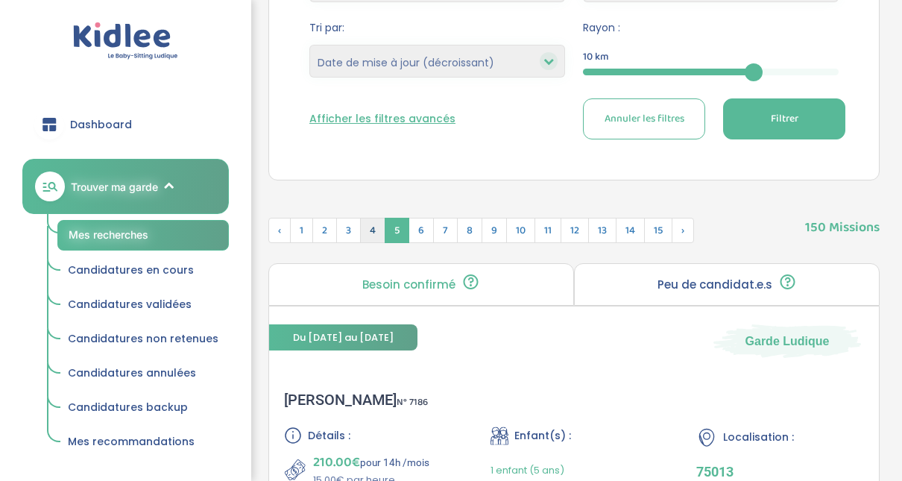
click at [369, 228] on span "4" at bounding box center [372, 230] width 25 height 25
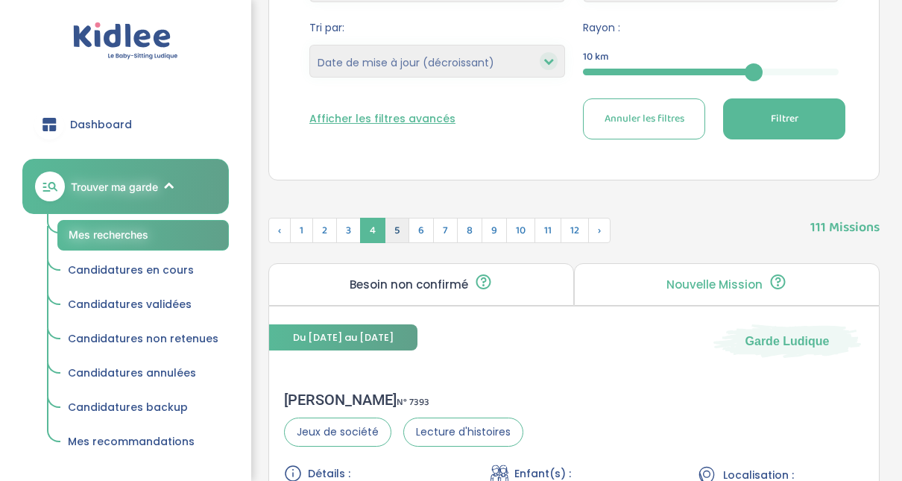
click at [395, 235] on span "5" at bounding box center [396, 230] width 25 height 25
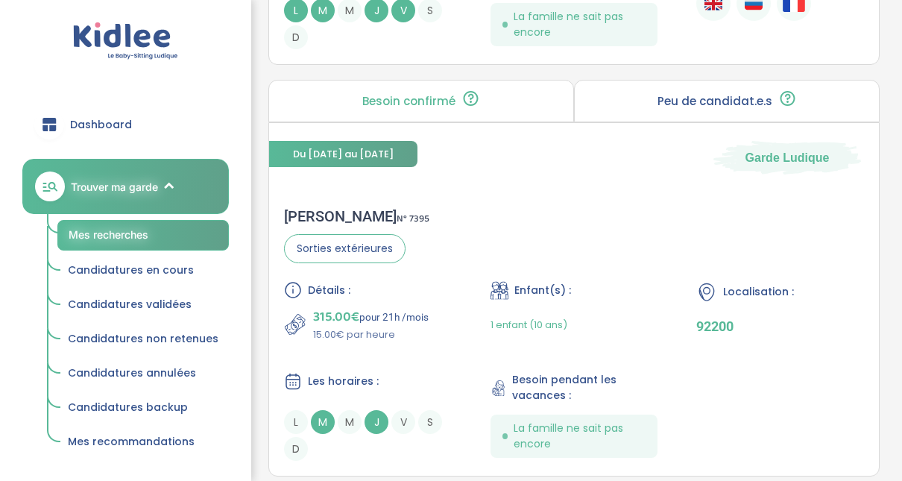
scroll to position [4322, 0]
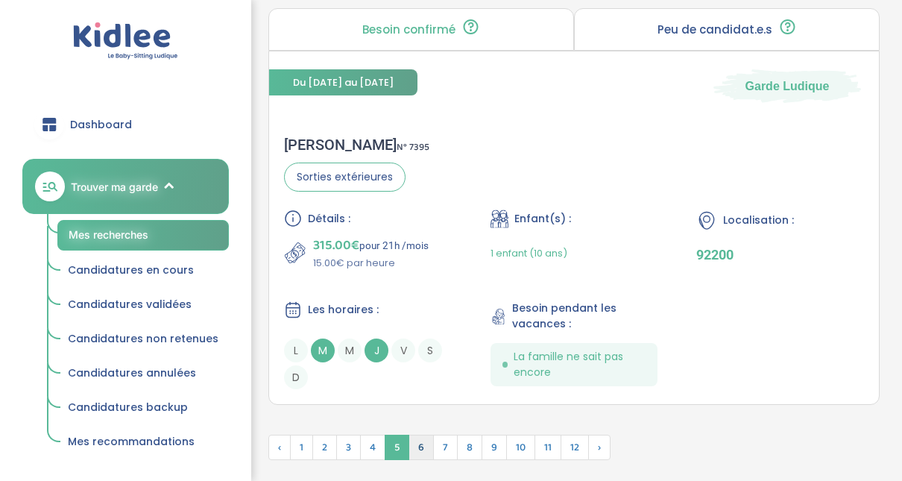
click at [421, 437] on span "6" at bounding box center [420, 446] width 25 height 25
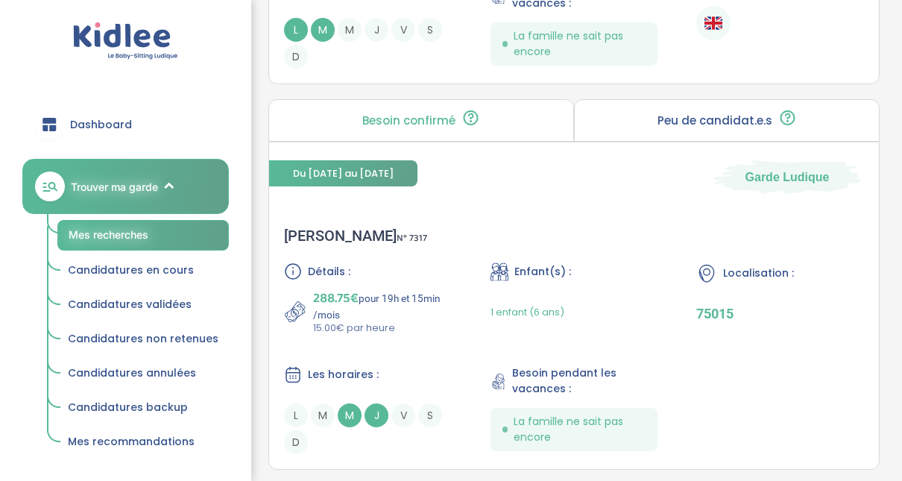
scroll to position [1741, 0]
click at [306, 235] on div "Dalia M . N° 7317" at bounding box center [355, 236] width 143 height 18
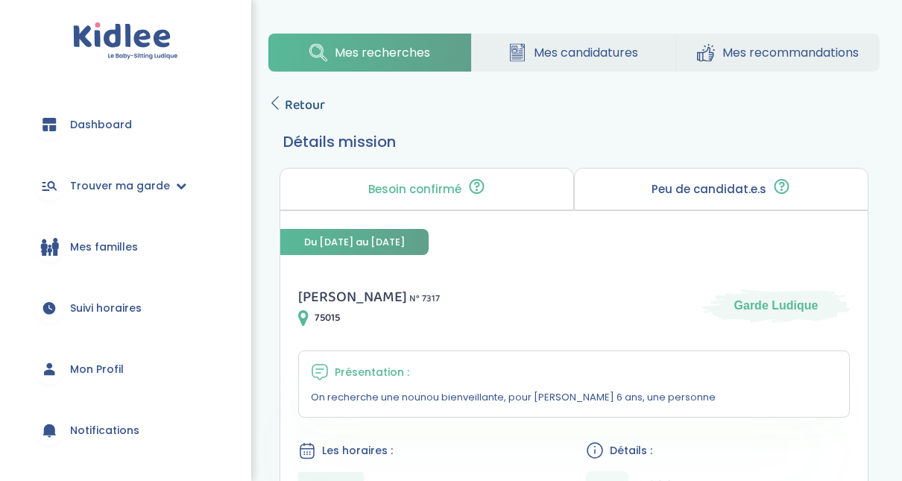
click at [279, 100] on icon at bounding box center [274, 102] width 13 height 13
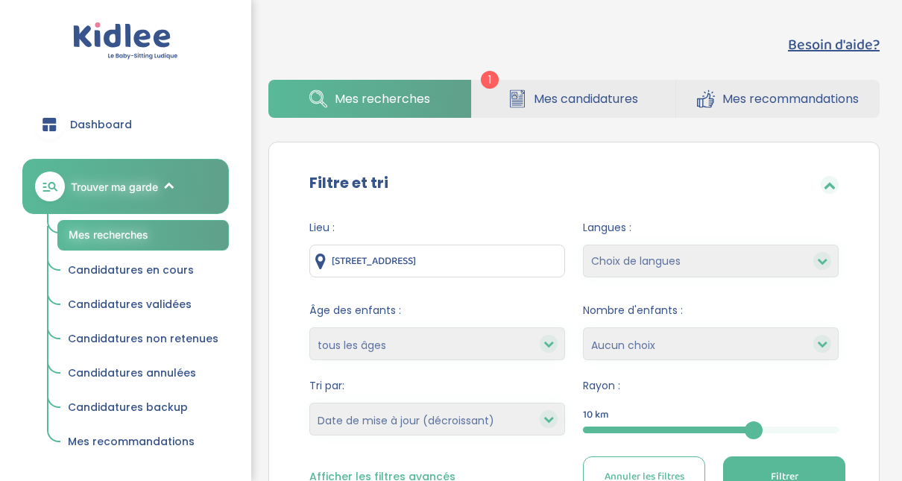
select select "updated_at_desc"
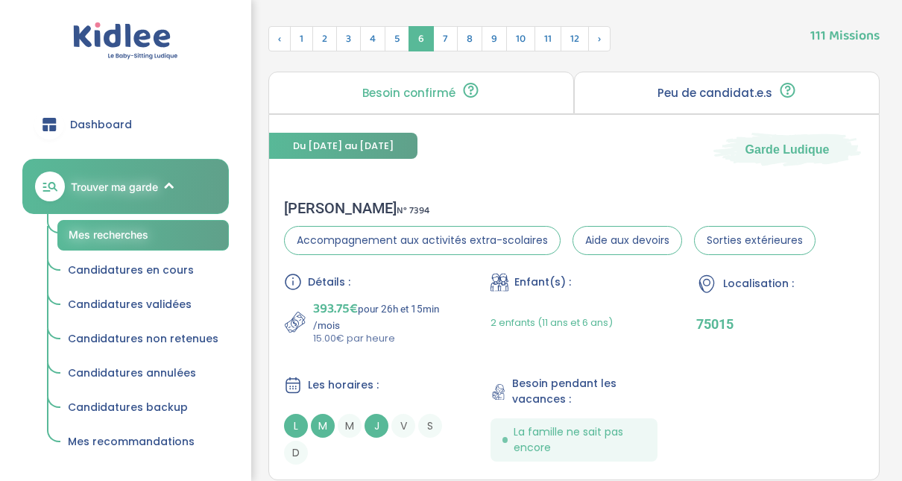
scroll to position [548, 0]
click at [438, 41] on span "7" at bounding box center [445, 39] width 25 height 25
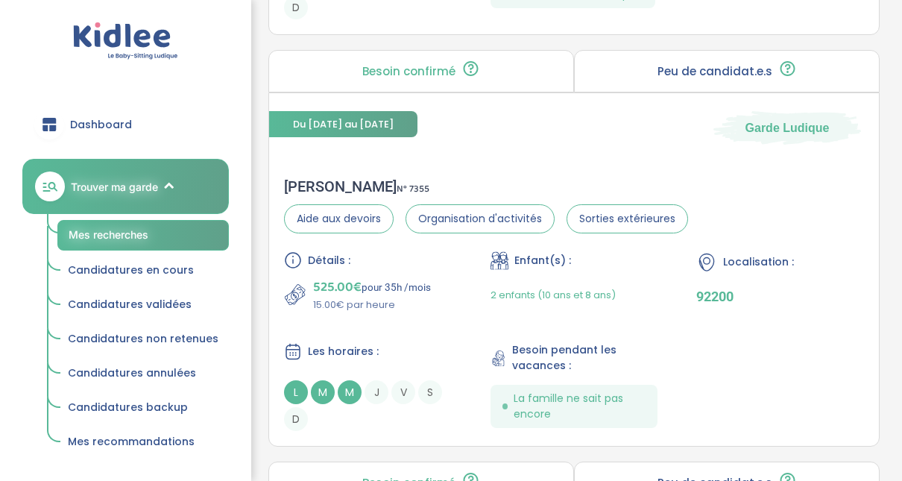
scroll to position [995, 0]
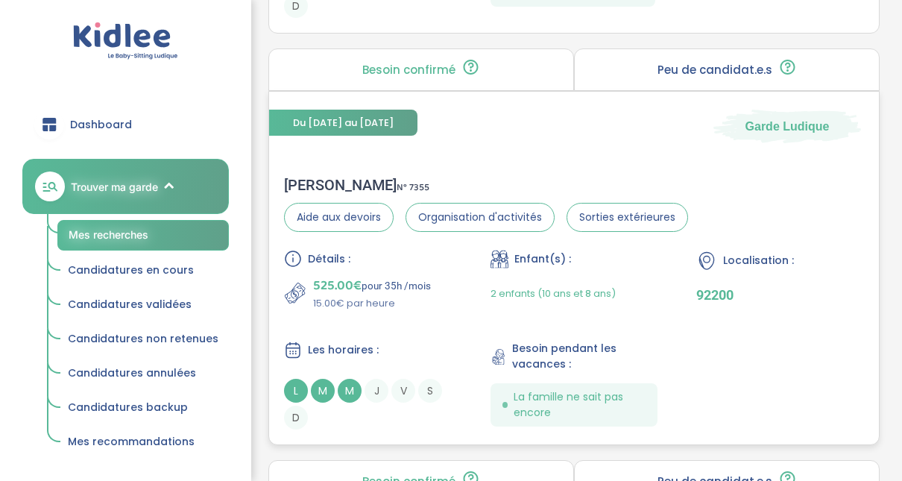
click at [335, 180] on div "Adeline B . N° 7355" at bounding box center [486, 185] width 404 height 18
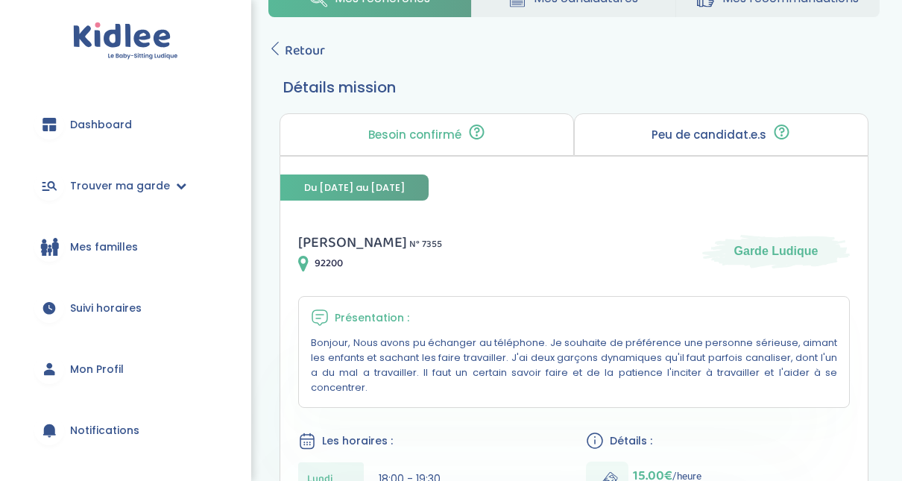
scroll to position [40, 0]
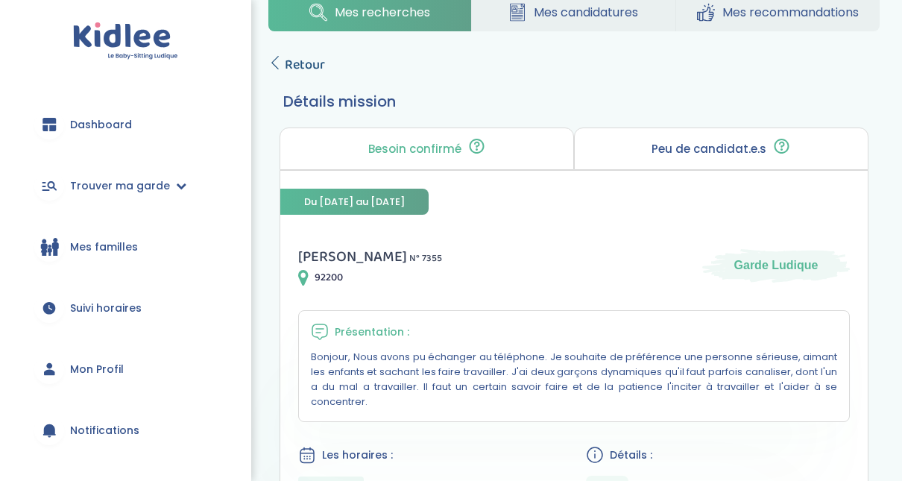
click at [305, 67] on span "Retour" at bounding box center [305, 64] width 40 height 21
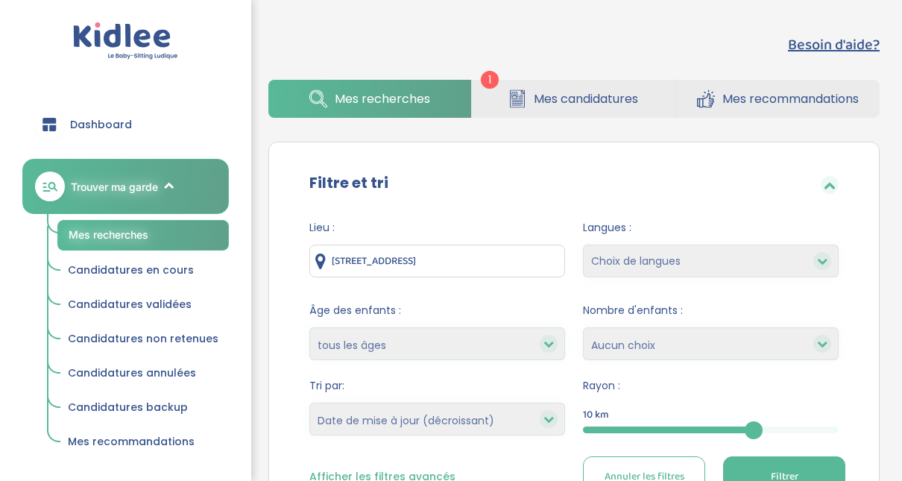
select select "updated_at_desc"
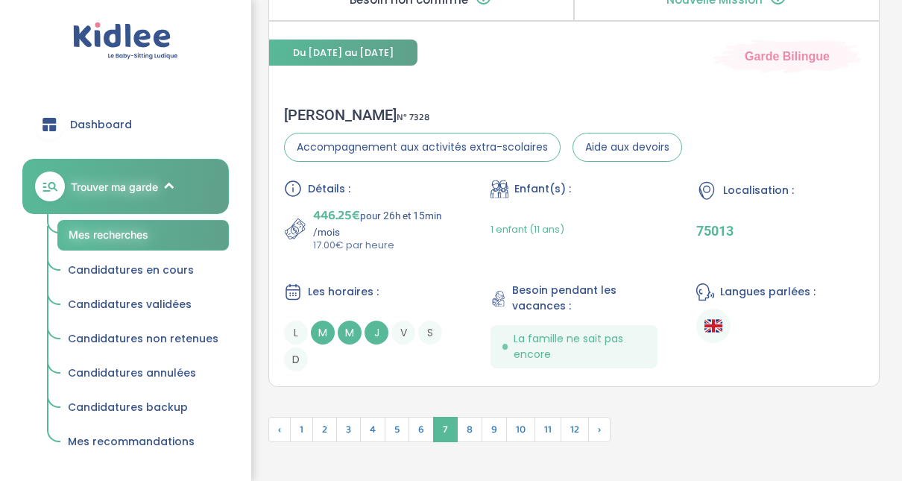
scroll to position [4393, 0]
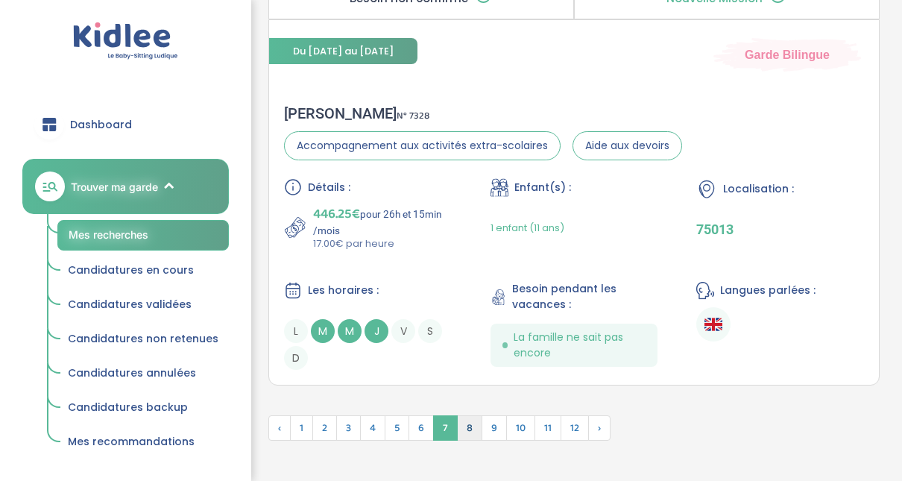
click at [468, 415] on span "8" at bounding box center [469, 427] width 25 height 25
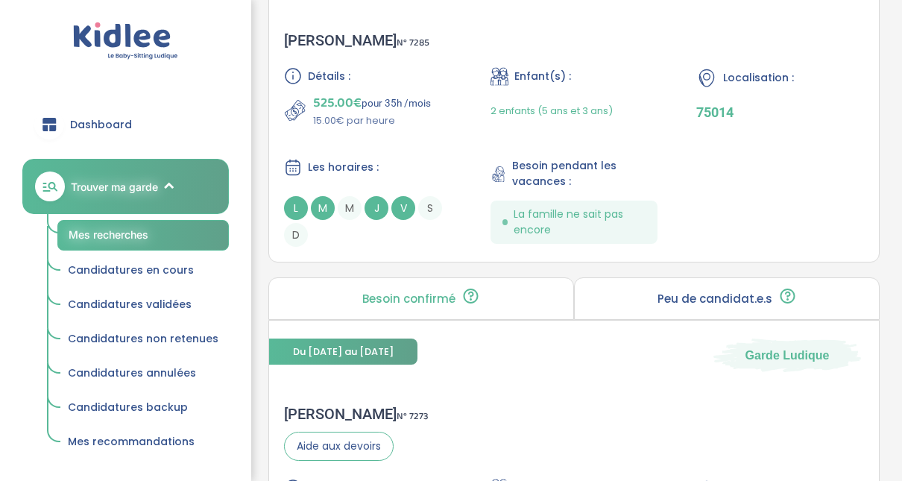
scroll to position [3476, 0]
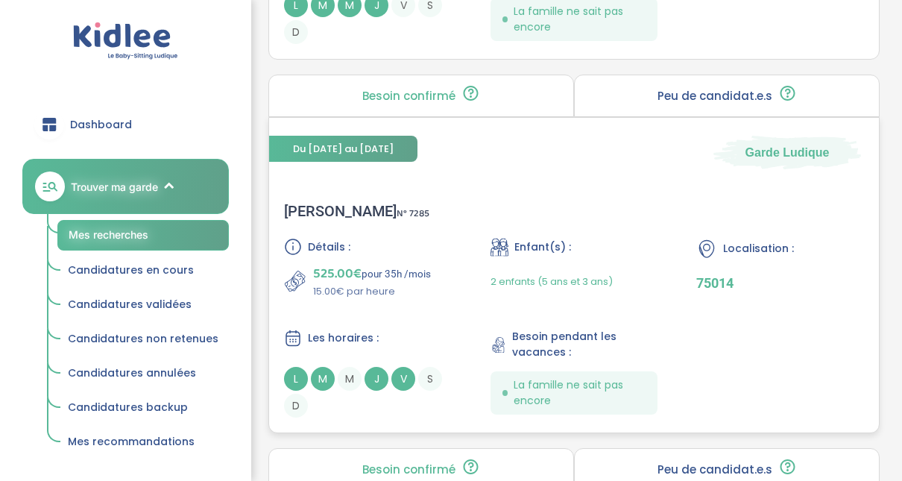
click at [345, 202] on div "Clément D . N° 7285" at bounding box center [356, 211] width 145 height 18
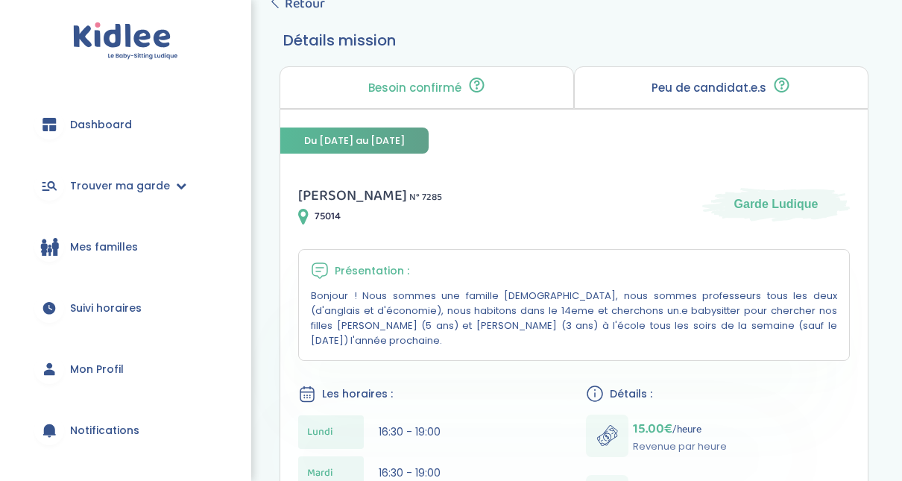
scroll to position [64, 0]
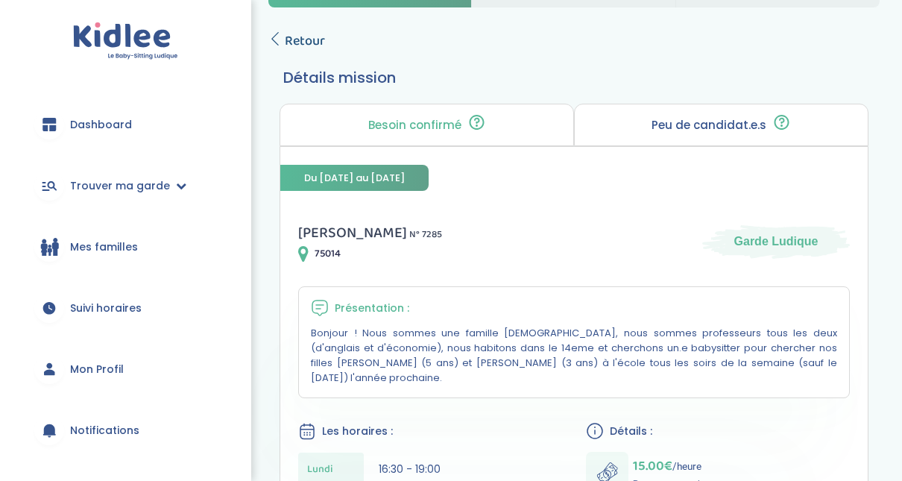
click at [282, 36] on link "Retour" at bounding box center [296, 41] width 57 height 21
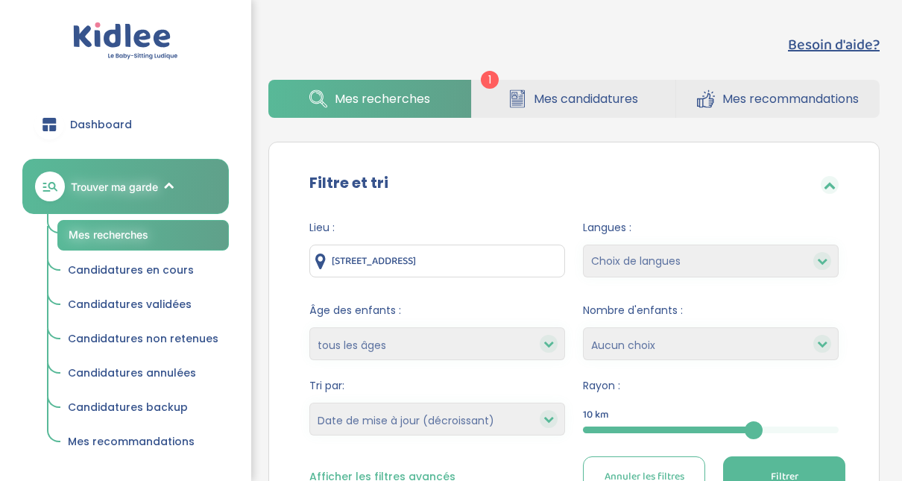
select select "updated_at_desc"
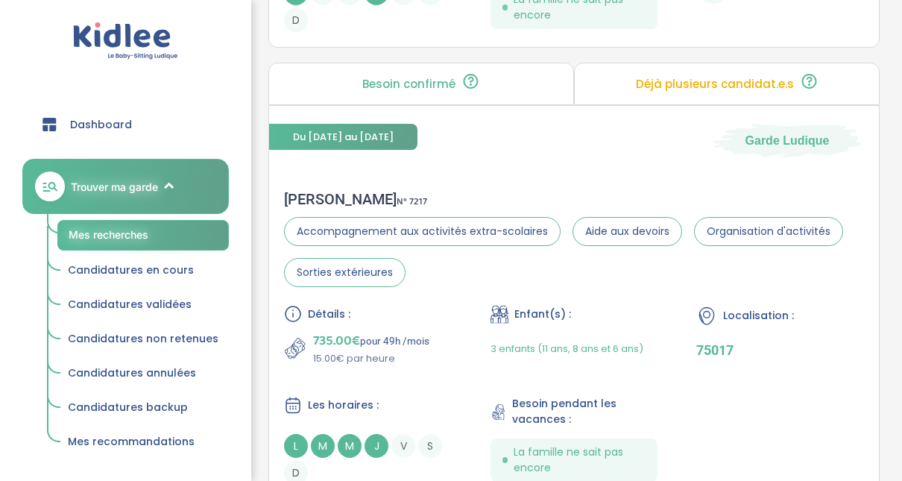
scroll to position [3065, 0]
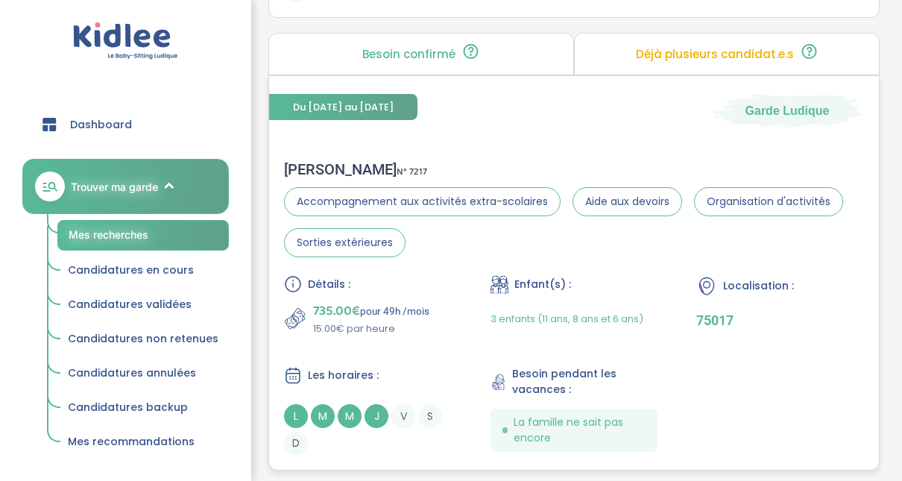
click at [326, 163] on div "[PERSON_NAME] N° 7217" at bounding box center [574, 169] width 580 height 18
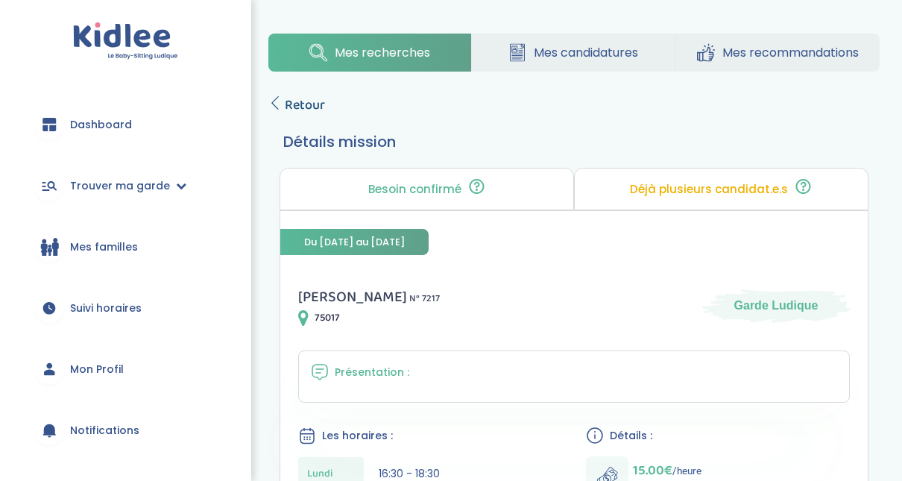
click at [305, 104] on span "Retour" at bounding box center [305, 105] width 40 height 21
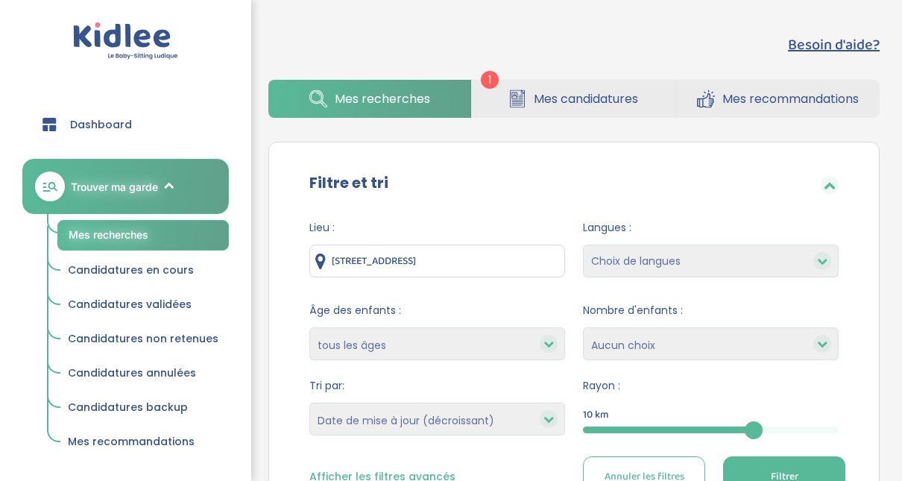
select select "updated_at_desc"
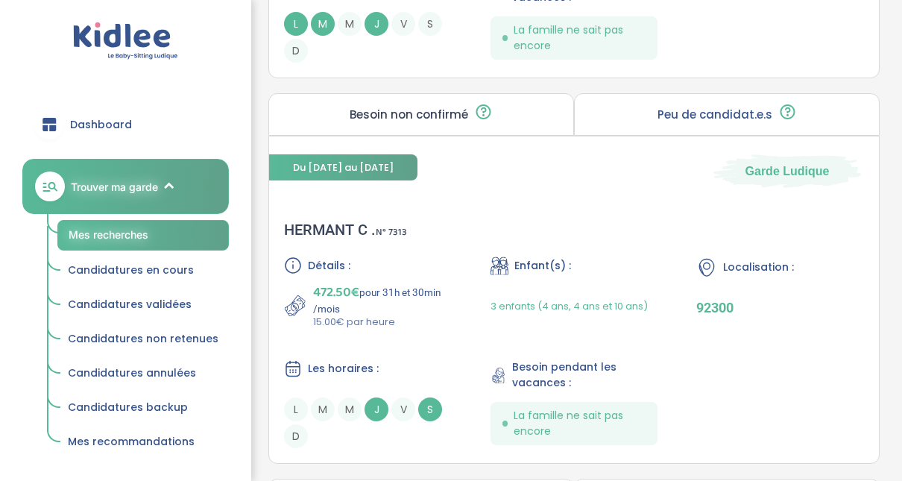
scroll to position [2167, 0]
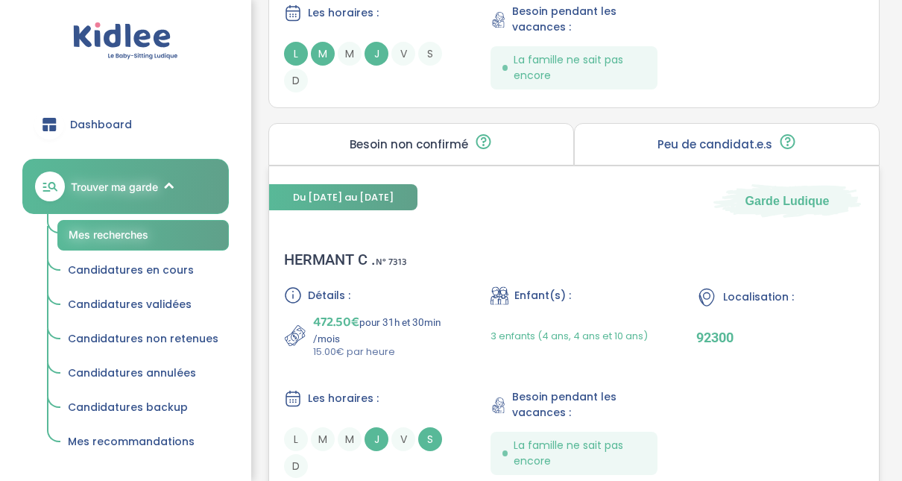
click at [326, 252] on div "HERMANT C . N° 7313" at bounding box center [345, 259] width 123 height 18
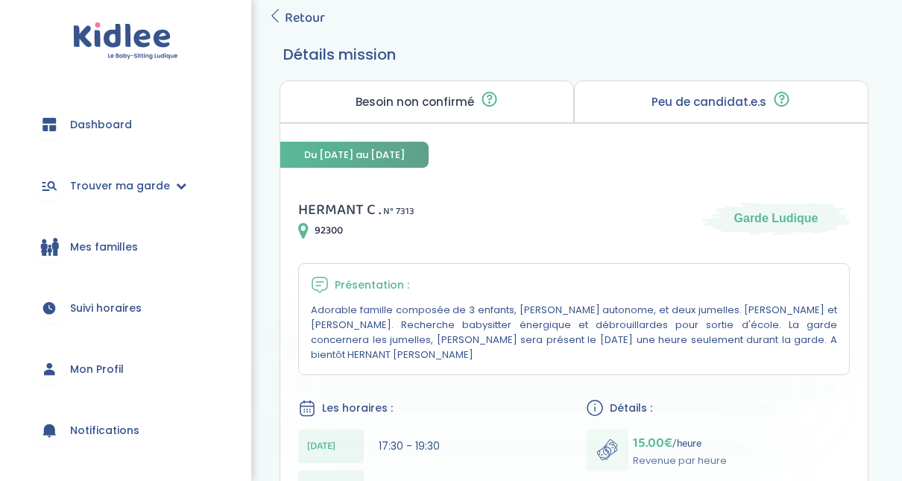
scroll to position [62, 0]
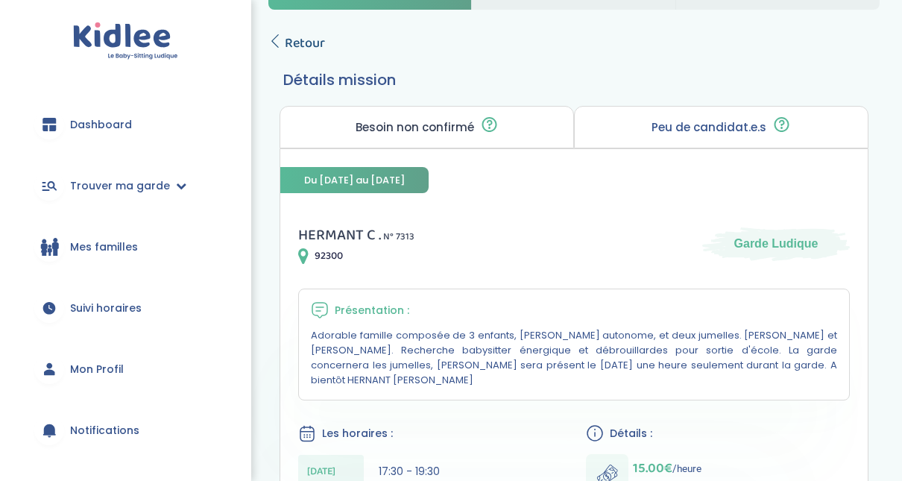
click at [281, 37] on icon at bounding box center [274, 40] width 13 height 13
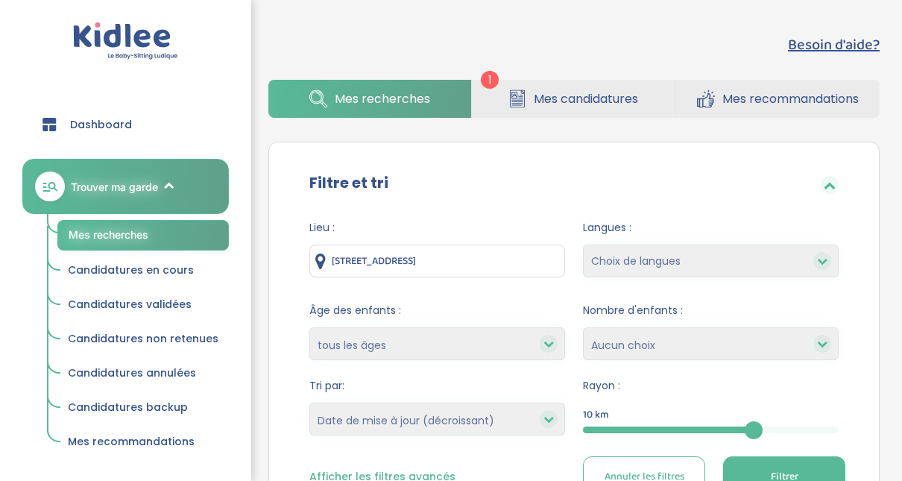
select select "updated_at_desc"
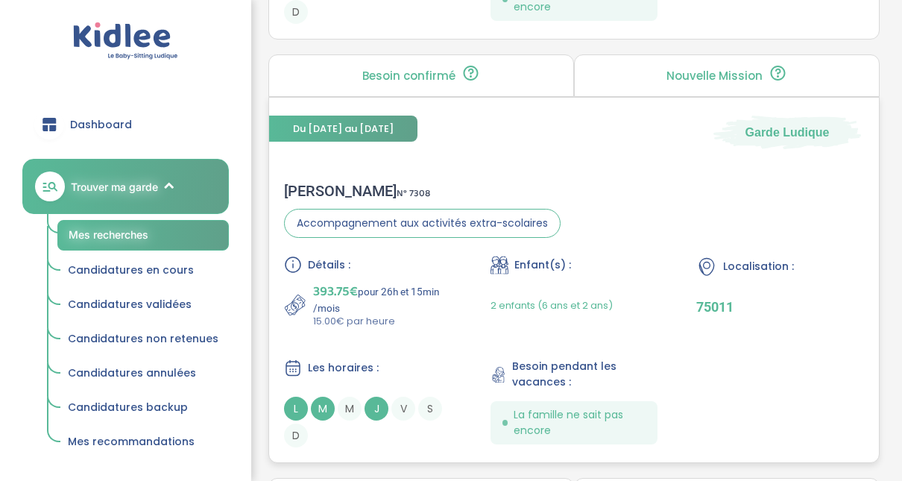
click at [313, 191] on div "Lucille G . N° 7308" at bounding box center [422, 191] width 276 height 18
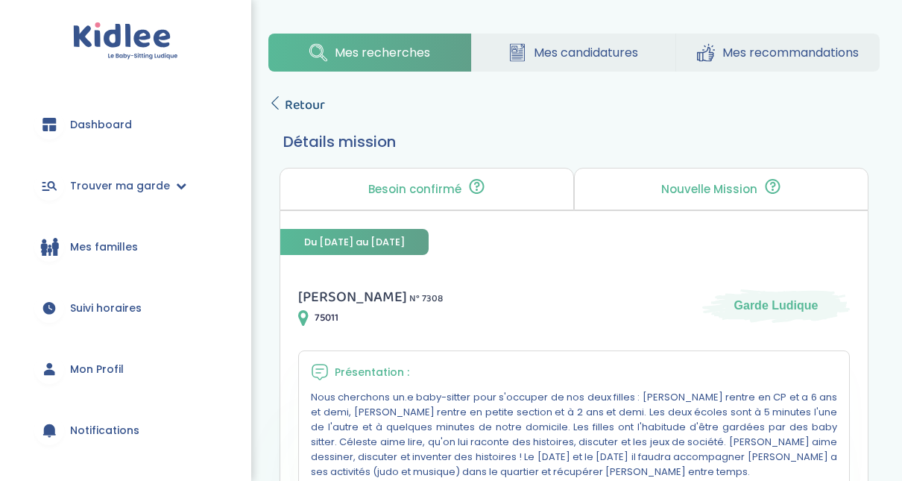
click at [291, 104] on span "Retour" at bounding box center [305, 105] width 40 height 21
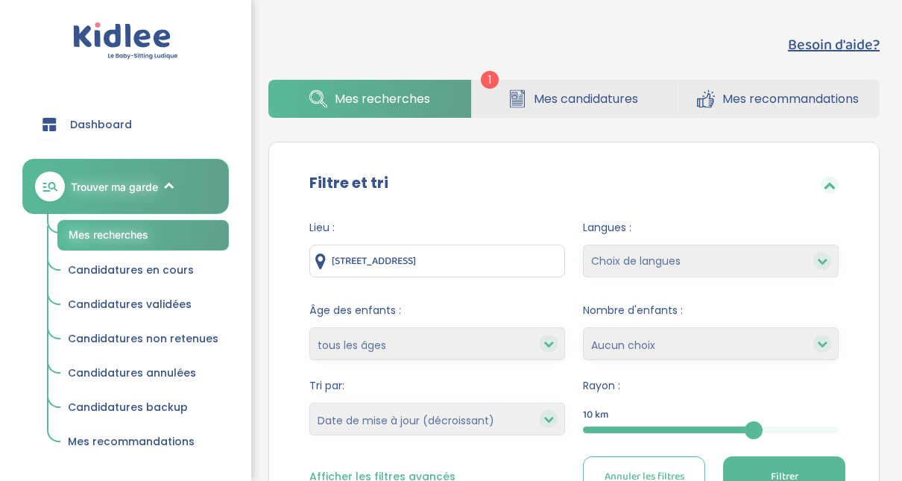
select select "updated_at_desc"
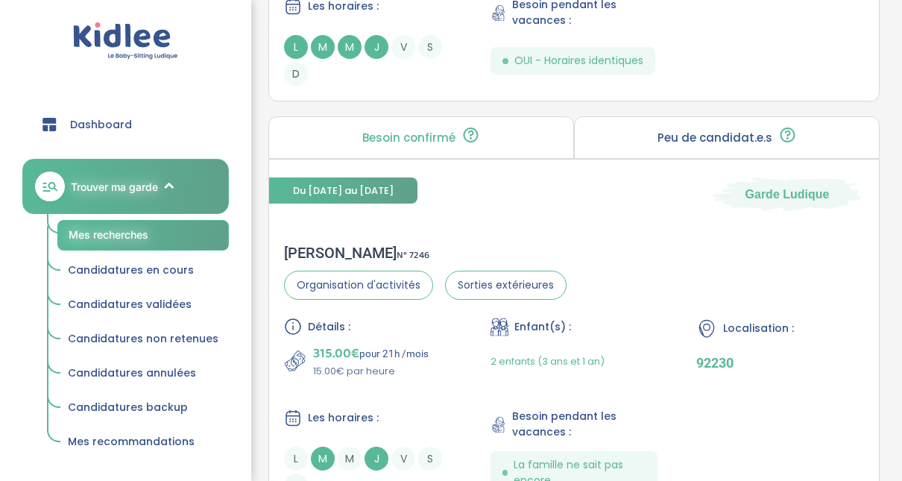
scroll to position [1369, 0]
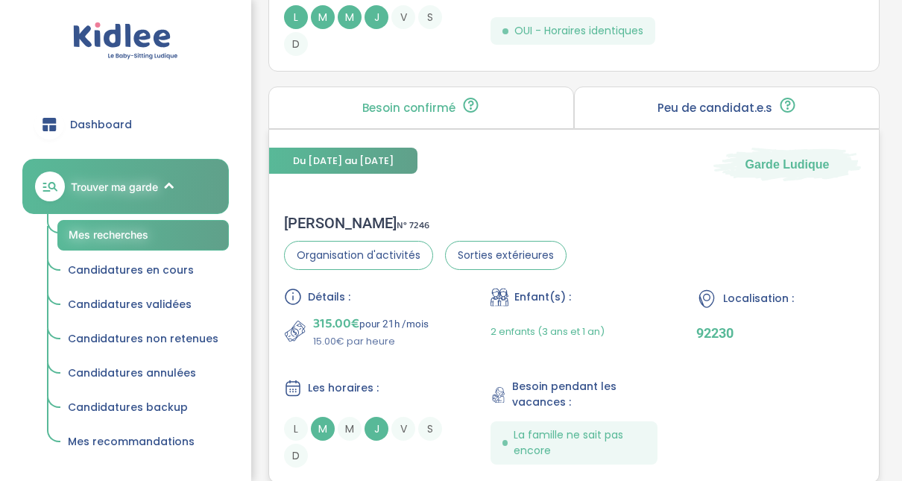
click at [320, 223] on div "Alice D . N° 7246" at bounding box center [425, 223] width 282 height 18
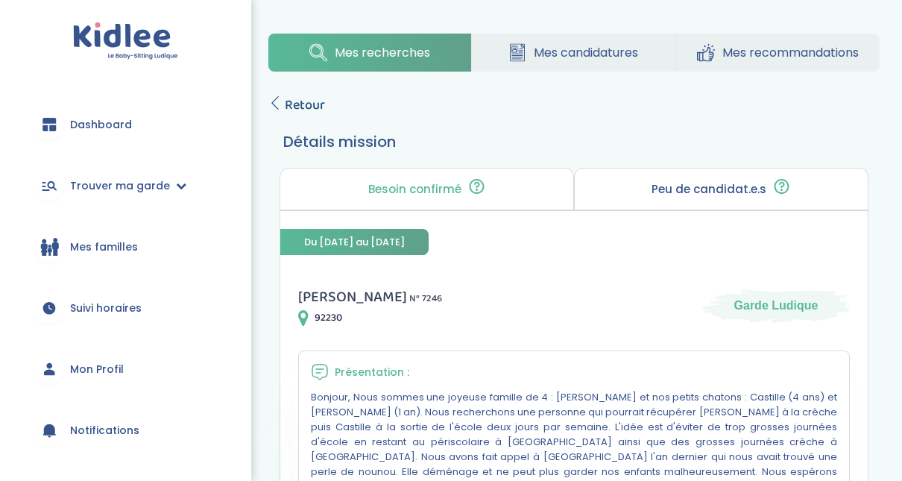
click at [288, 109] on span "Retour" at bounding box center [305, 105] width 40 height 21
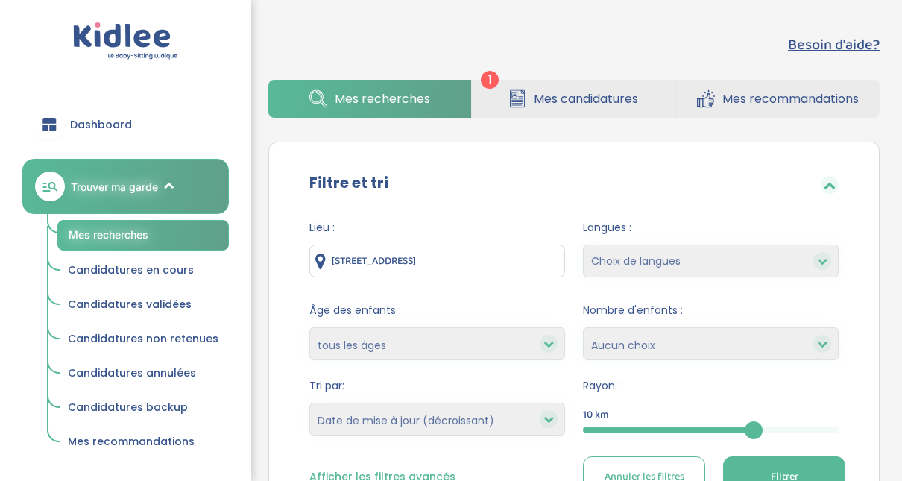
select select "updated_at_desc"
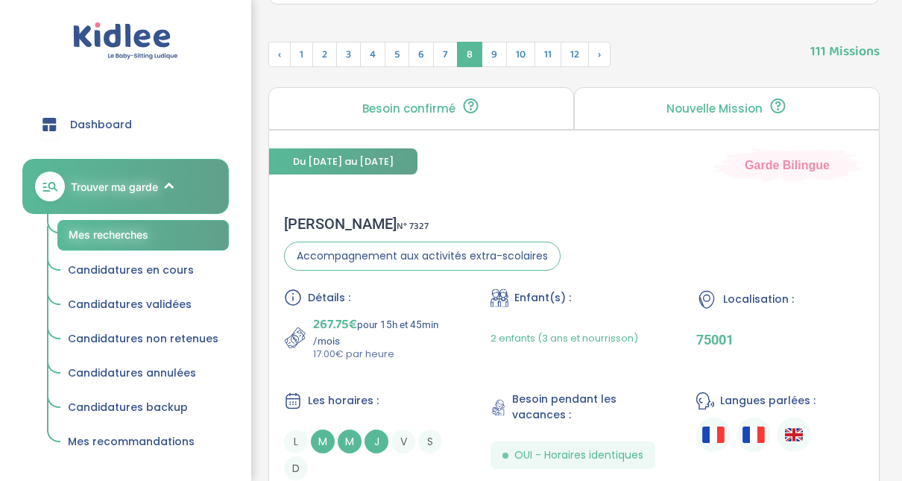
scroll to position [513, 0]
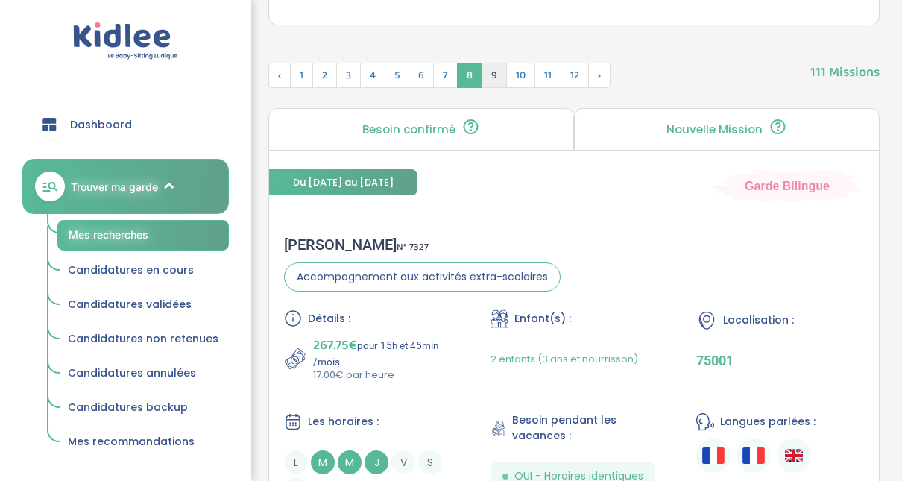
click at [487, 68] on span "9" at bounding box center [493, 75] width 25 height 25
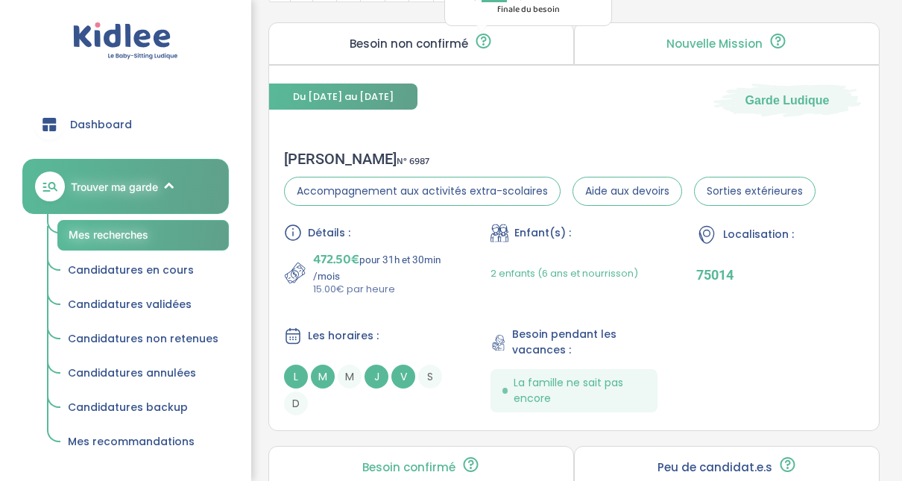
scroll to position [602, 0]
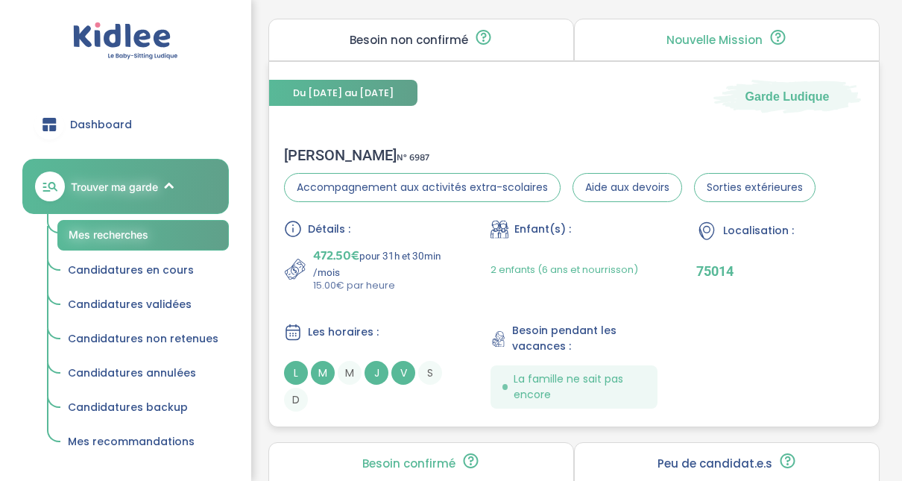
click at [329, 156] on div "Alexandra M . N° 6987" at bounding box center [549, 155] width 531 height 18
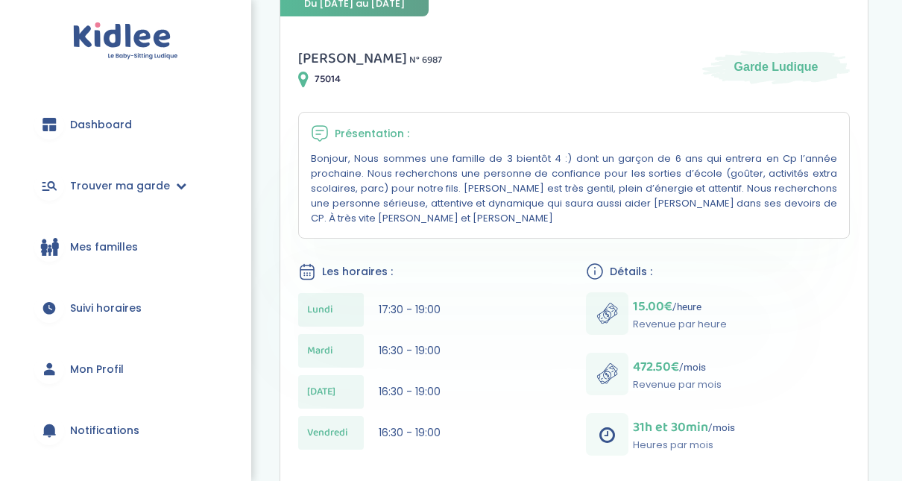
scroll to position [268, 0]
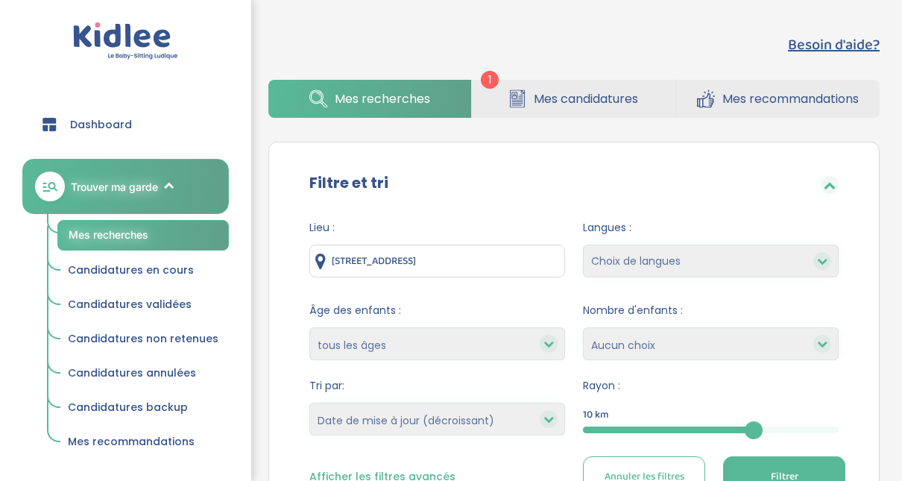
select select "updated_at_desc"
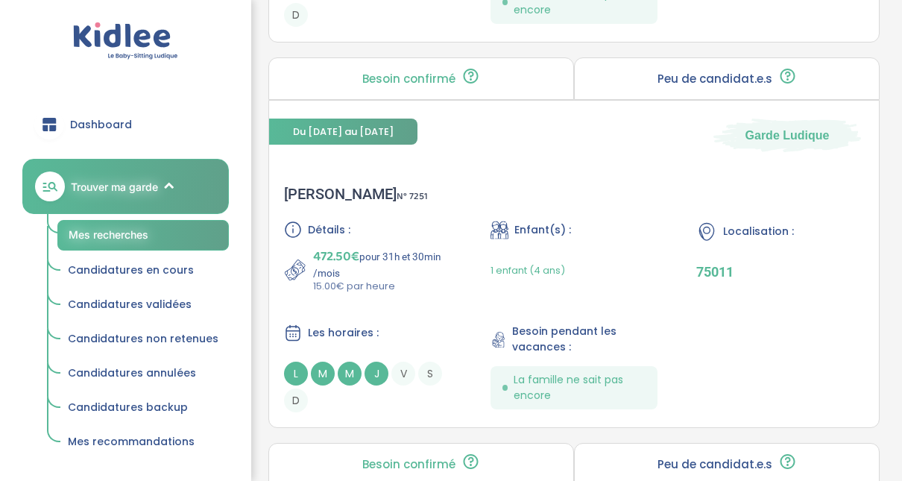
scroll to position [990, 0]
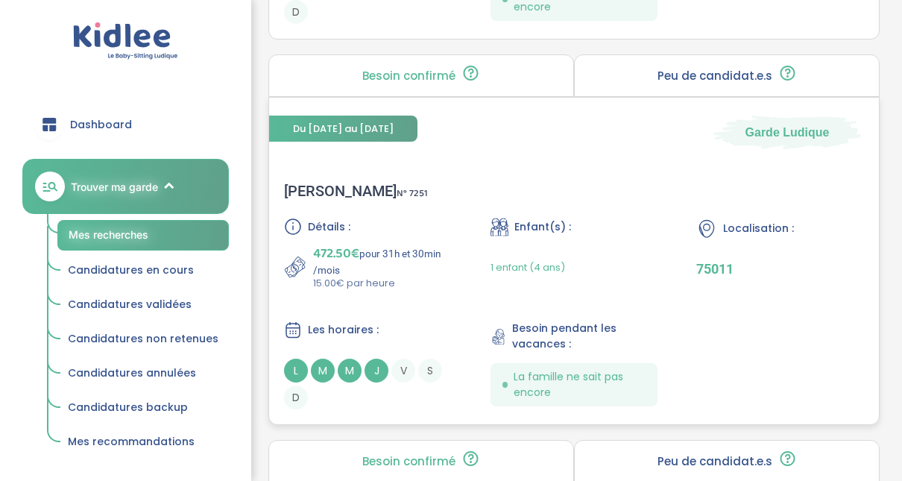
click at [324, 243] on span "472.50€" at bounding box center [336, 253] width 46 height 21
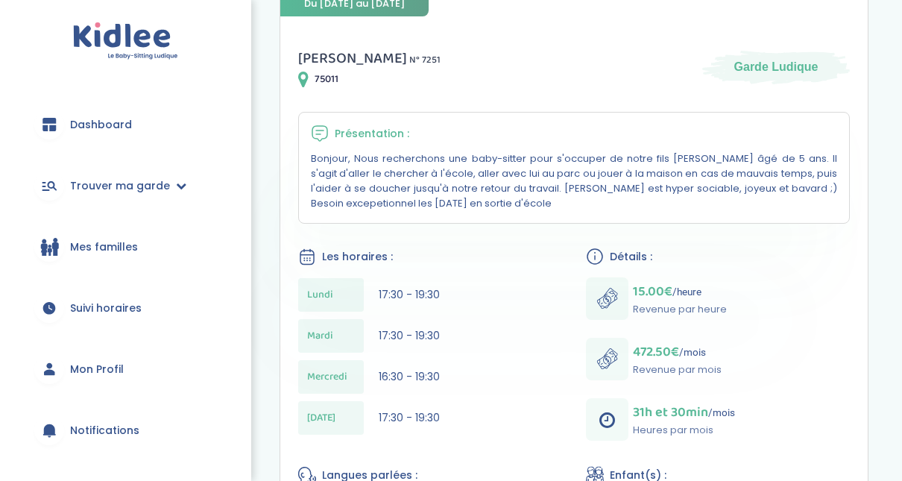
click at [897, 85] on div "Mes recherches Mes candidatures Mes recommandations Retour Détails mission Beso…" at bounding box center [574, 316] width 656 height 1064
click at [901, 75] on div "Mes recherches Mes candidatures Mes recommandations Retour Détails mission Beso…" at bounding box center [574, 316] width 656 height 1064
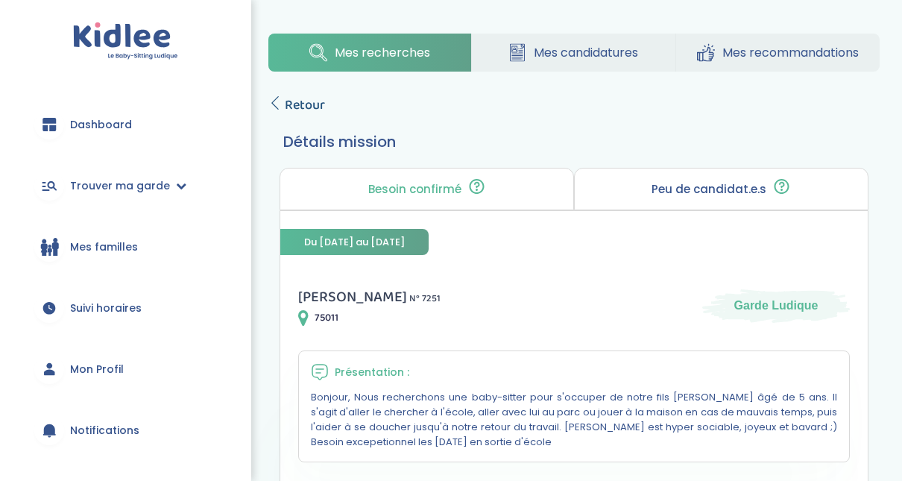
click at [285, 110] on span "Retour" at bounding box center [305, 105] width 40 height 21
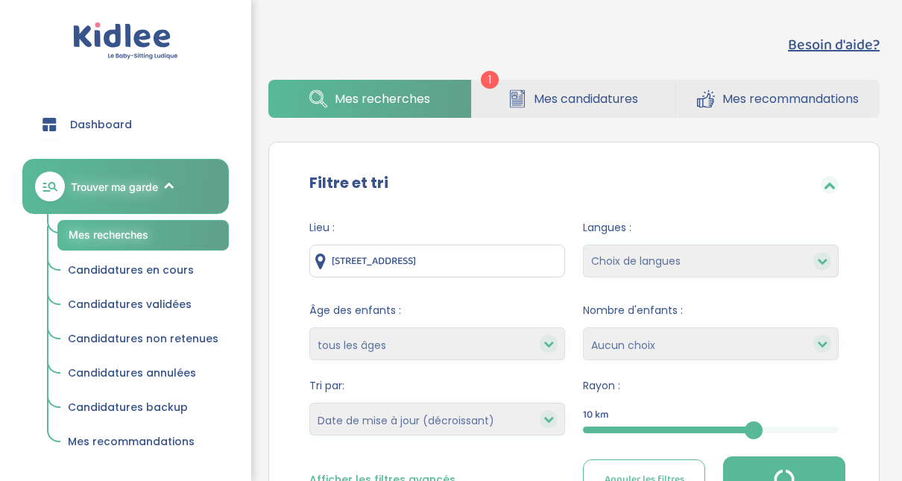
select select "updated_at_desc"
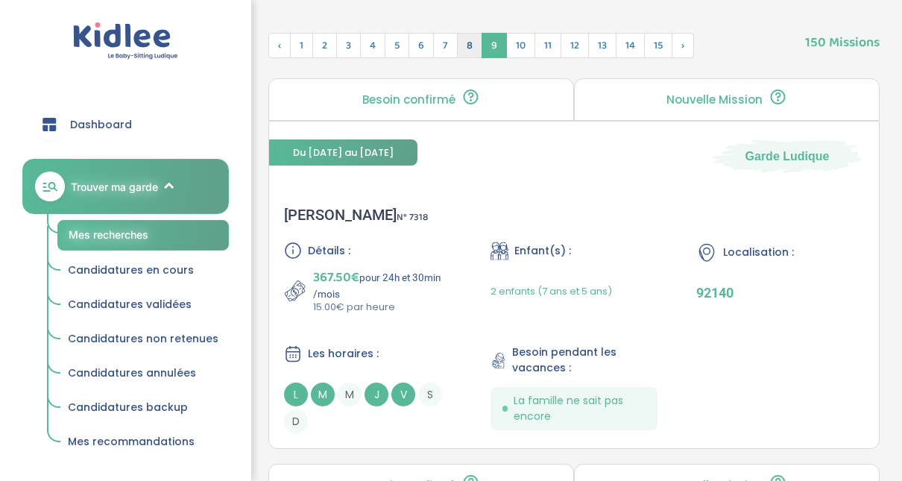
click at [463, 43] on span "8" at bounding box center [469, 45] width 25 height 25
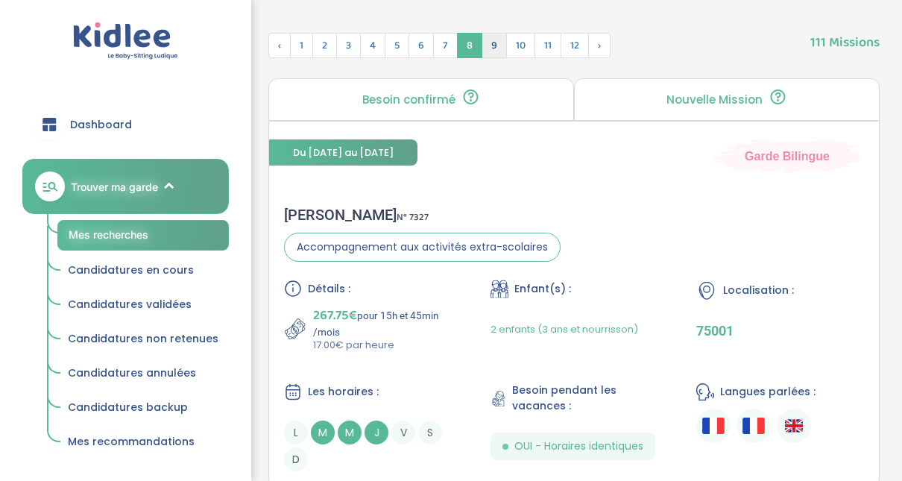
click at [487, 49] on span "9" at bounding box center [493, 45] width 25 height 25
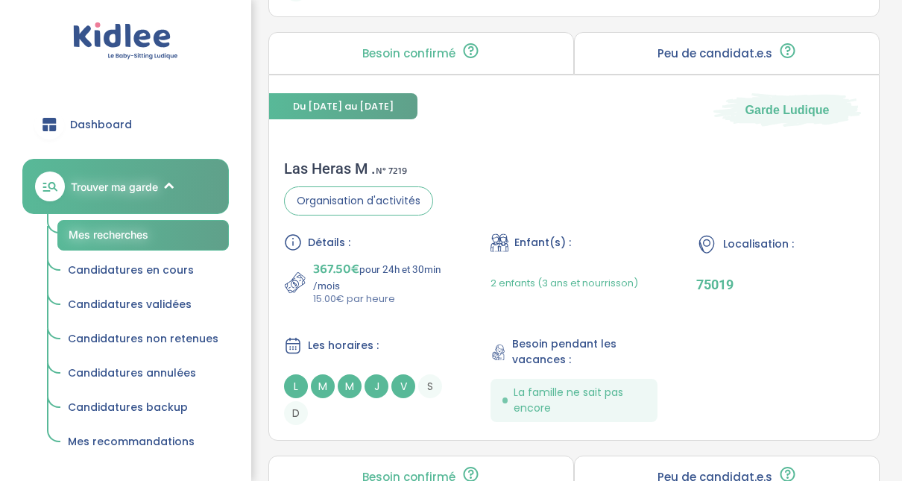
scroll to position [1854, 0]
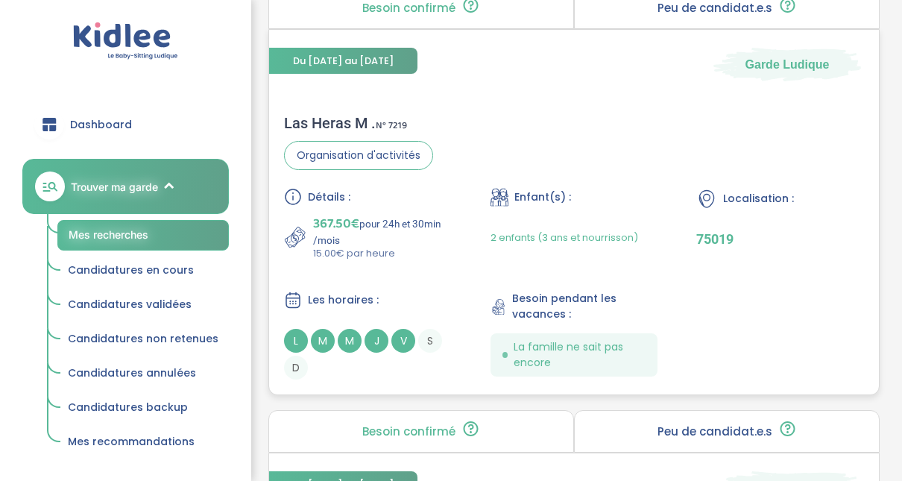
click at [349, 117] on div "Las Heras M . N° 7219" at bounding box center [358, 123] width 149 height 18
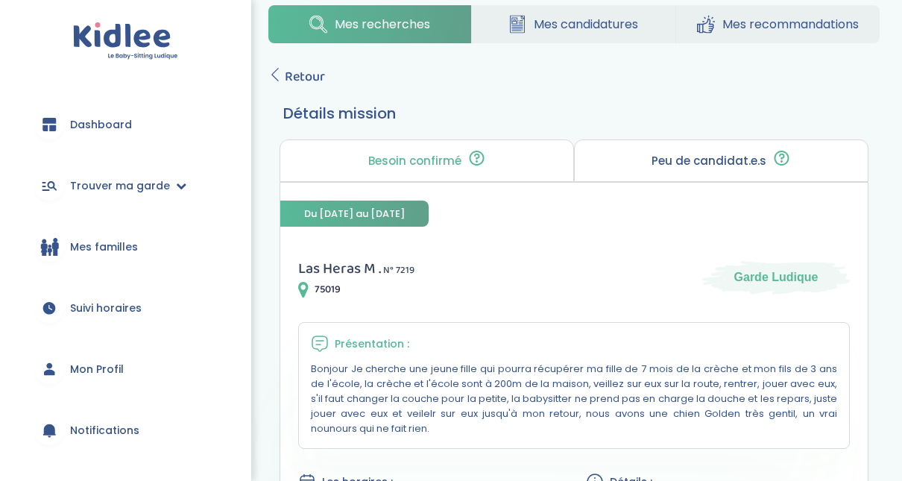
scroll to position [21, 0]
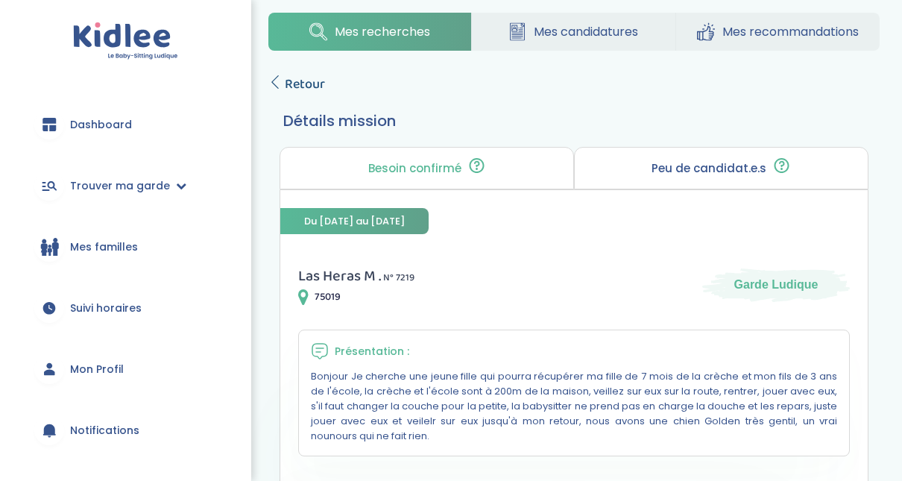
click at [283, 83] on link "Retour" at bounding box center [296, 84] width 57 height 21
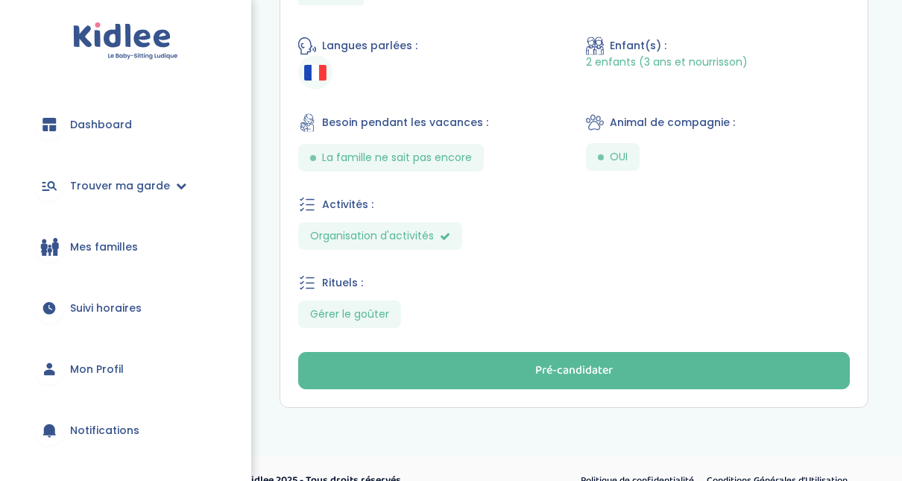
scroll to position [21, 0]
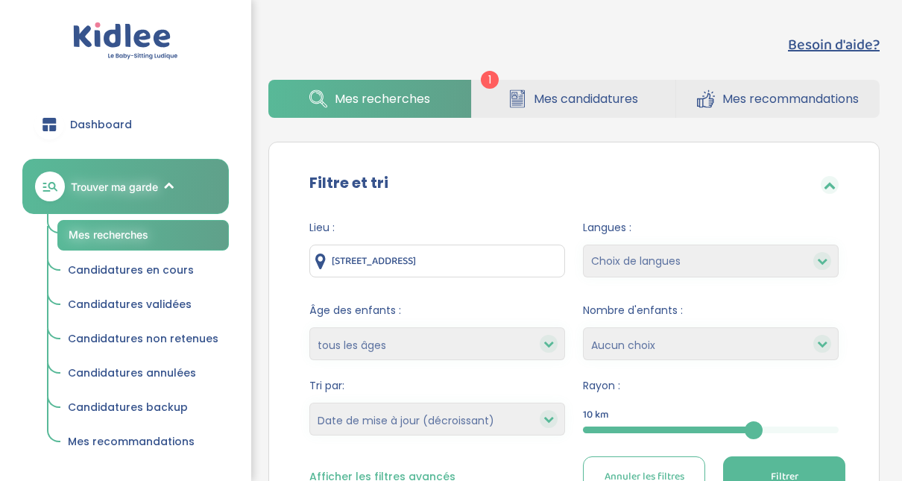
select select "updated_at_desc"
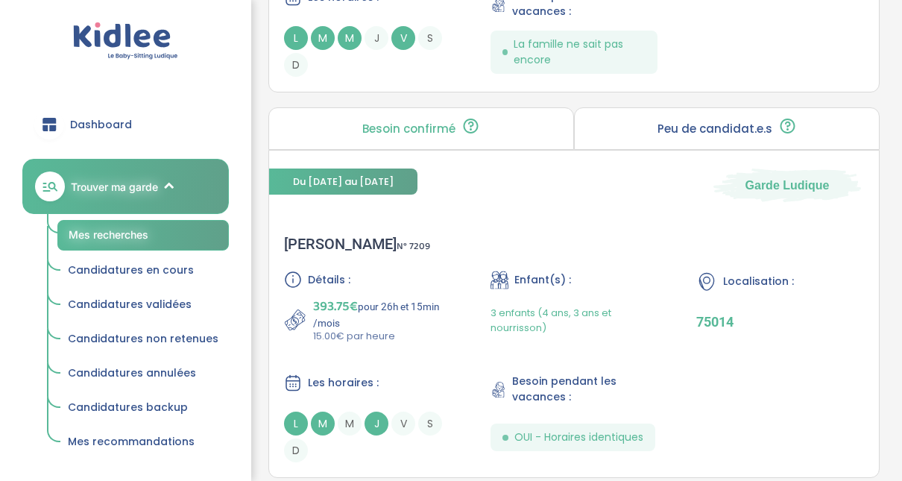
scroll to position [2565, 0]
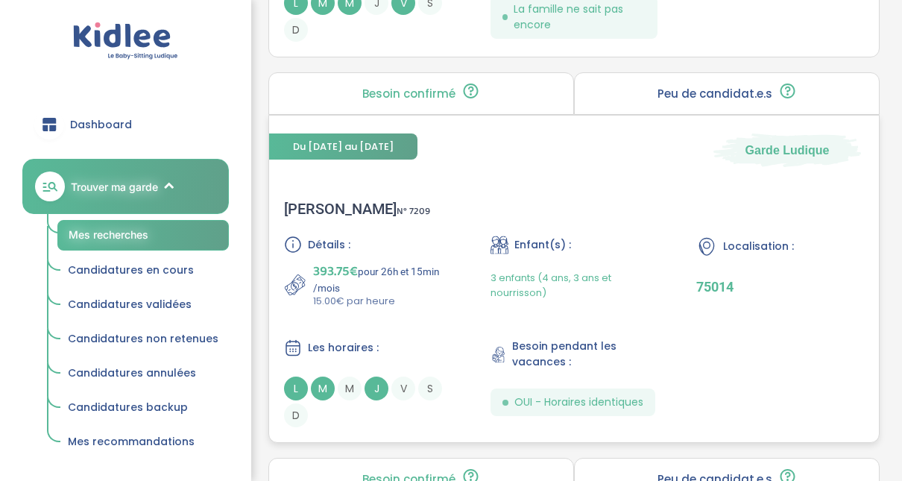
click at [312, 201] on div "Julie C . N° 7209" at bounding box center [357, 209] width 146 height 18
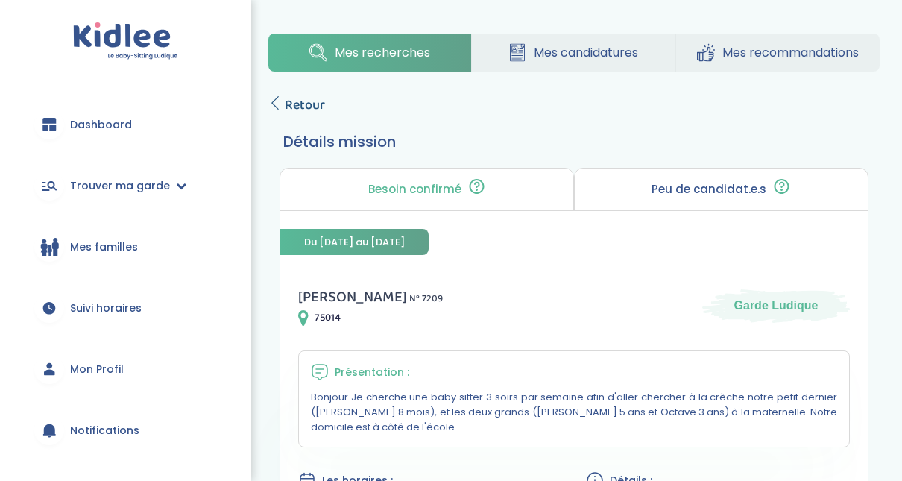
click at [279, 104] on icon at bounding box center [274, 102] width 13 height 13
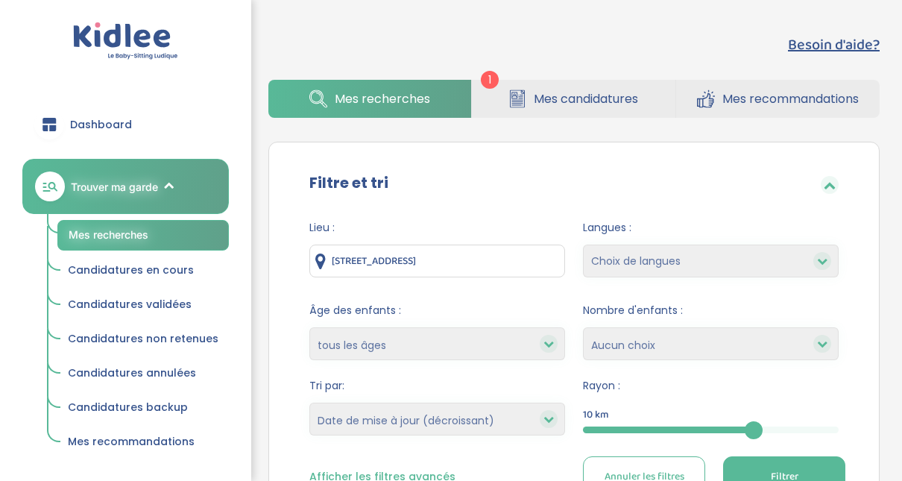
select select "updated_at_desc"
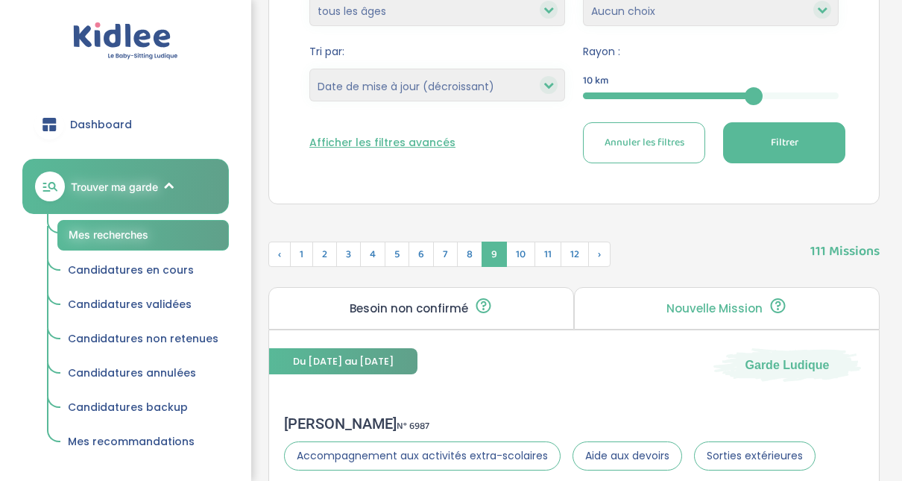
scroll to position [329, 0]
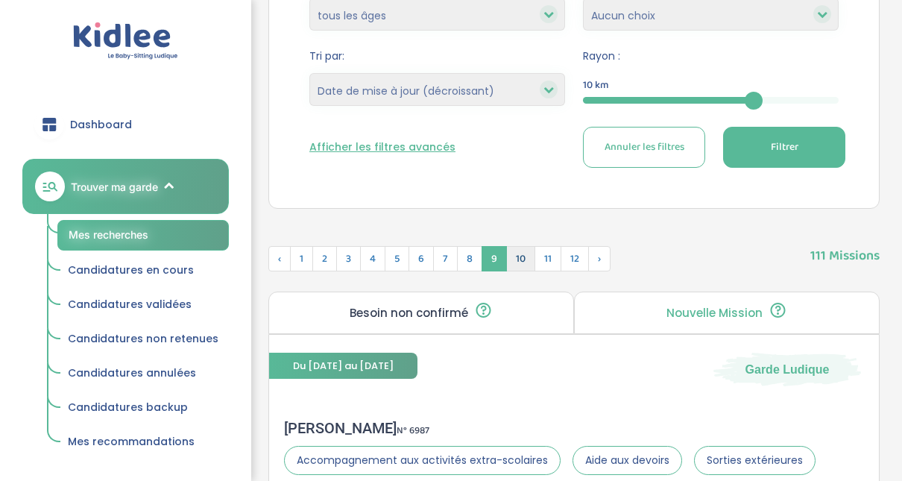
click at [509, 260] on span "10" at bounding box center [520, 258] width 29 height 25
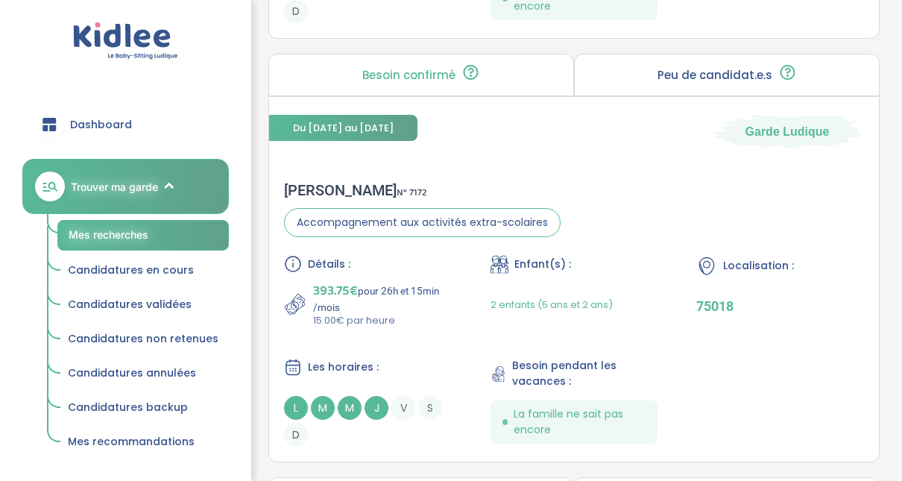
scroll to position [3459, 0]
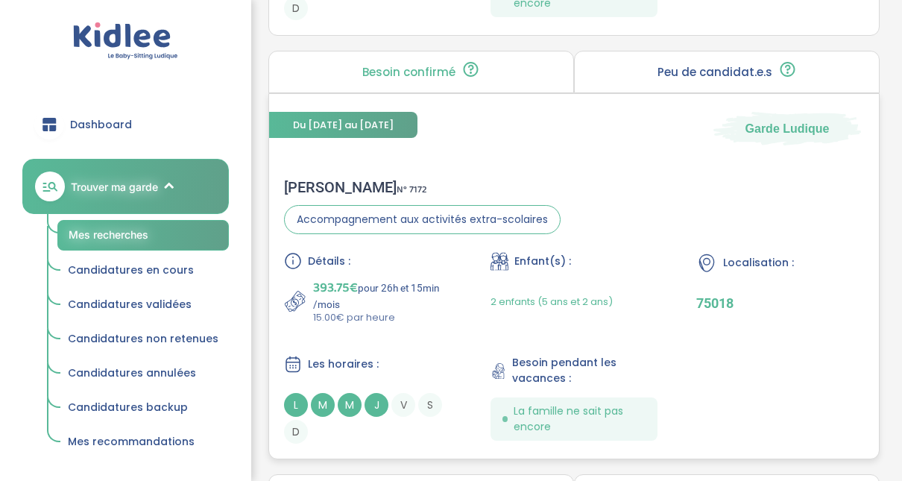
click at [341, 181] on div "Marie Astrid L . N° 7172" at bounding box center [422, 187] width 276 height 18
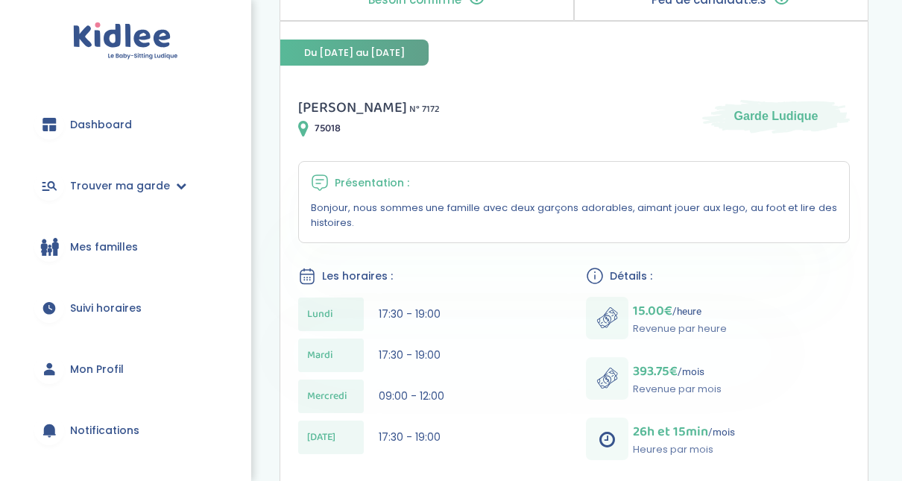
scroll to position [238, 0]
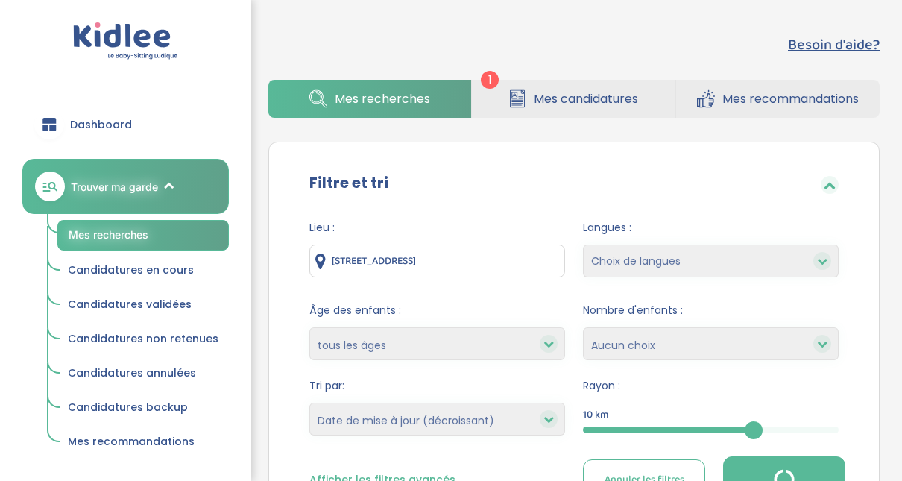
select select "updated_at_desc"
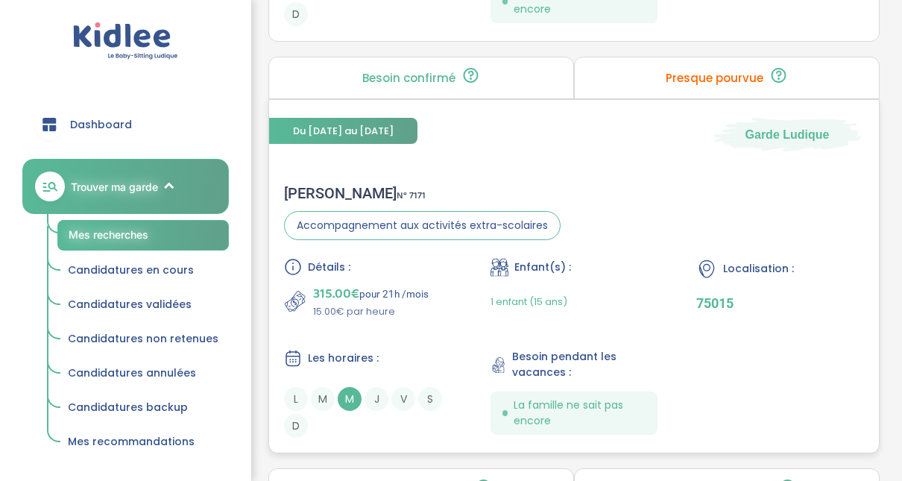
click at [330, 186] on div "Marion C . N° 7171" at bounding box center [422, 193] width 276 height 18
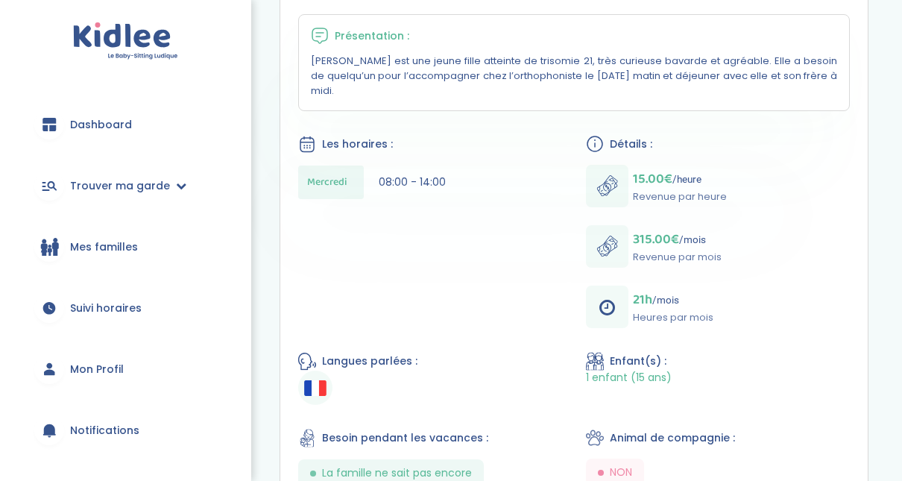
scroll to position [332, 0]
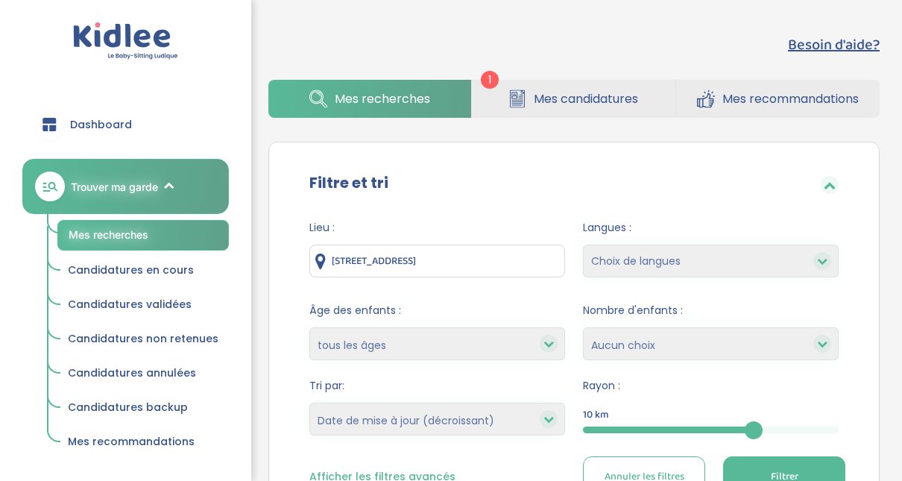
select select "updated_at_desc"
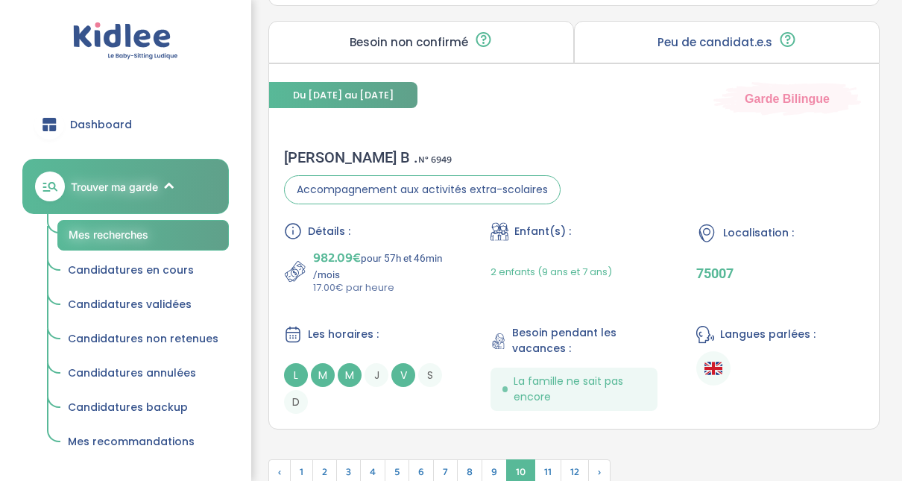
scroll to position [4353, 0]
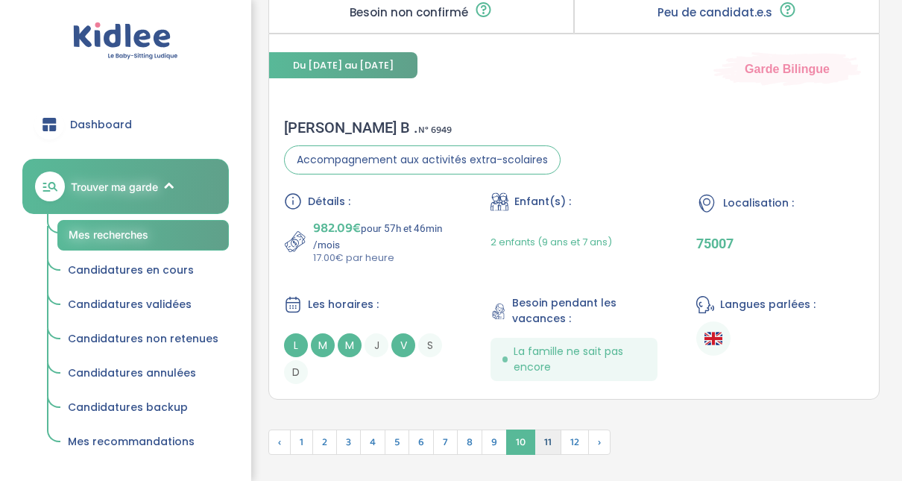
click at [536, 435] on span "11" at bounding box center [547, 441] width 27 height 25
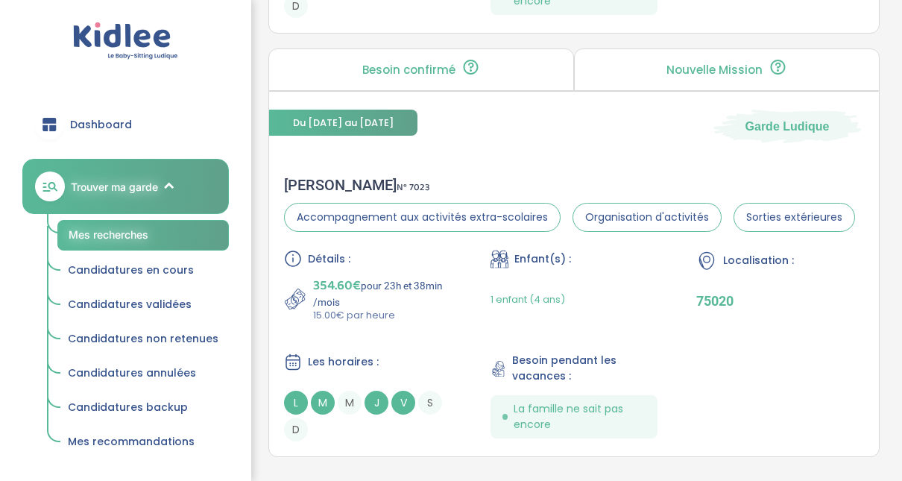
scroll to position [4308, 0]
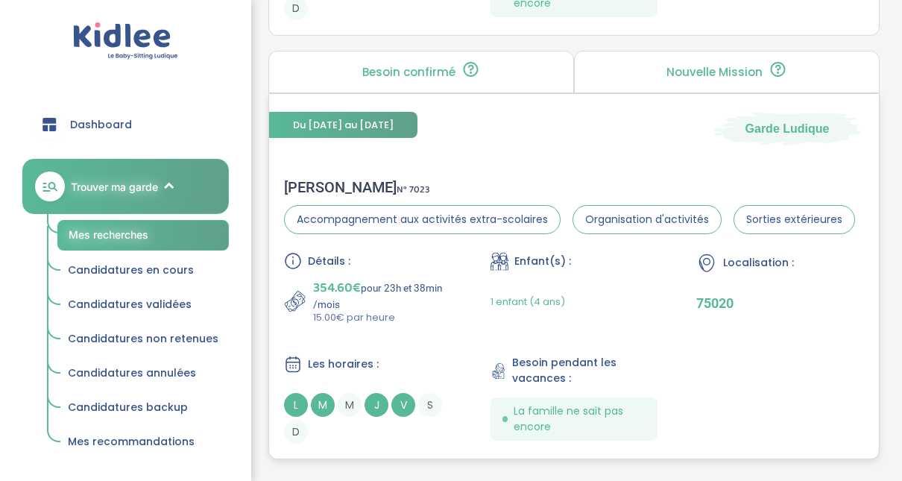
click at [308, 178] on div "CLARISSE M . N° 7023" at bounding box center [569, 187] width 571 height 18
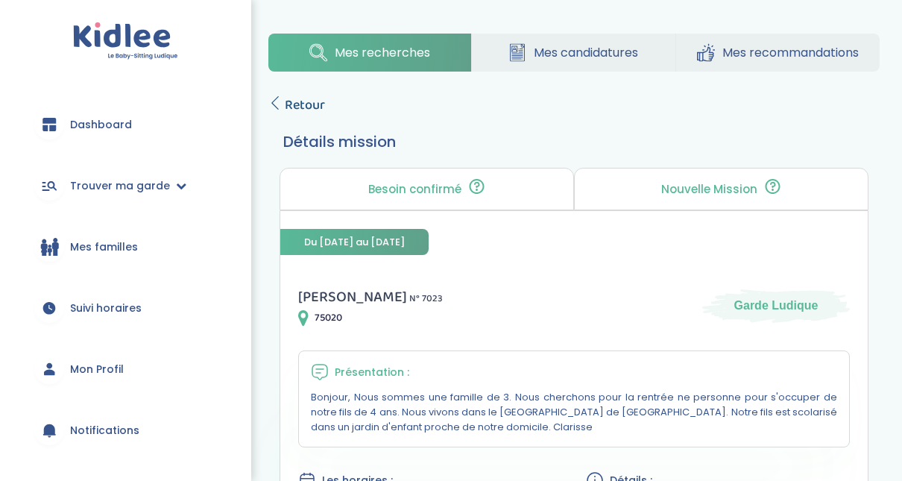
click at [308, 104] on span "Retour" at bounding box center [305, 105] width 40 height 21
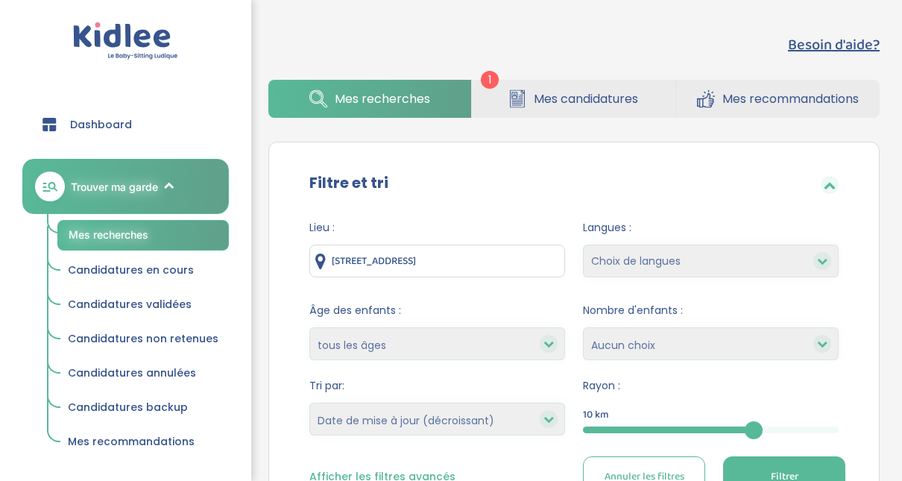
select select "updated_at_desc"
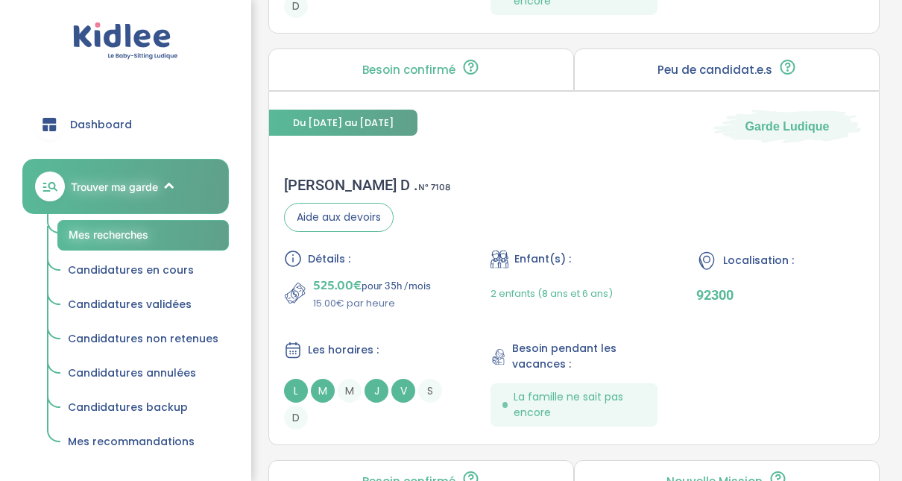
scroll to position [2623, 0]
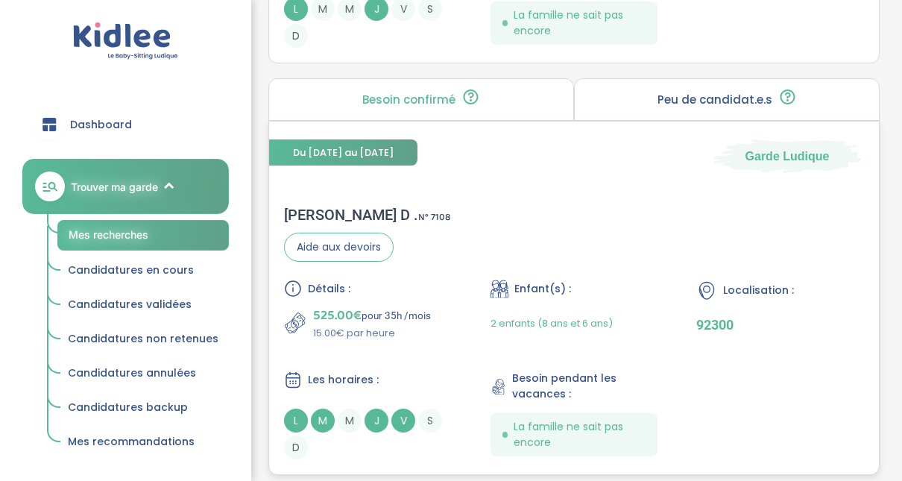
click at [323, 208] on div "Armelle D . N° 7108" at bounding box center [367, 215] width 166 height 18
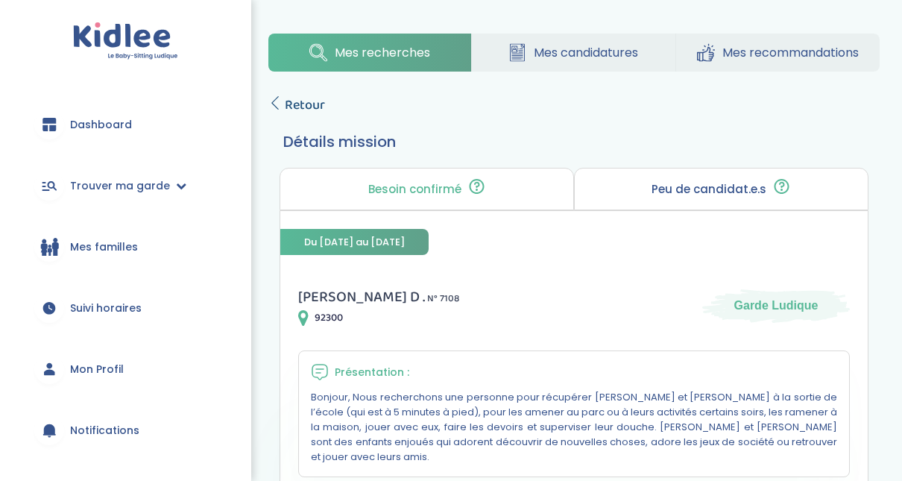
click at [290, 101] on span "Retour" at bounding box center [305, 105] width 40 height 21
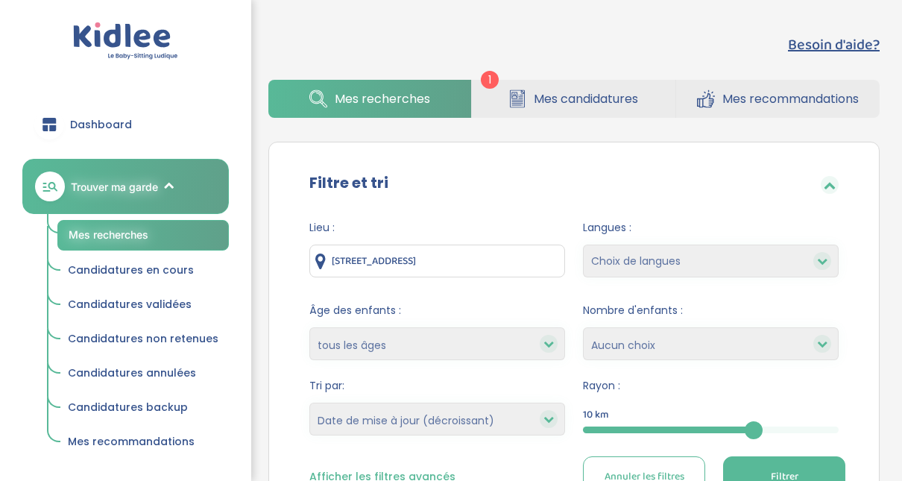
select select "updated_at_desc"
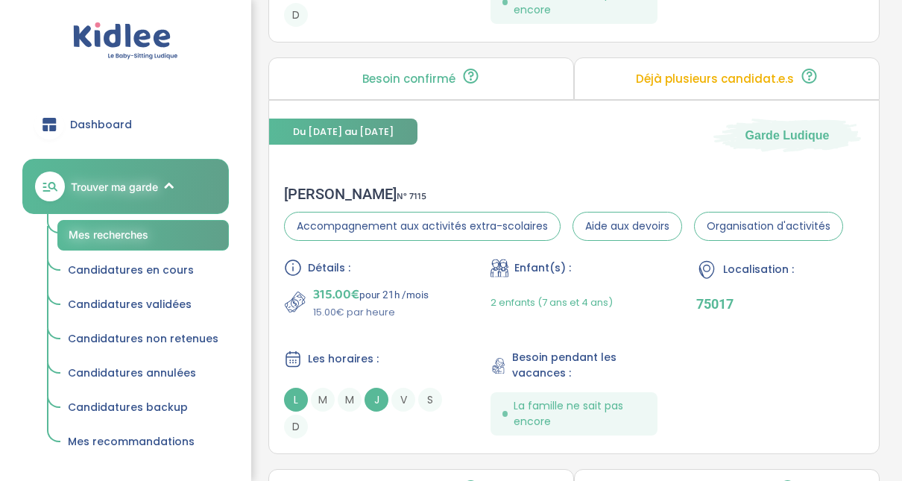
scroll to position [2203, 0]
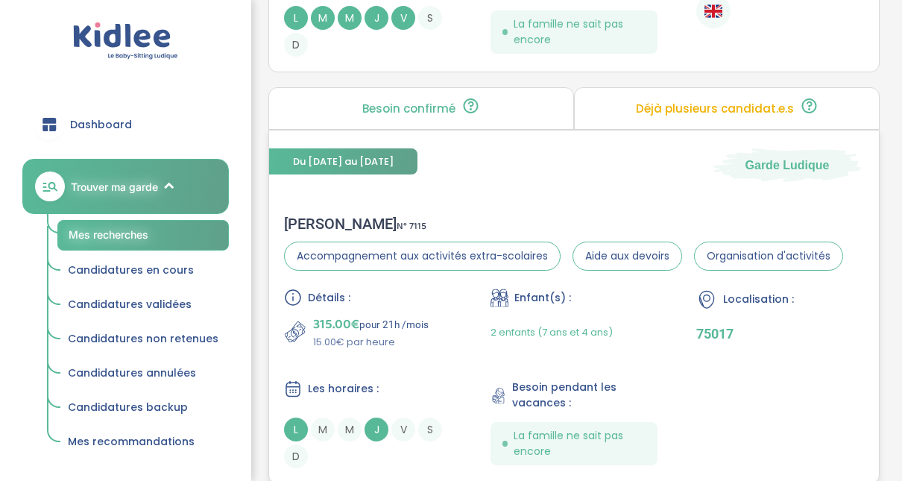
click at [310, 220] on div "Marie S . N° 7115" at bounding box center [563, 224] width 559 height 18
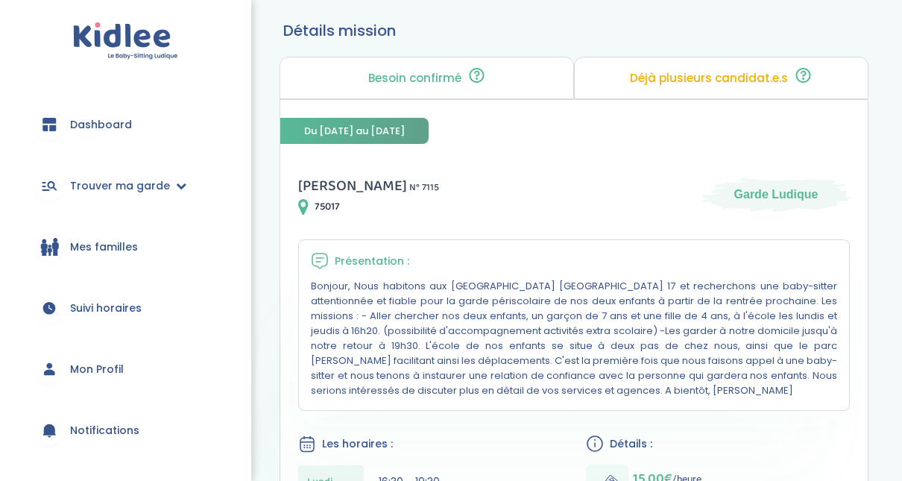
scroll to position [60, 0]
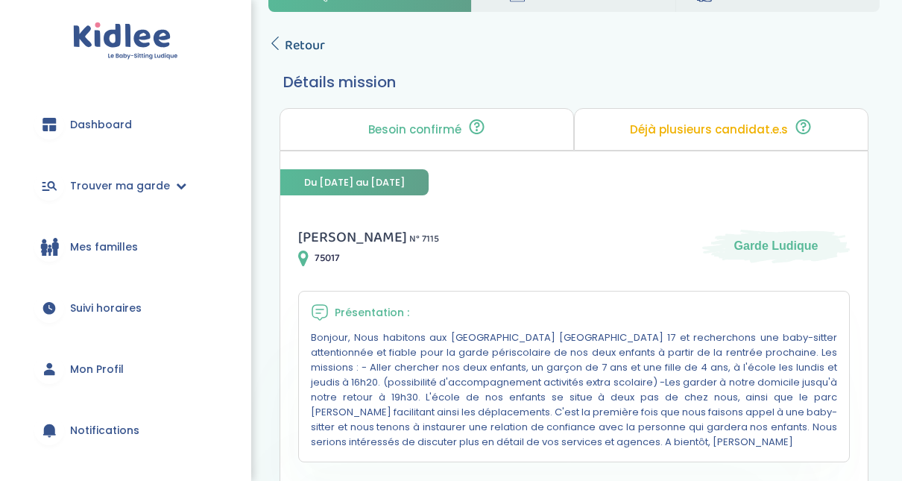
click at [280, 42] on icon at bounding box center [274, 43] width 13 height 13
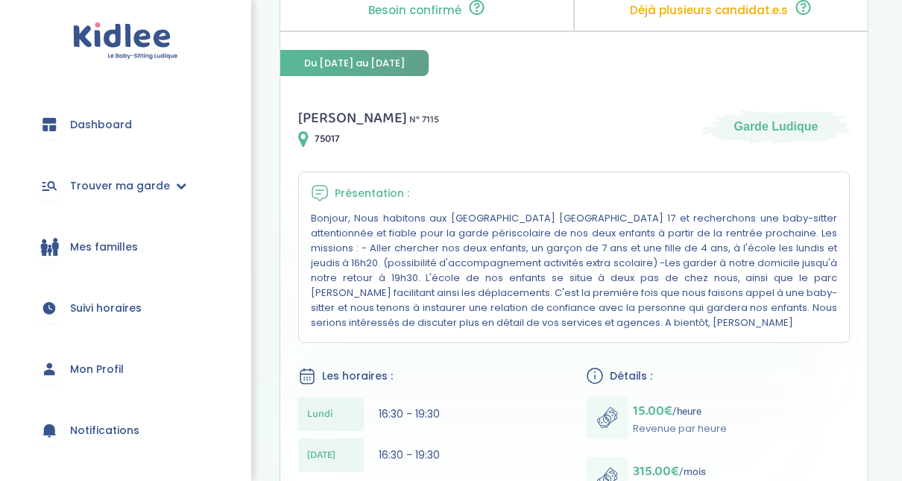
scroll to position [209, 0]
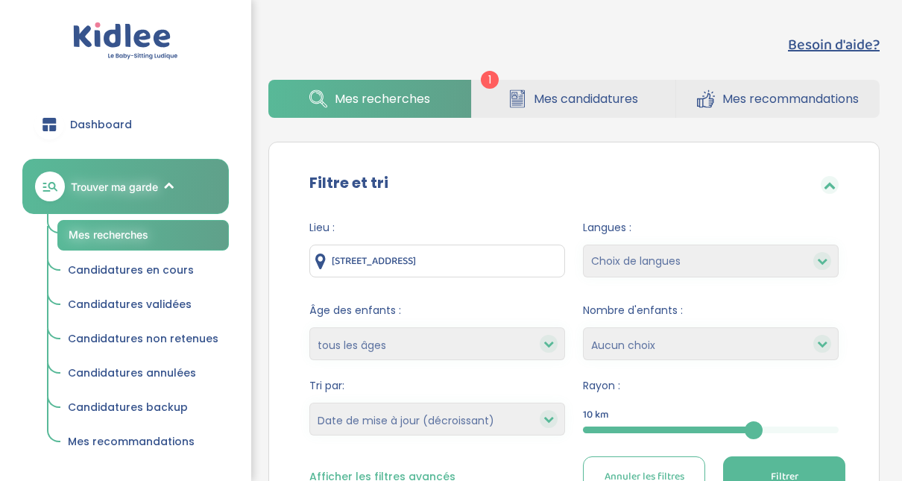
select select "updated_at_desc"
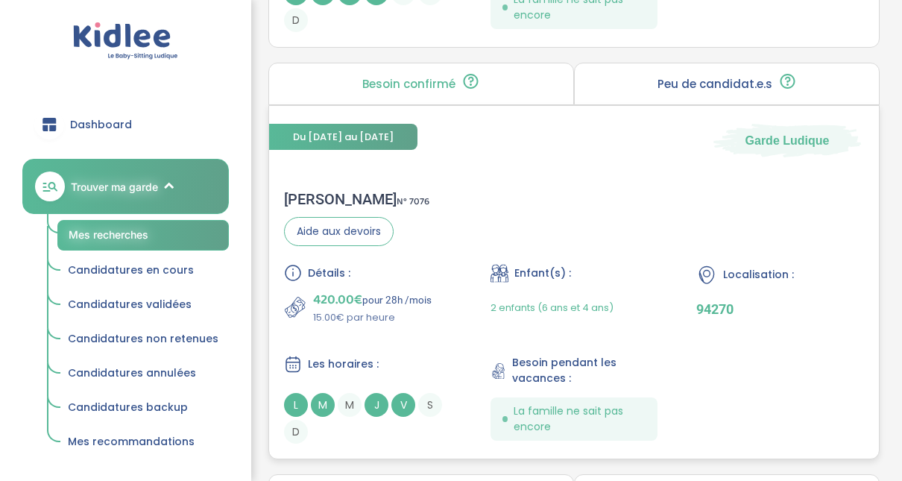
click at [335, 193] on div "Eléonore G . N° 7076" at bounding box center [356, 199] width 145 height 18
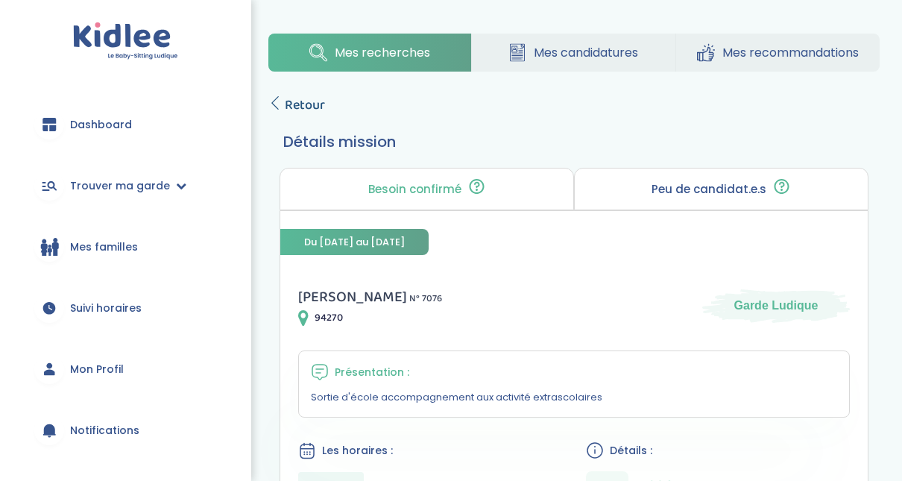
click at [300, 106] on span "Retour" at bounding box center [305, 105] width 40 height 21
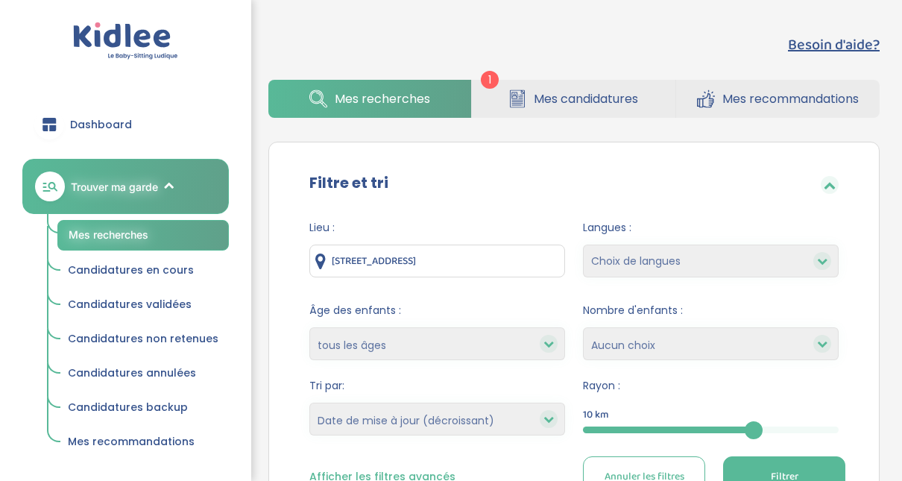
select select "updated_at_desc"
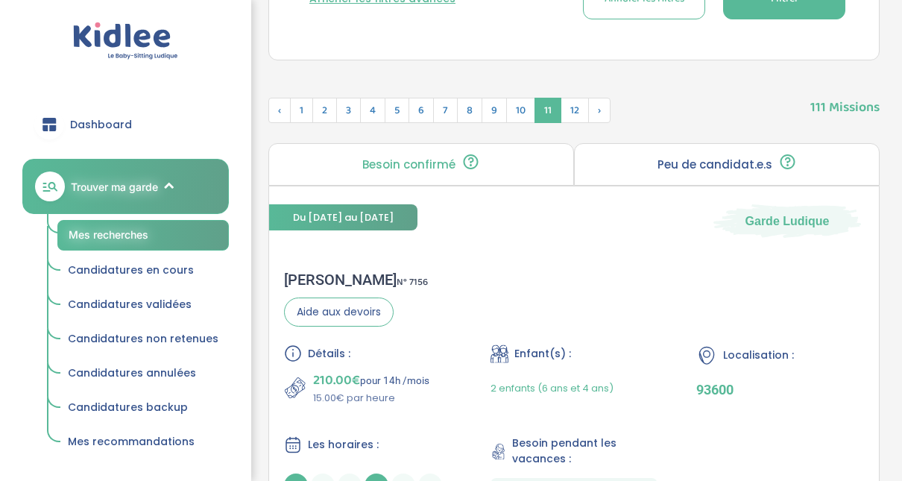
scroll to position [475, 0]
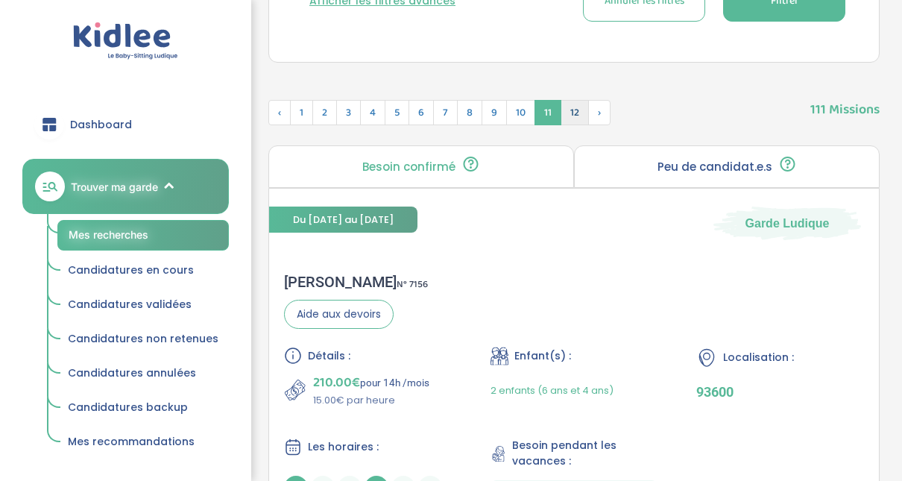
click at [566, 113] on span "12" at bounding box center [574, 112] width 28 height 25
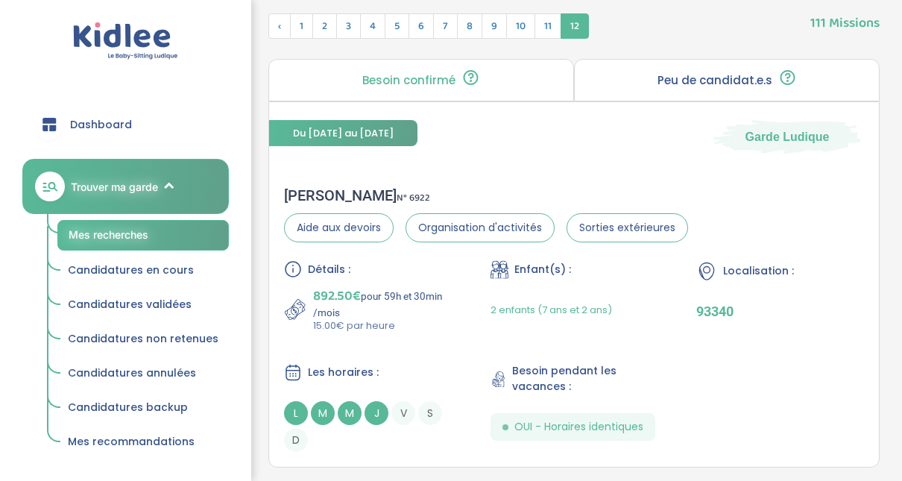
scroll to position [565, 0]
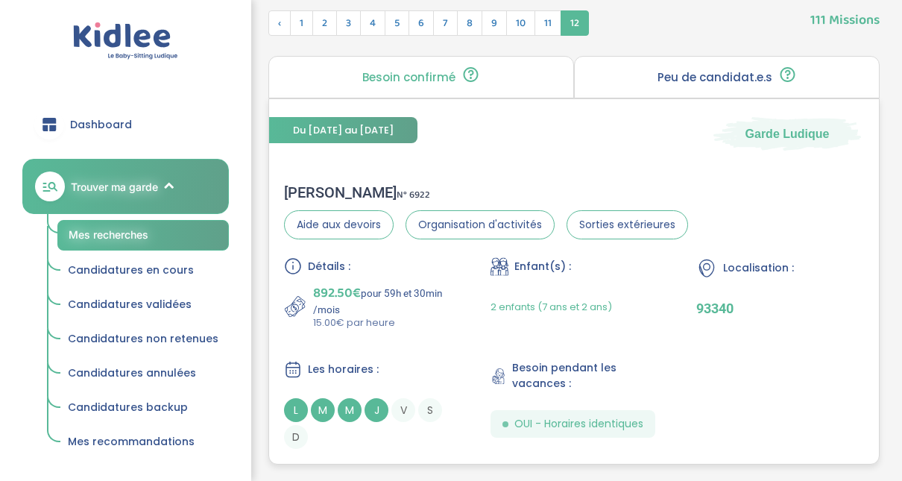
click at [313, 192] on div "[PERSON_NAME] N° 6922" at bounding box center [486, 192] width 404 height 18
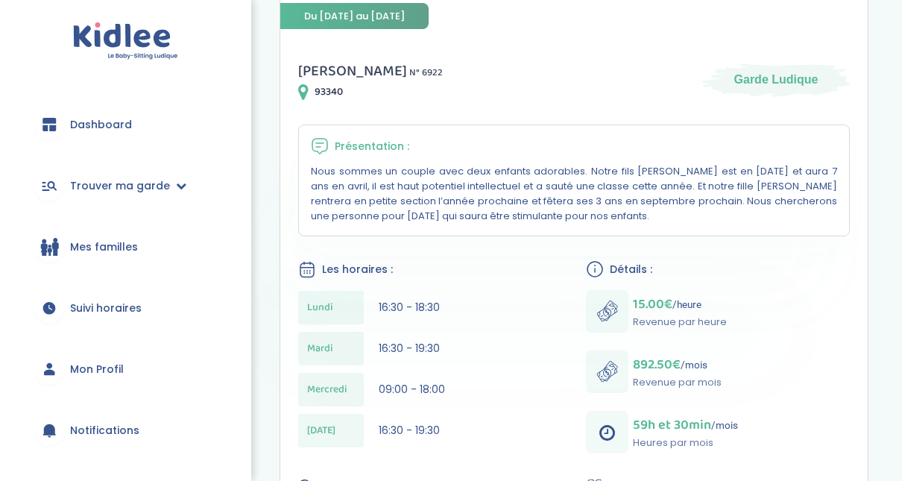
scroll to position [119, 0]
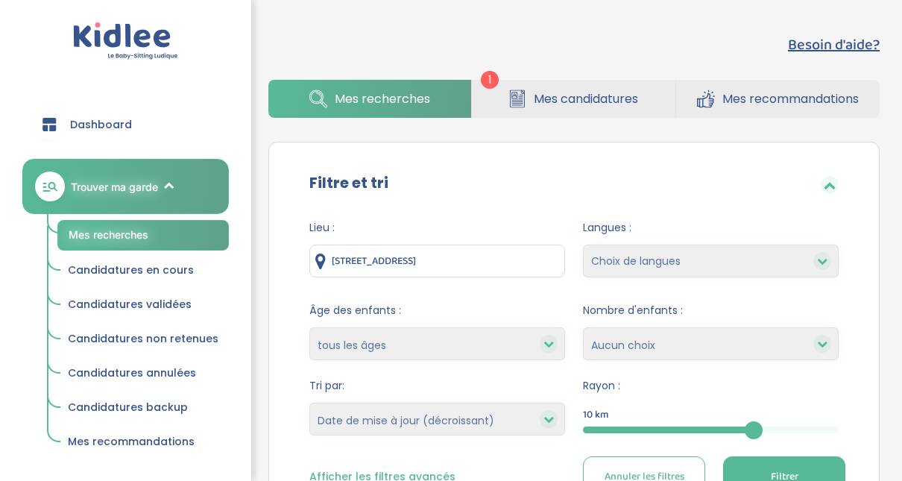
select select "updated_at_desc"
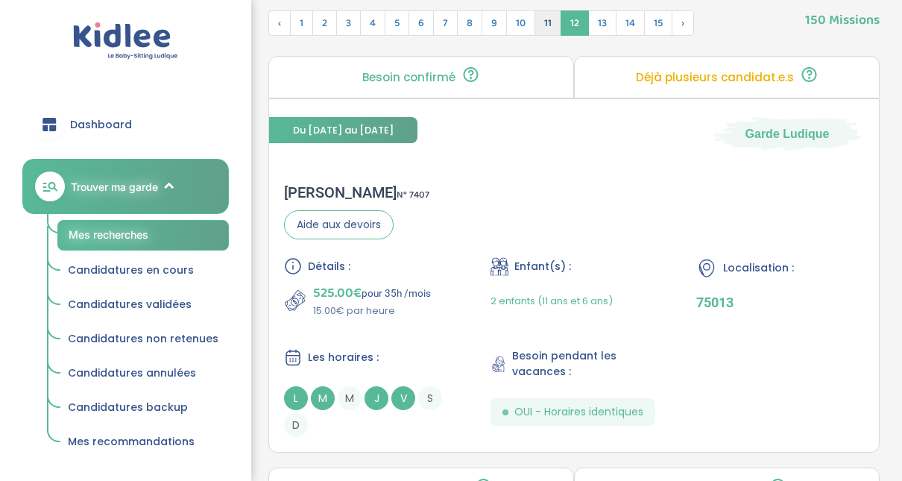
click at [543, 21] on span "11" at bounding box center [547, 22] width 27 height 25
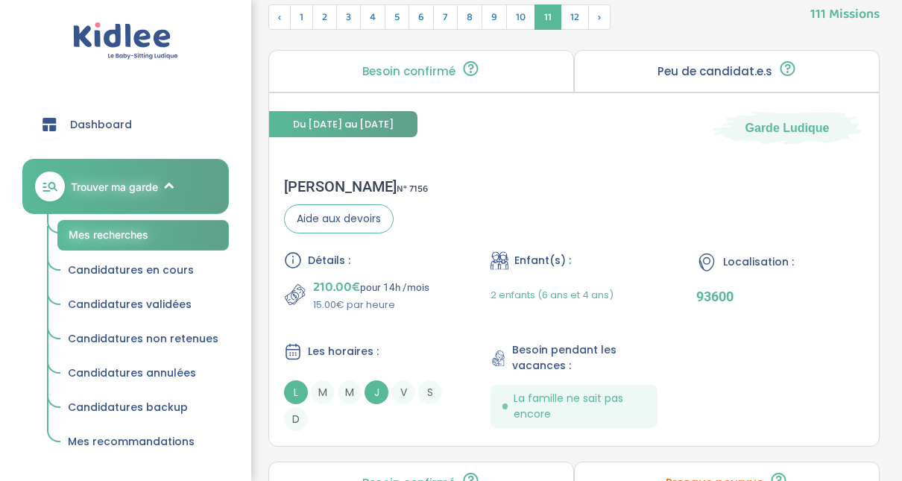
scroll to position [565, 0]
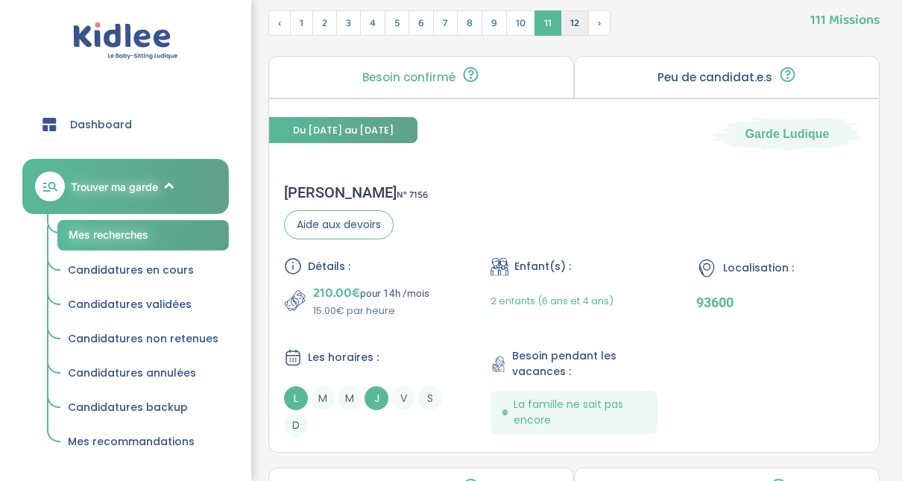
click at [560, 27] on span "12" at bounding box center [574, 22] width 28 height 25
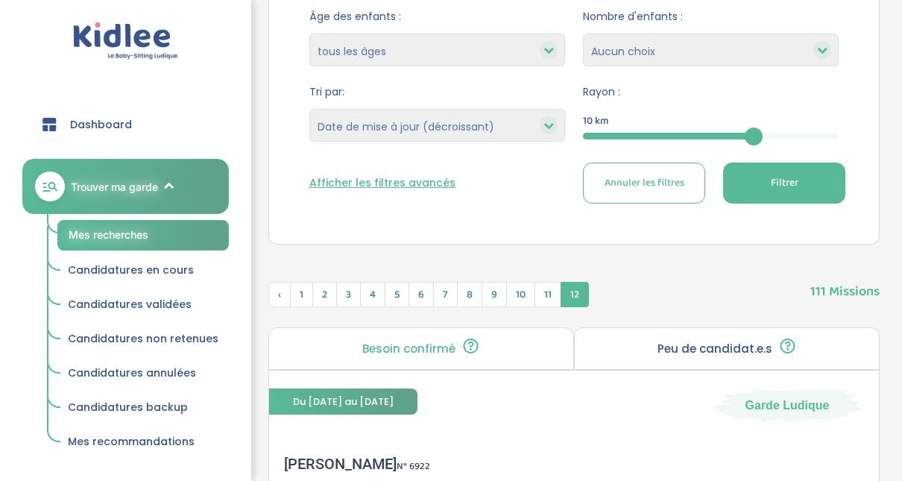
scroll to position [270, 0]
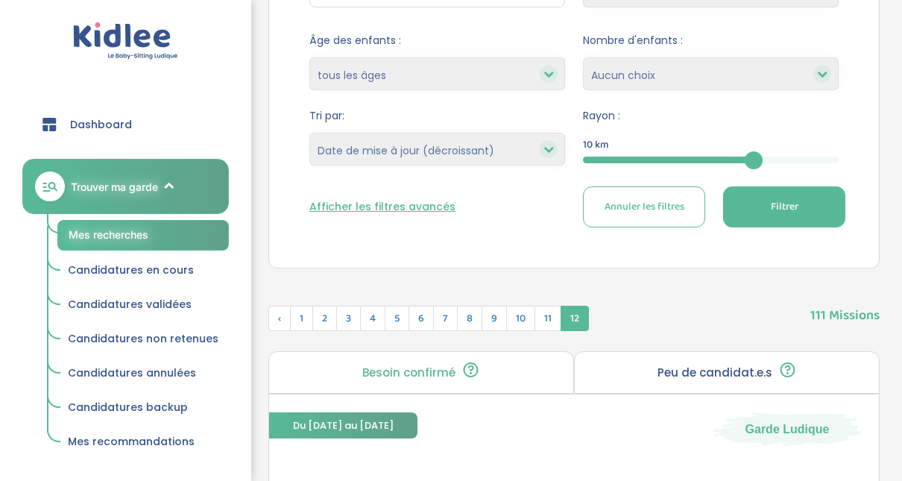
click at [831, 158] on div "10" at bounding box center [711, 159] width 256 height 7
click at [828, 203] on button "Filtrer" at bounding box center [784, 206] width 122 height 41
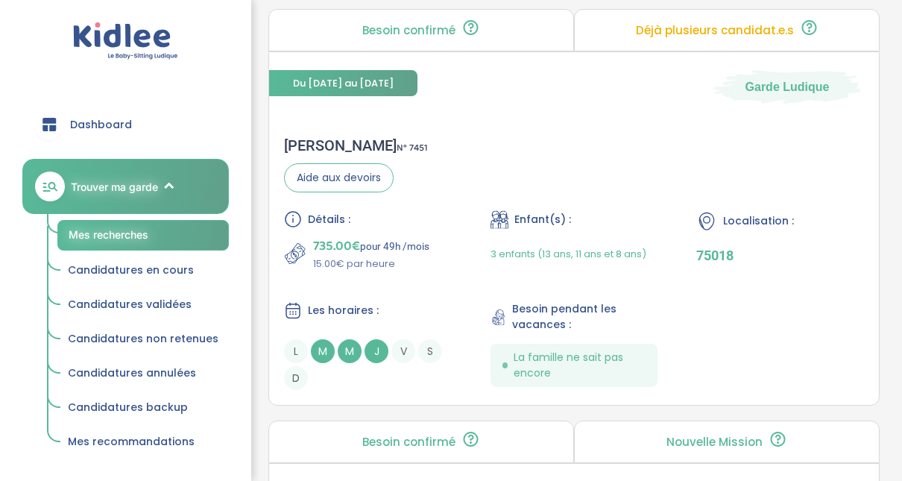
scroll to position [1790, 0]
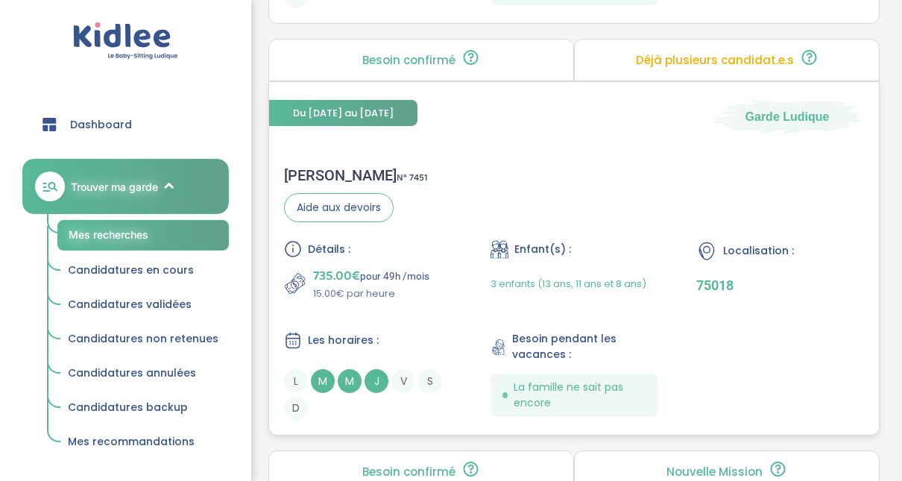
click at [332, 168] on div "charlotte L . N° 7451" at bounding box center [356, 175] width 144 height 18
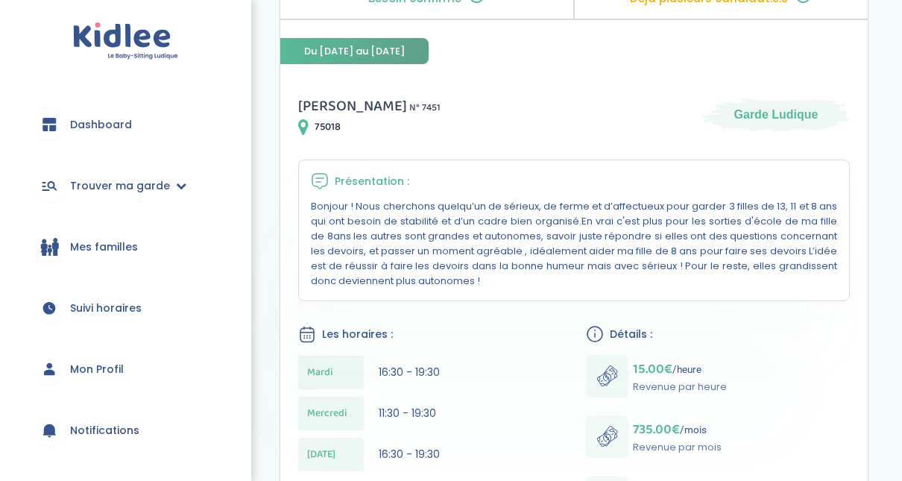
scroll to position [179, 0]
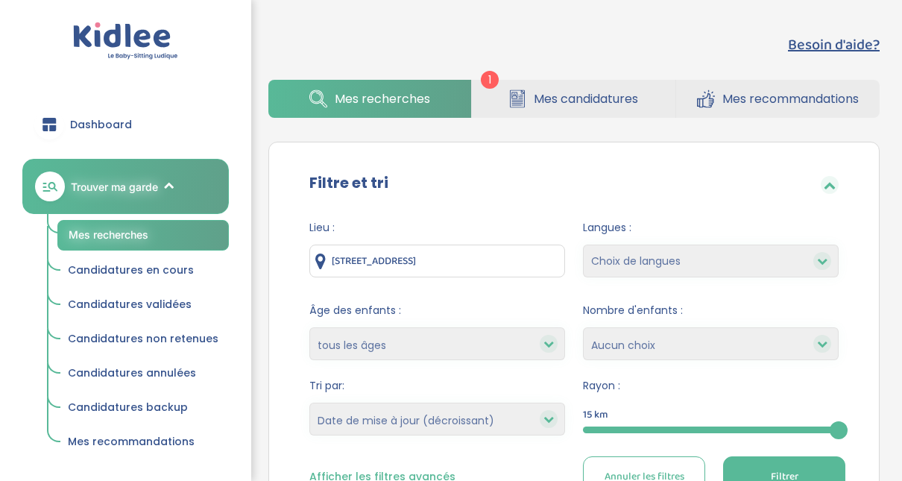
select select "updated_at_desc"
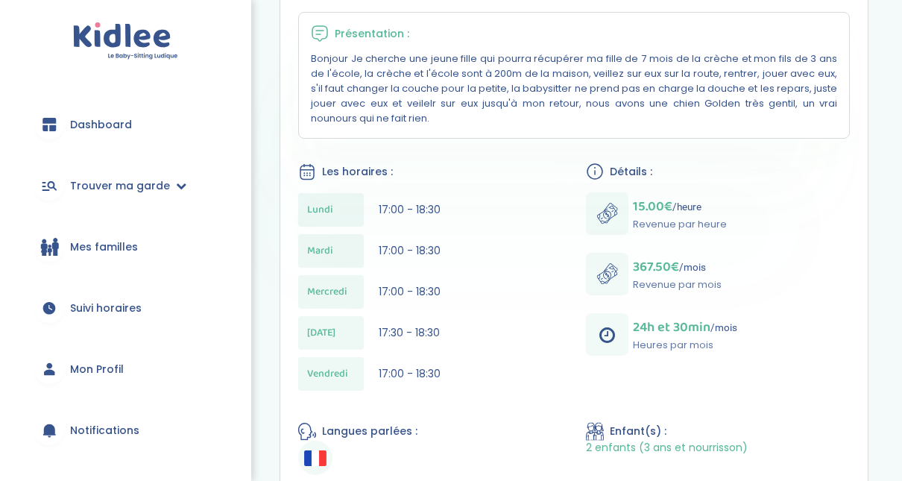
scroll to position [336, 0]
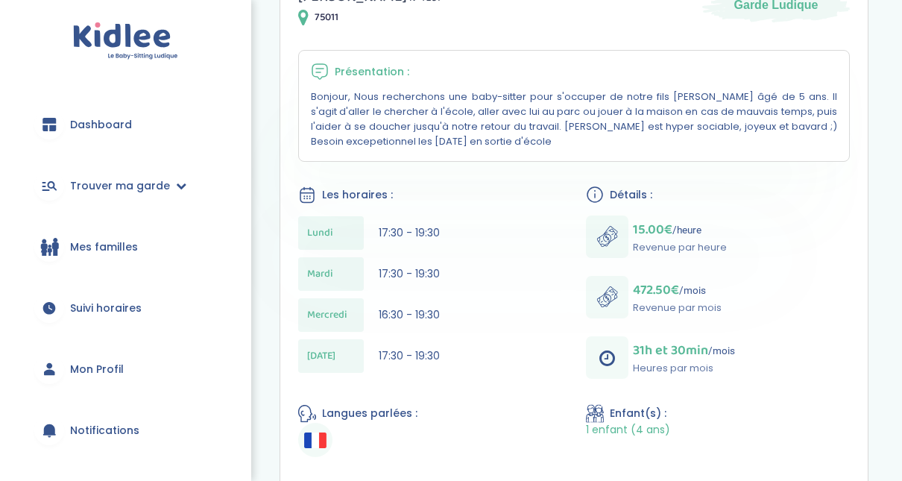
scroll to position [298, 0]
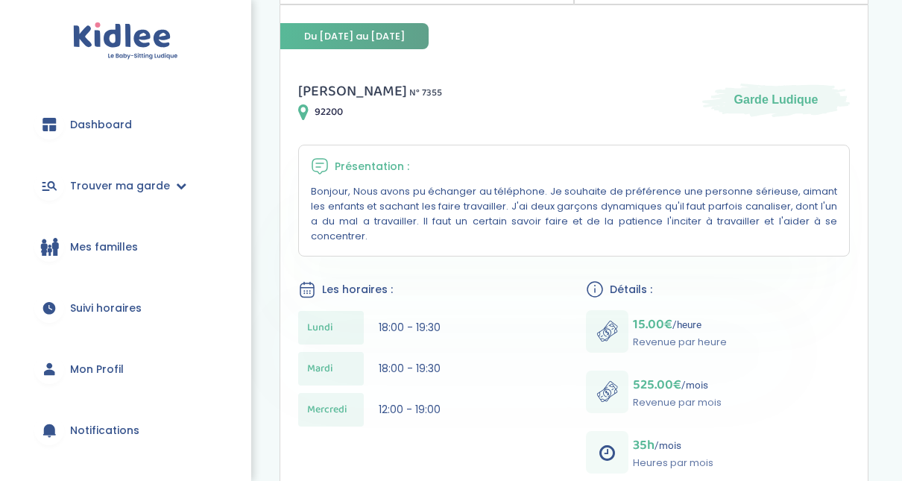
scroll to position [209, 0]
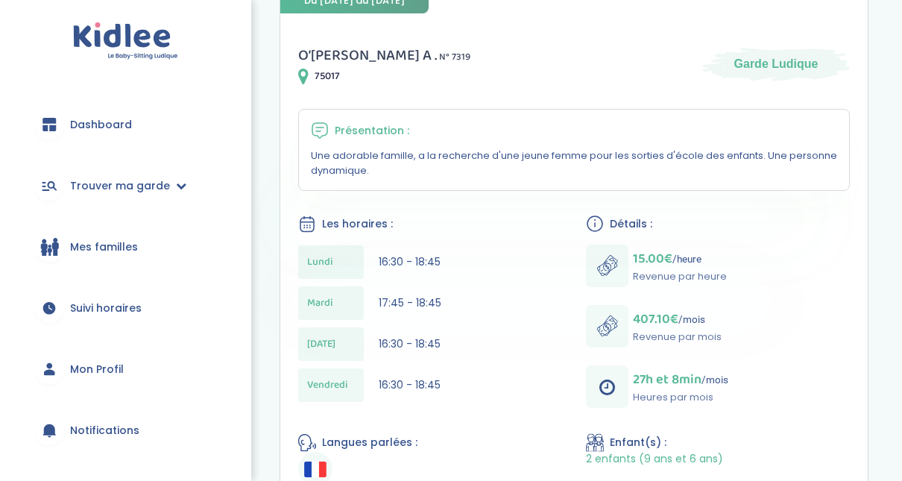
scroll to position [238, 0]
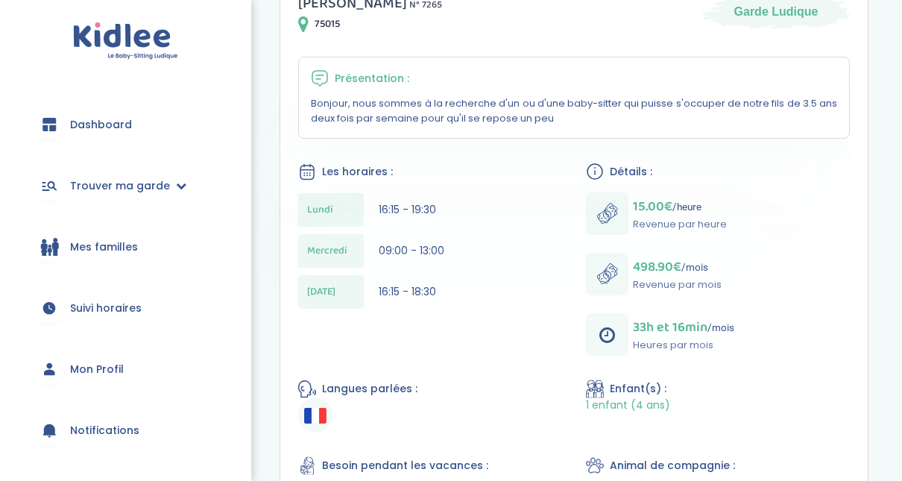
scroll to position [279, 0]
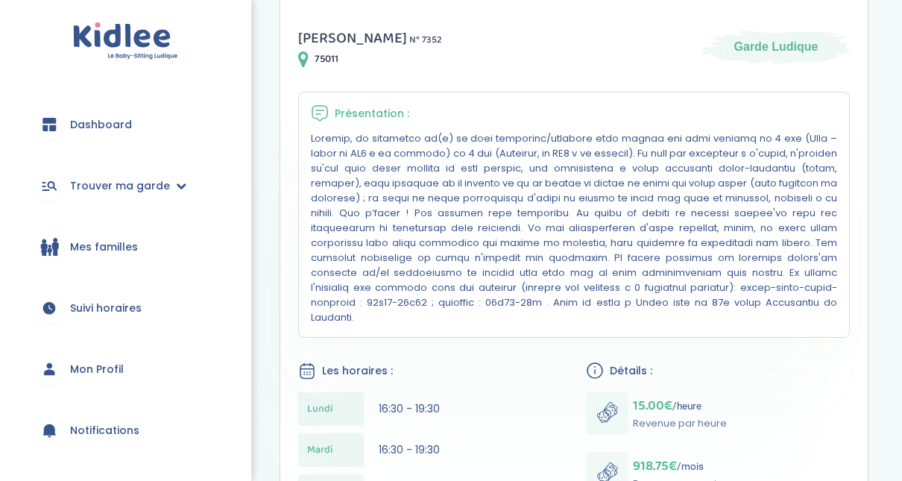
scroll to position [232, 0]
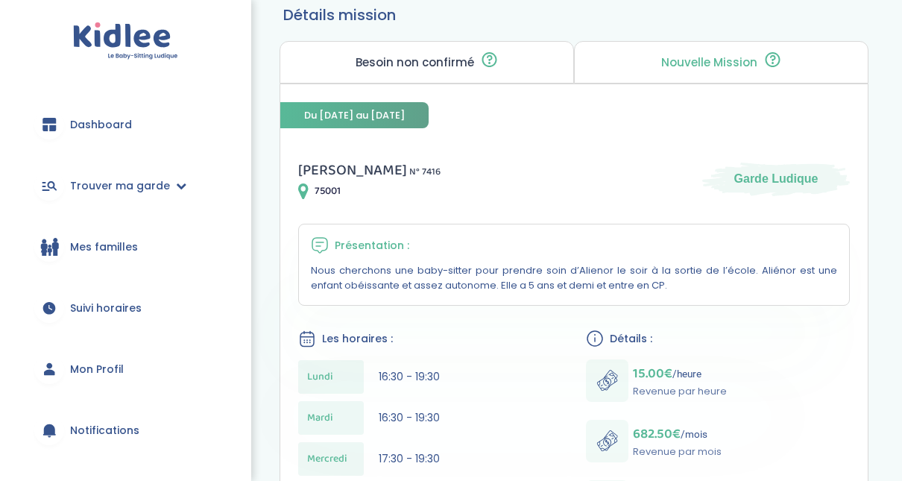
scroll to position [130, 0]
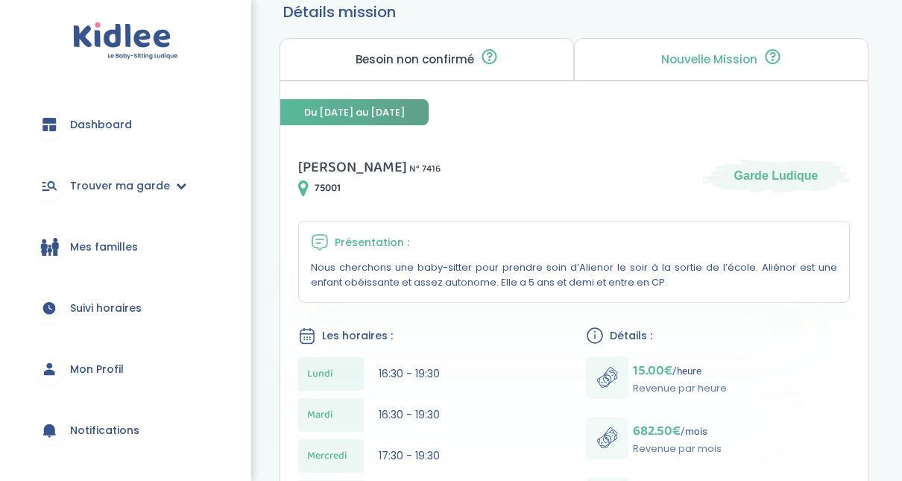
click at [581, 172] on div "Clemence L . N° 7416 75001 Garde Ludique" at bounding box center [573, 176] width 551 height 42
click at [627, 159] on div "Clemence L . N° 7416 75001 Garde Ludique" at bounding box center [573, 176] width 551 height 42
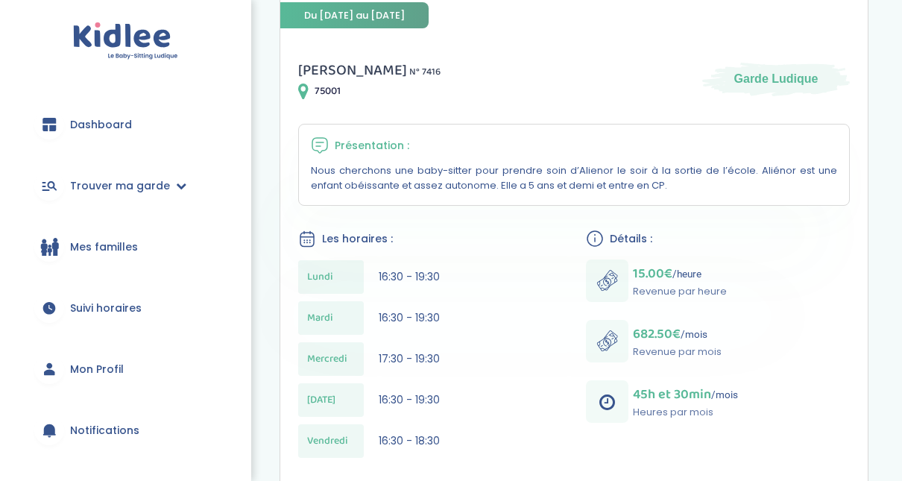
scroll to position [167, 0]
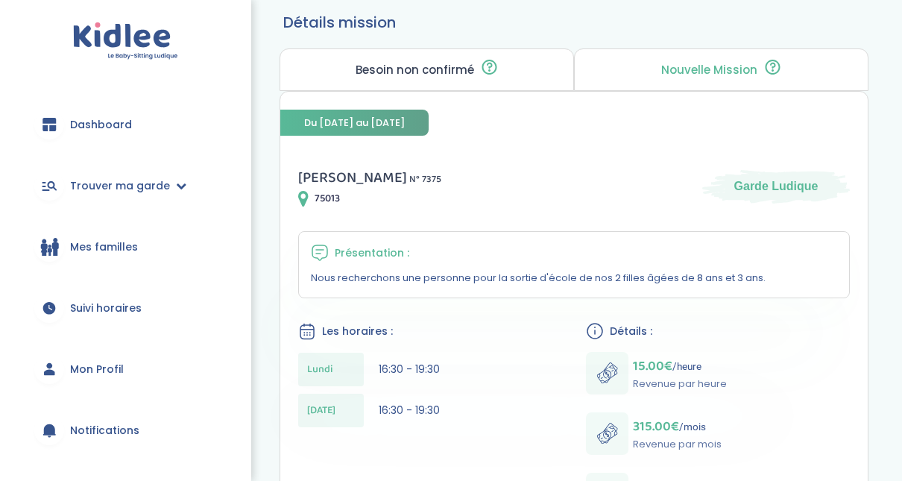
scroll to position [149, 0]
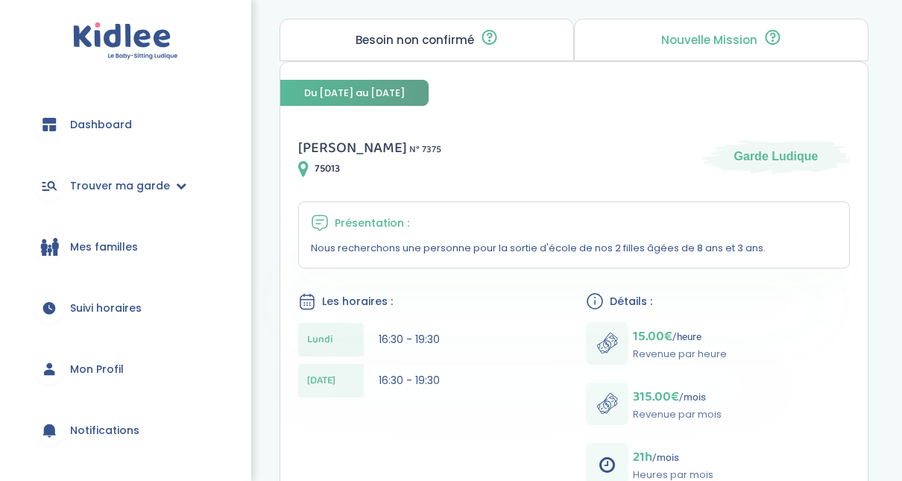
click at [507, 380] on div "Jeudi 16:30 - 19:30" at bounding box center [430, 381] width 264 height 34
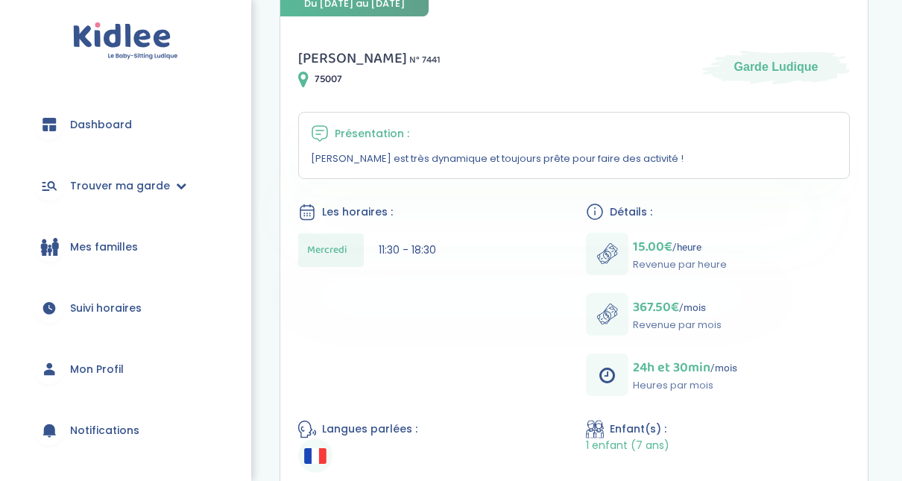
scroll to position [209, 0]
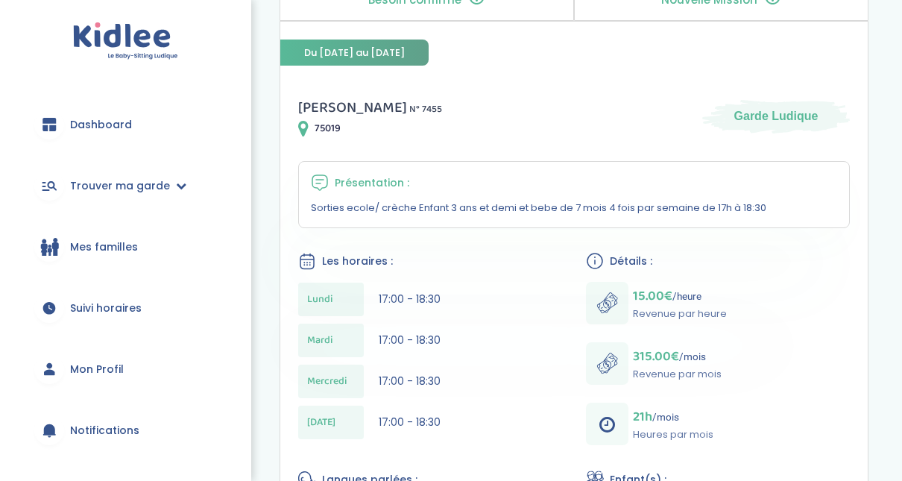
scroll to position [186, 0]
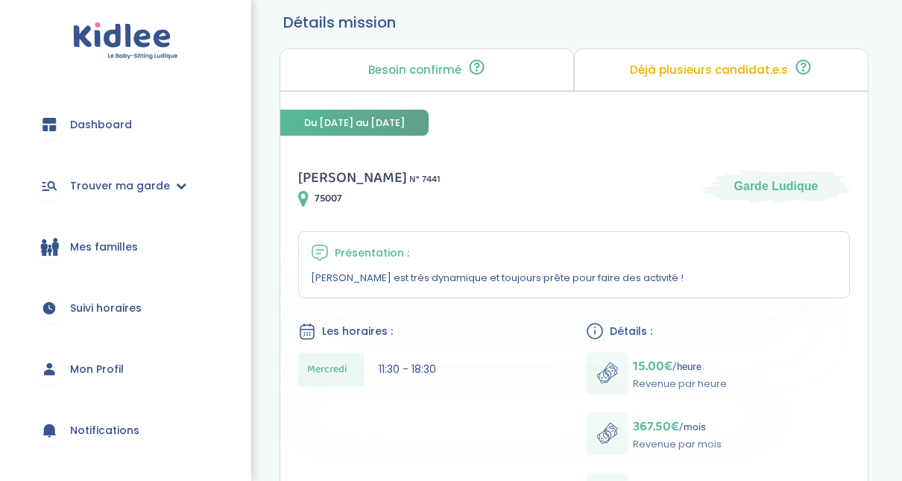
scroll to position [149, 0]
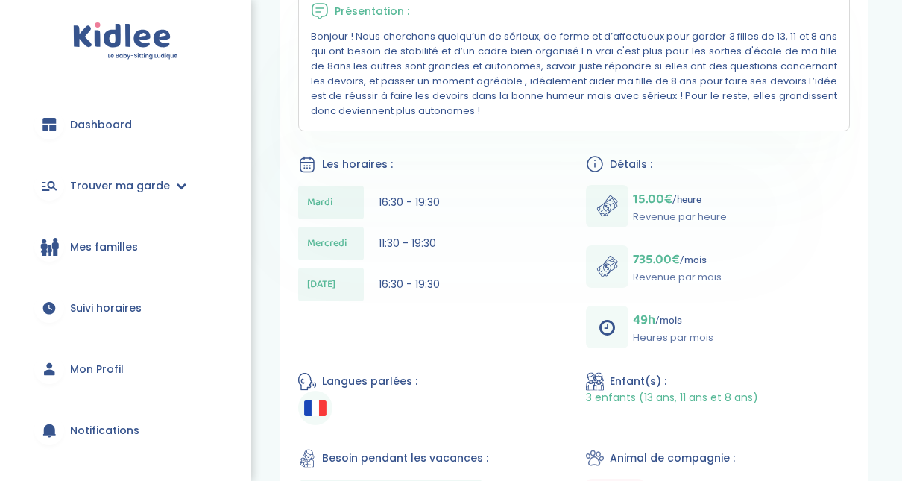
scroll to position [358, 0]
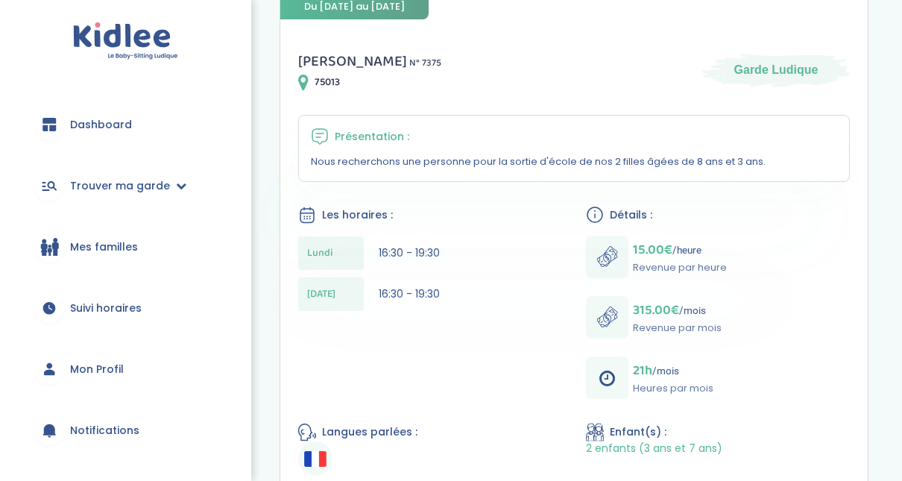
scroll to position [238, 0]
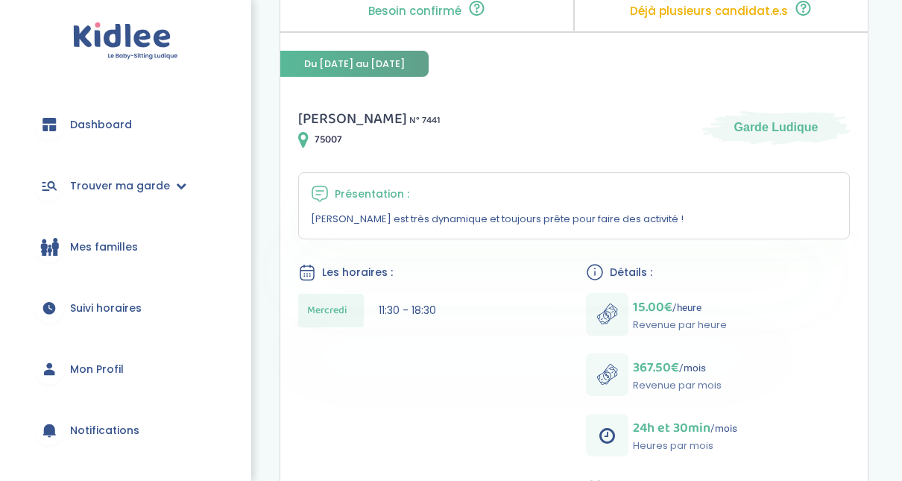
scroll to position [208, 0]
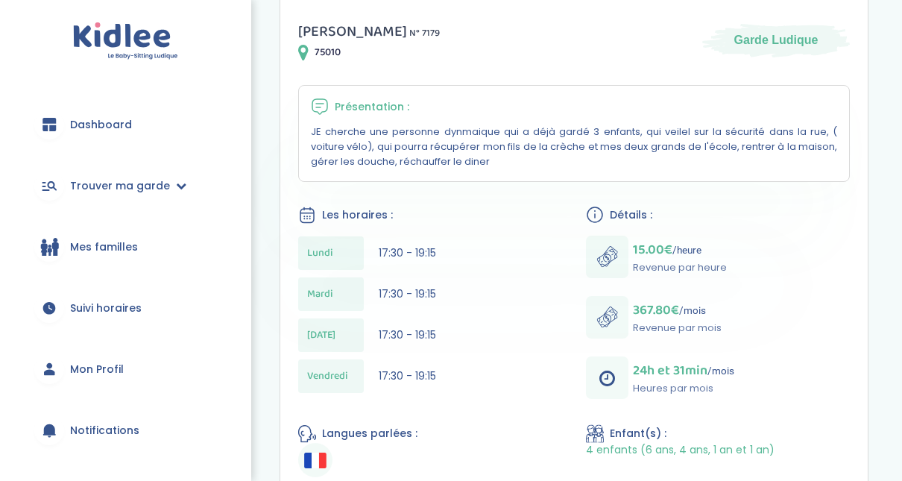
scroll to position [268, 0]
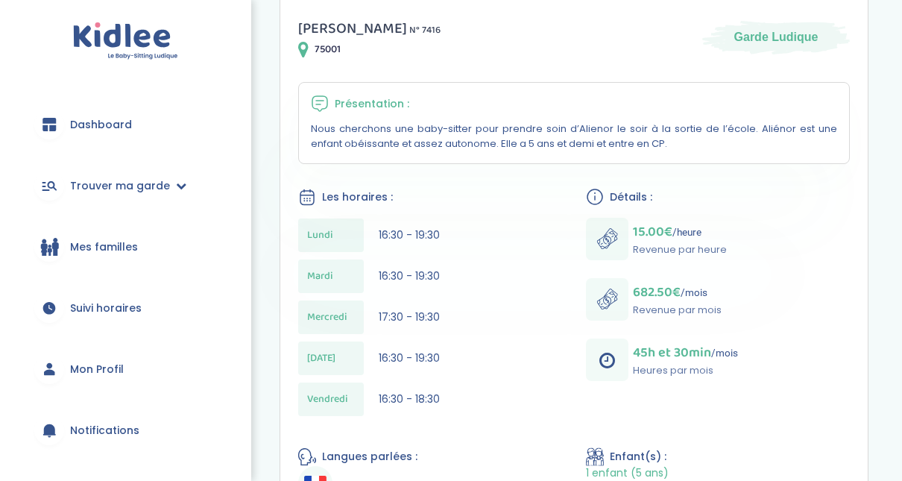
scroll to position [298, 0]
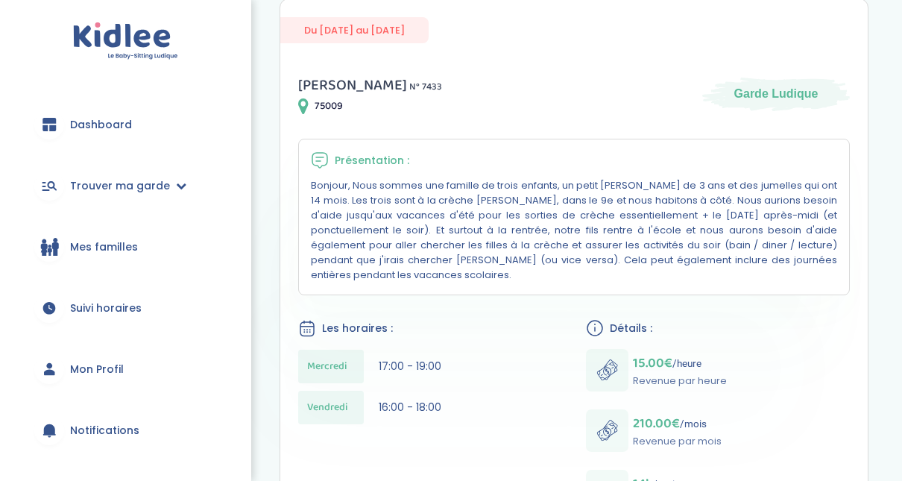
click at [267, 64] on div "Mes recherches Mes candidatures Mes recommandations Retour Détails mission Beso…" at bounding box center [574, 403] width 656 height 1185
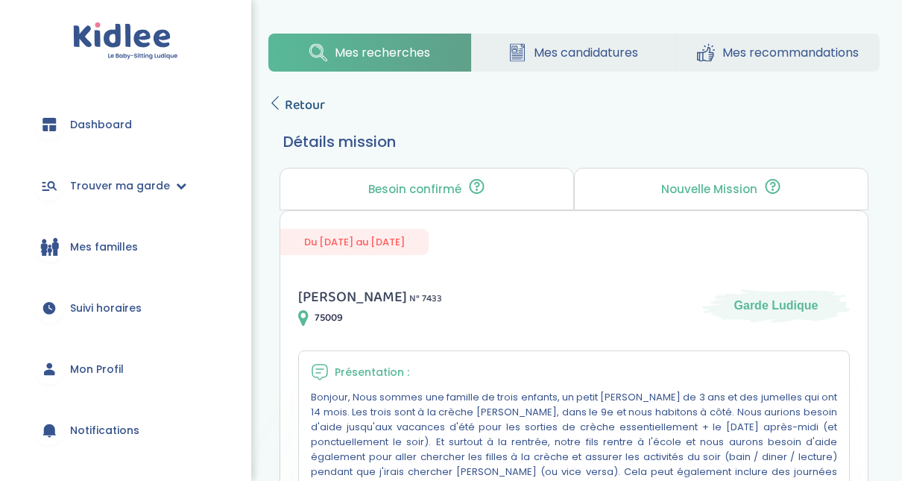
click at [282, 104] on link "Retour" at bounding box center [296, 105] width 57 height 21
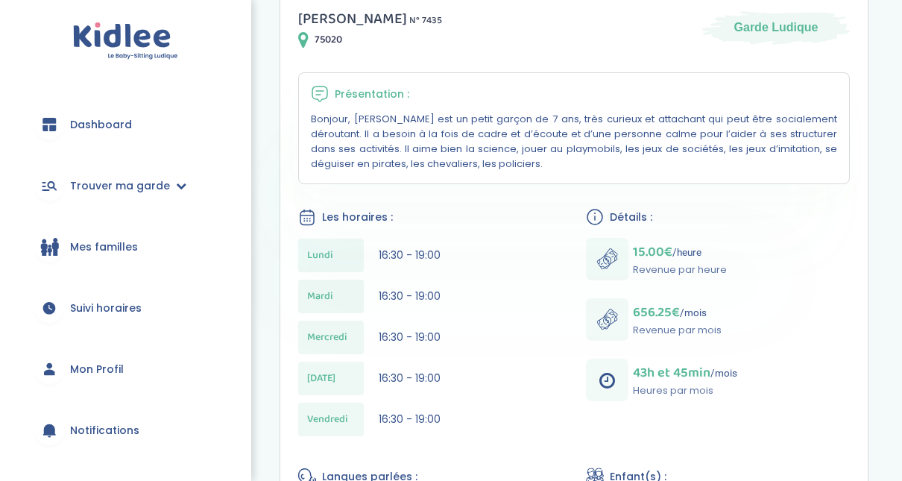
scroll to position [256, 0]
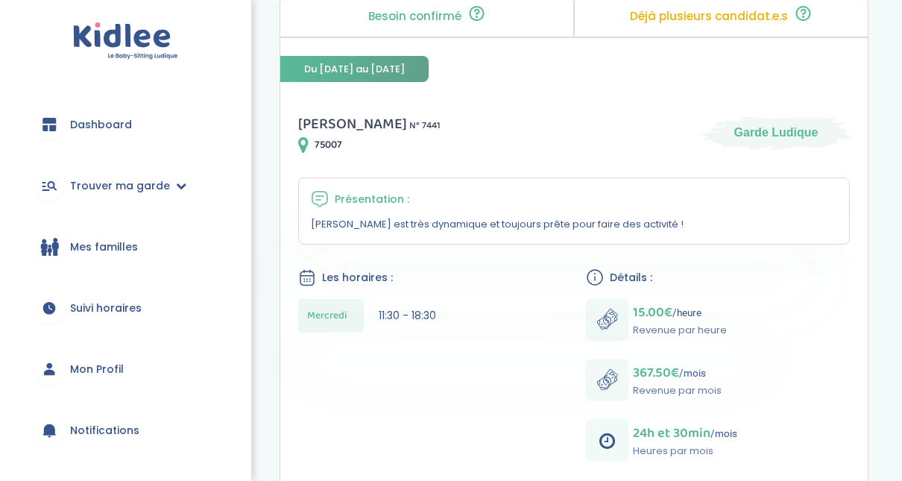
scroll to position [174, 0]
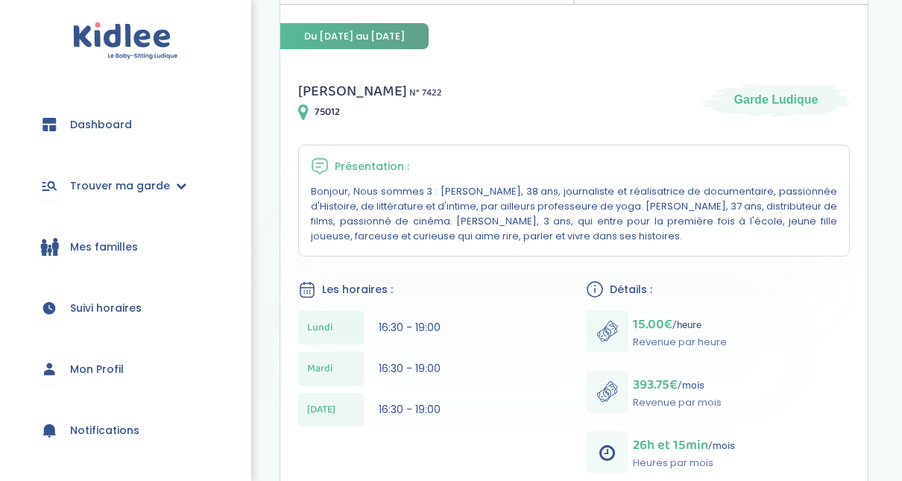
scroll to position [209, 0]
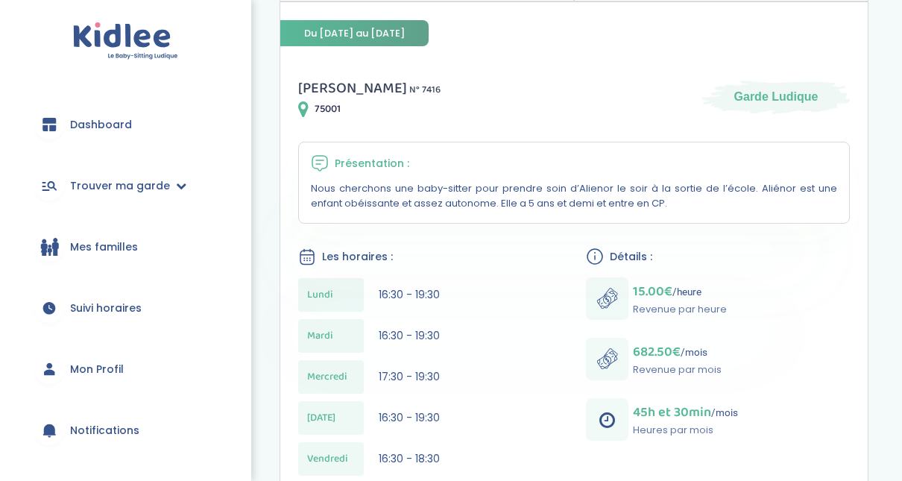
scroll to position [238, 0]
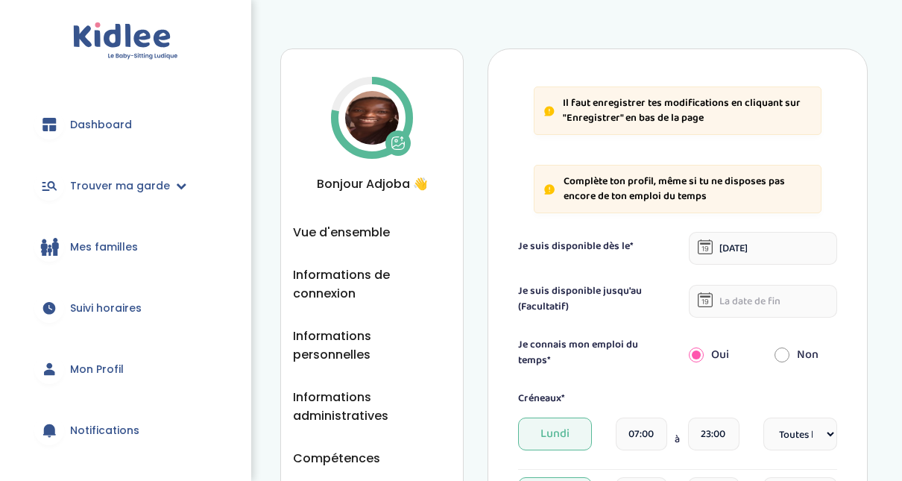
select select "1"
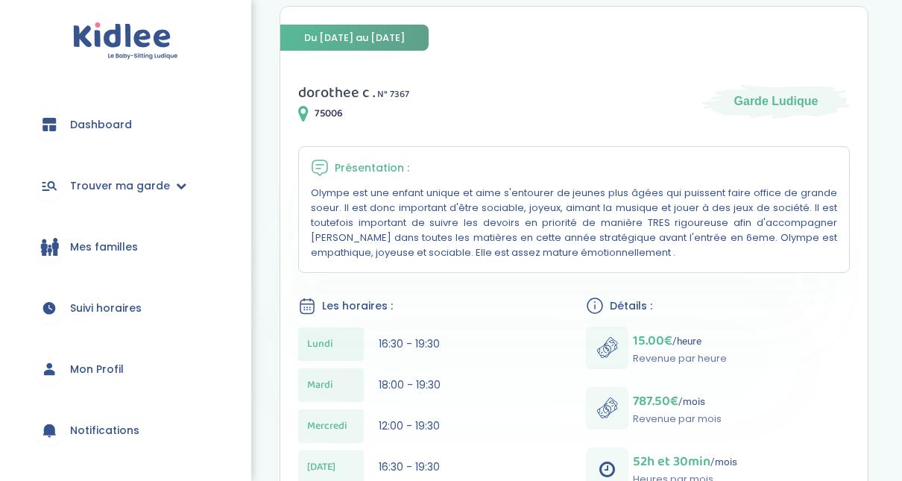
scroll to position [174, 0]
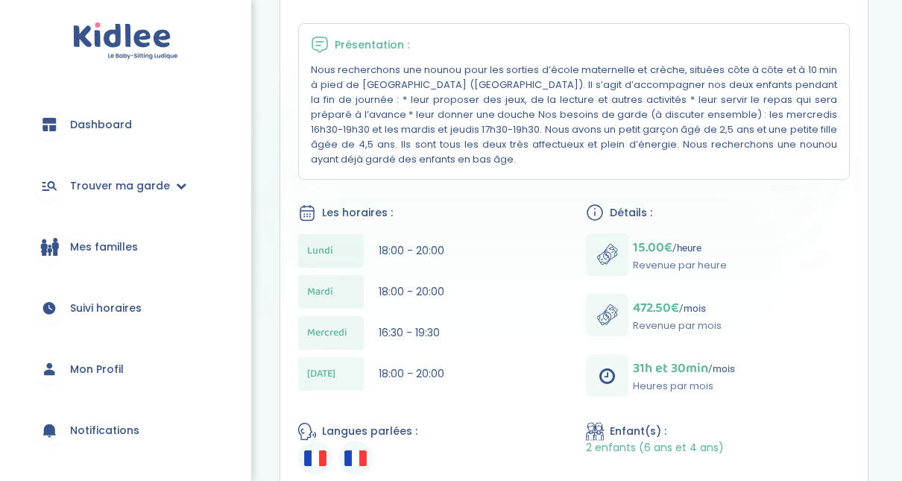
scroll to position [286, 0]
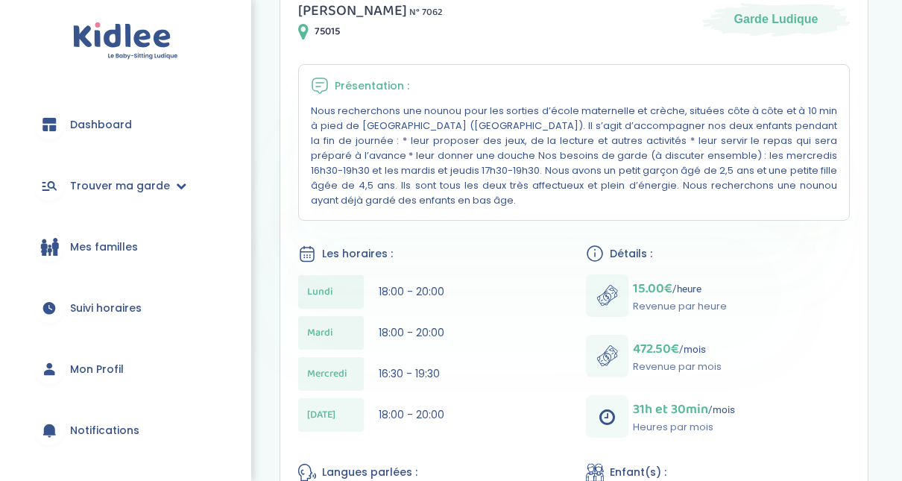
drag, startPoint x: 912, startPoint y: 212, endPoint x: 912, endPoint y: 180, distance: 31.3
click at [890, 73] on div "Mes recherches Mes candidatures Mes recommandations Retour Détails mission Beso…" at bounding box center [574, 290] width 656 height 1109
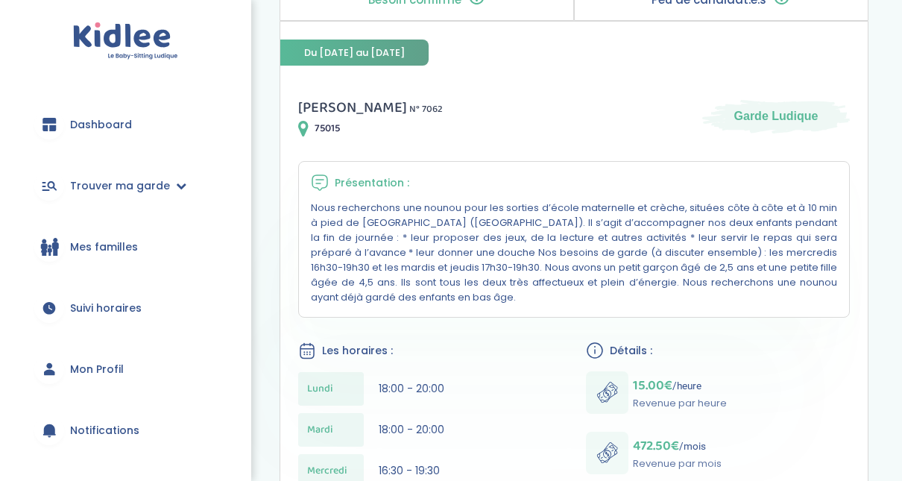
scroll to position [196, 0]
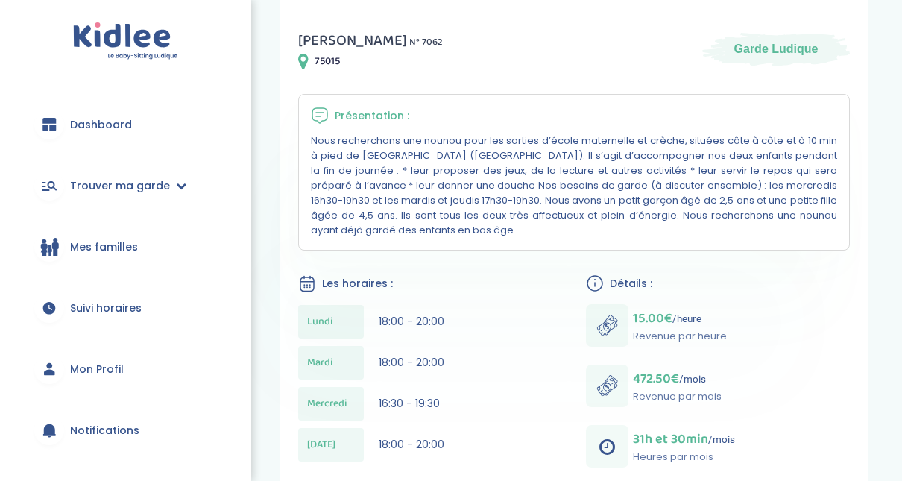
scroll to position [259, 0]
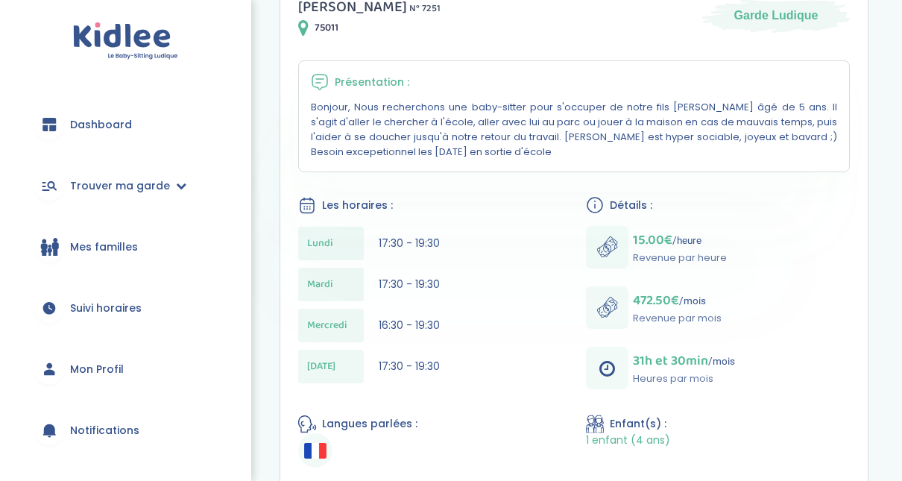
scroll to position [304, 0]
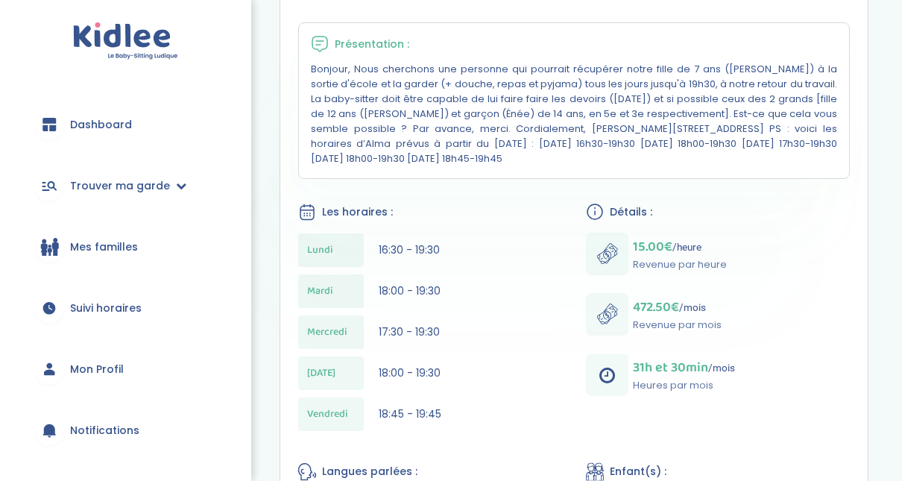
scroll to position [315, 0]
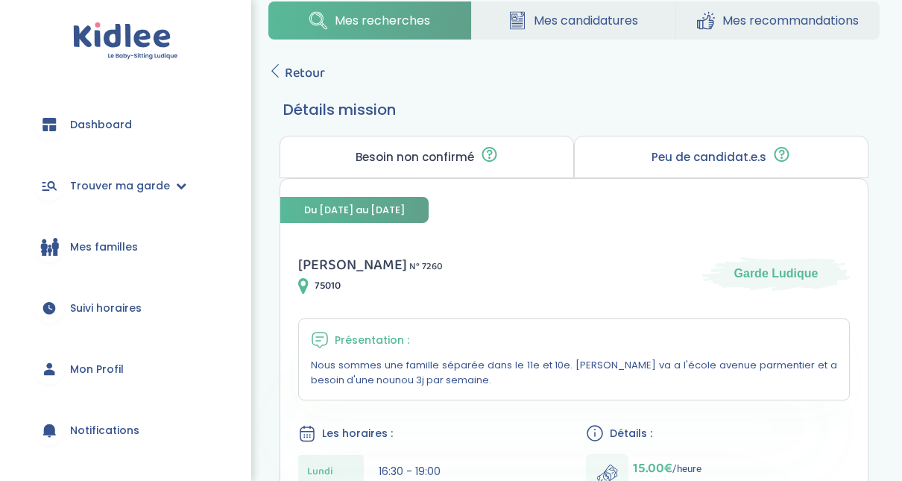
scroll to position [30, 0]
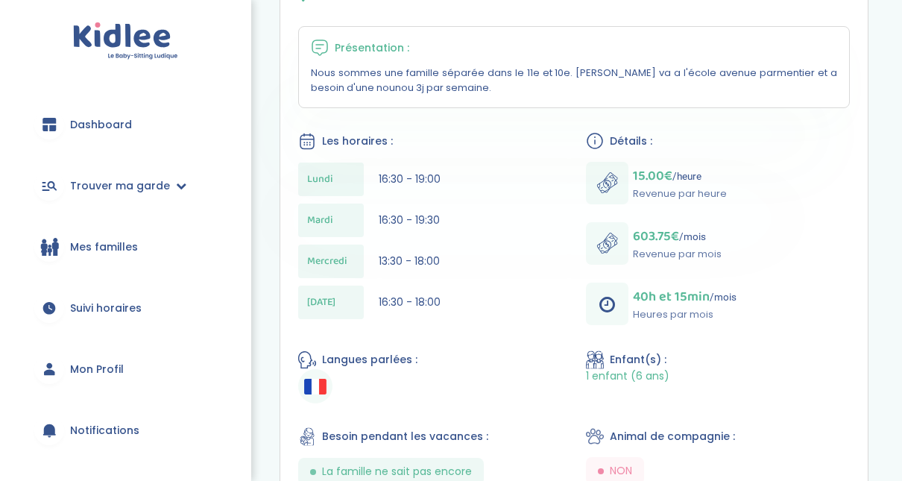
scroll to position [292, 0]
